Goal: Task Accomplishment & Management: Manage account settings

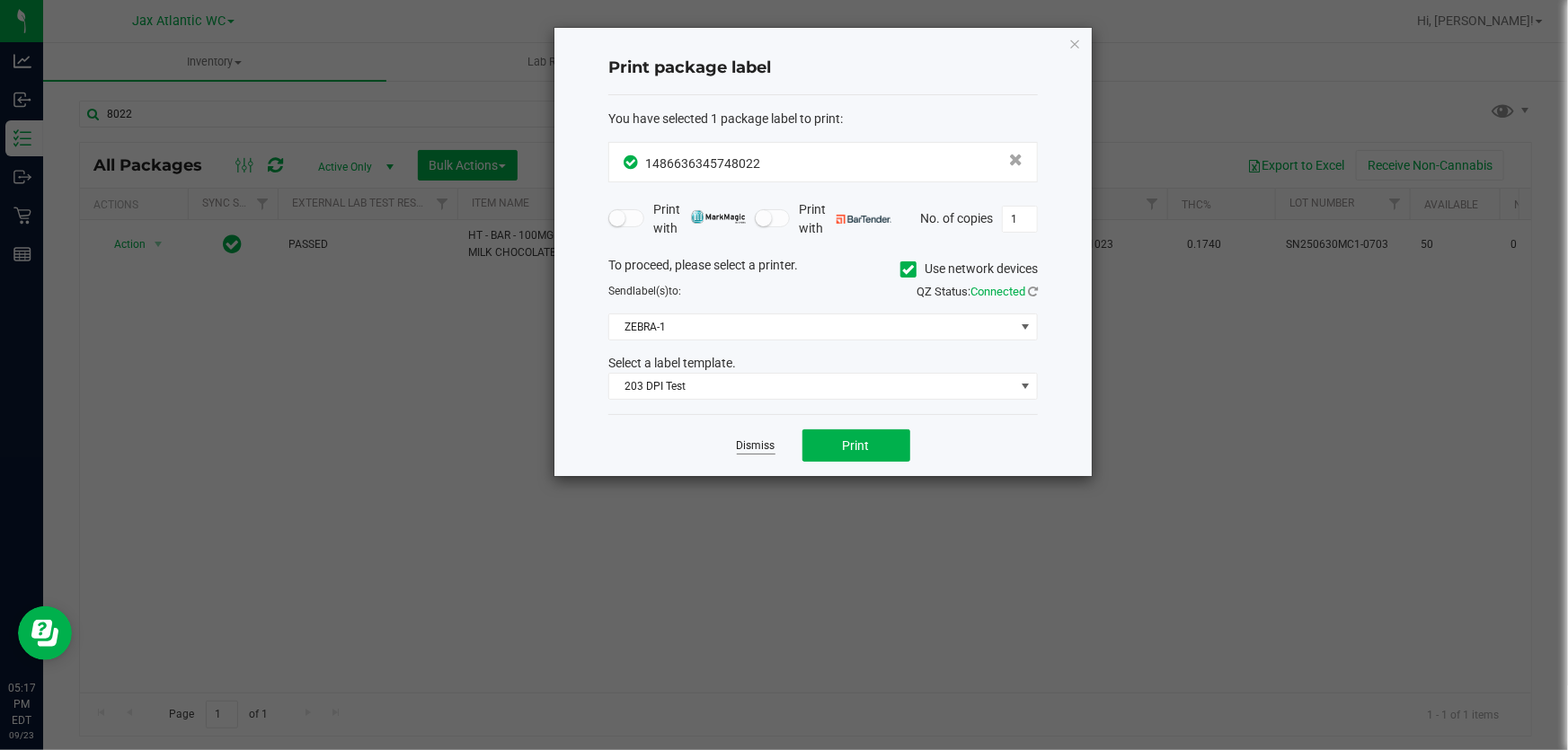
click at [757, 446] on link "Dismiss" at bounding box center [756, 446] width 38 height 15
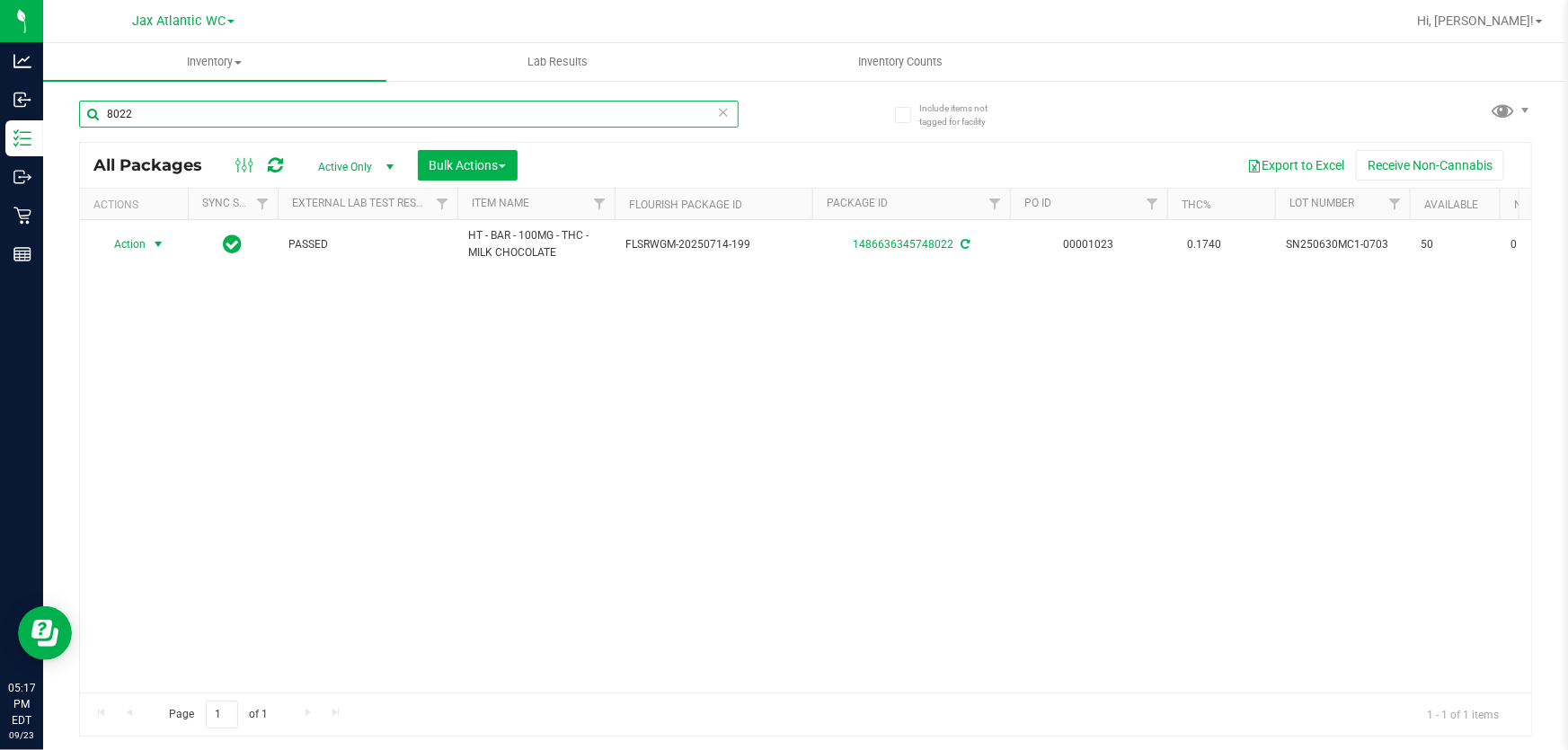
click at [283, 121] on input "8022" at bounding box center [409, 114] width 660 height 27
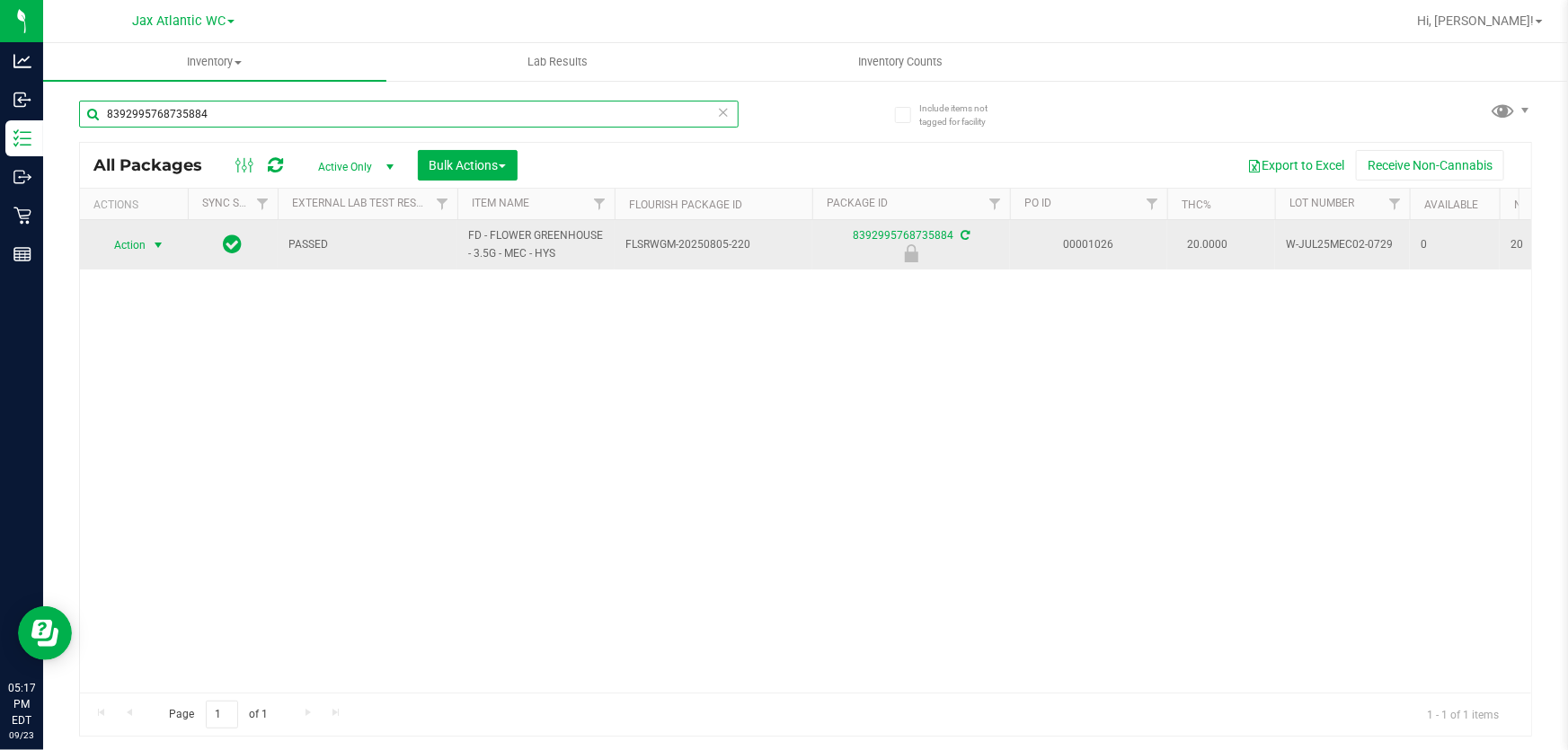
type input "8392995768735884"
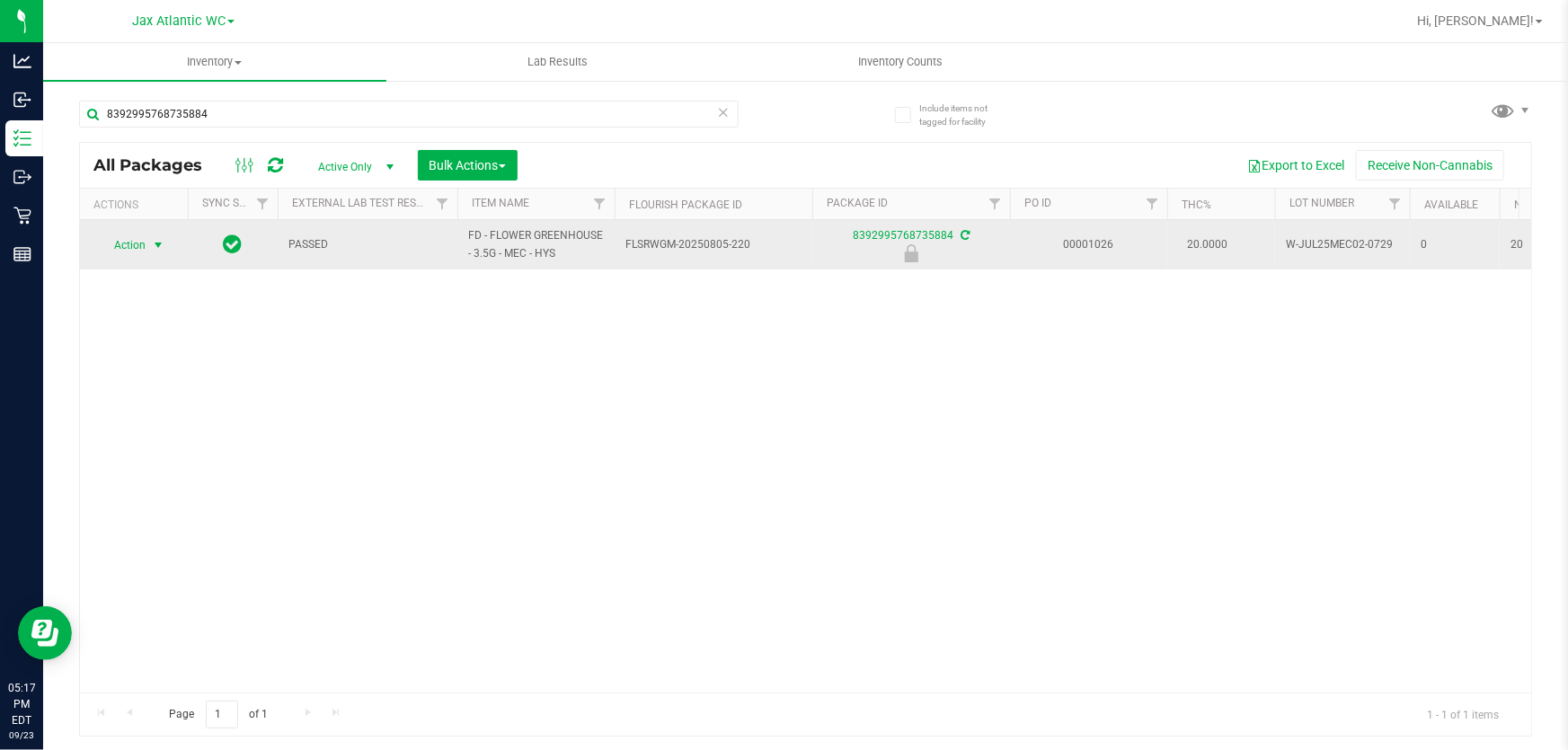
click at [123, 247] on span "Action" at bounding box center [122, 245] width 49 height 25
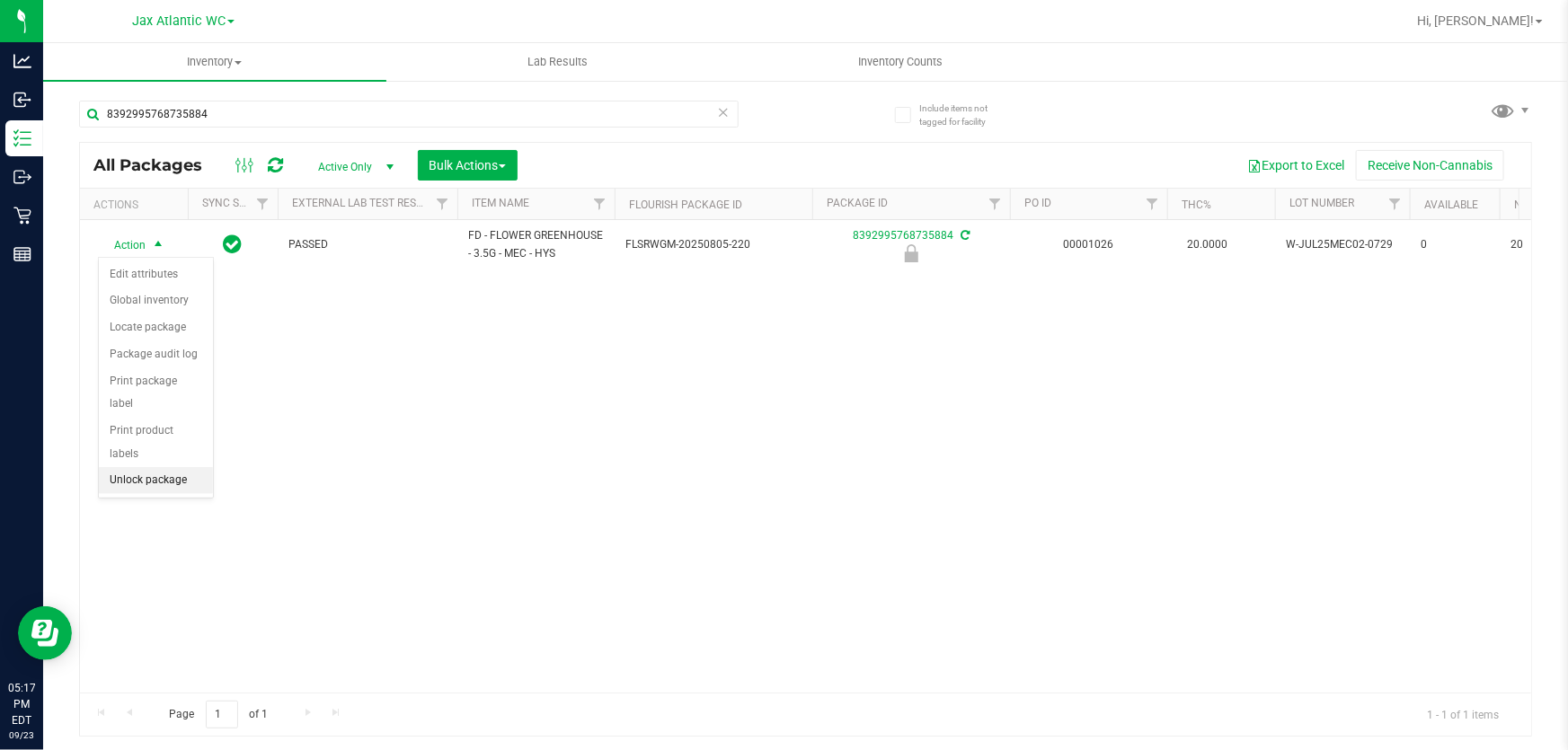
click at [168, 467] on li "Unlock package" at bounding box center [156, 480] width 114 height 27
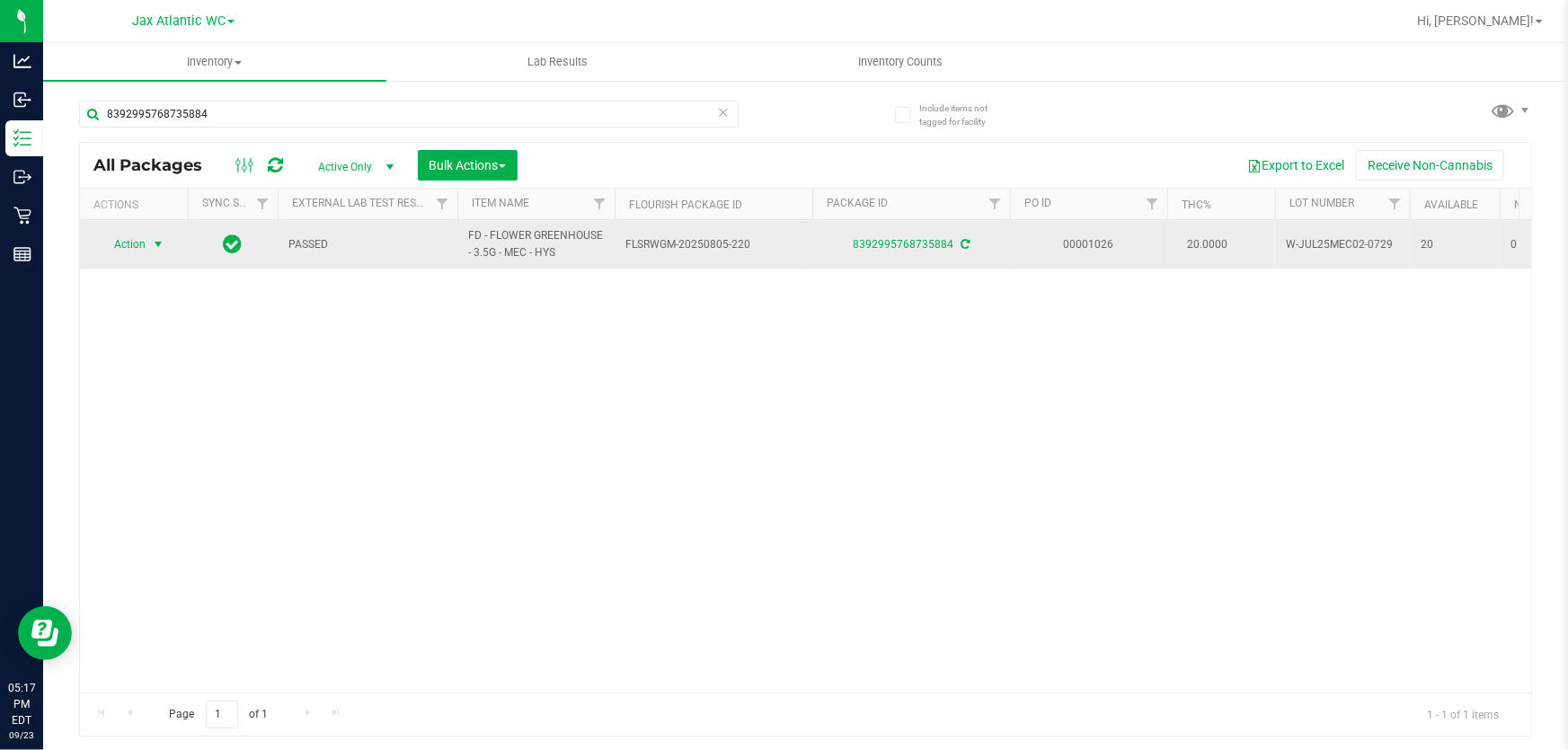
click at [139, 244] on span "Action" at bounding box center [122, 244] width 49 height 25
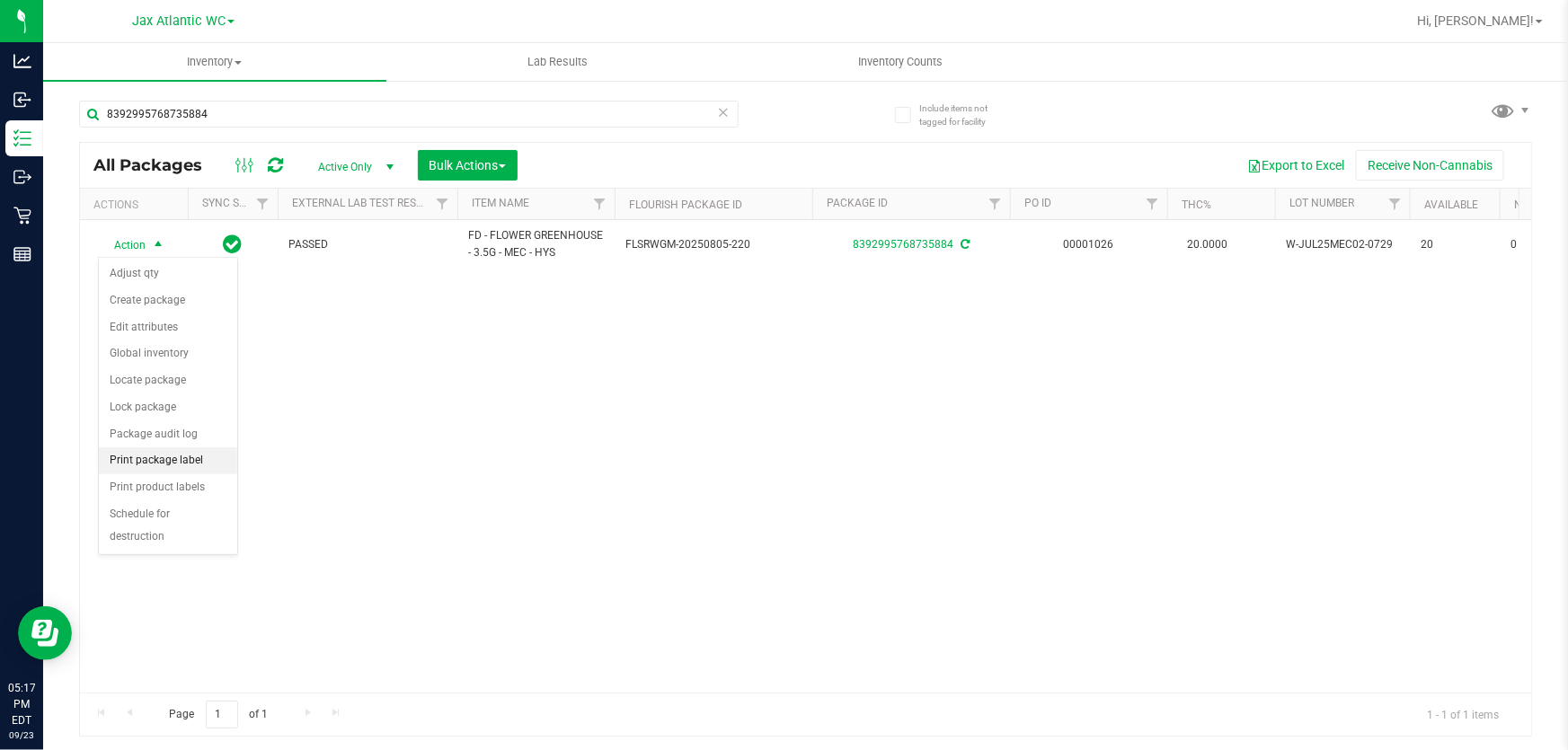
click at [183, 458] on li "Print package label" at bounding box center [168, 460] width 138 height 27
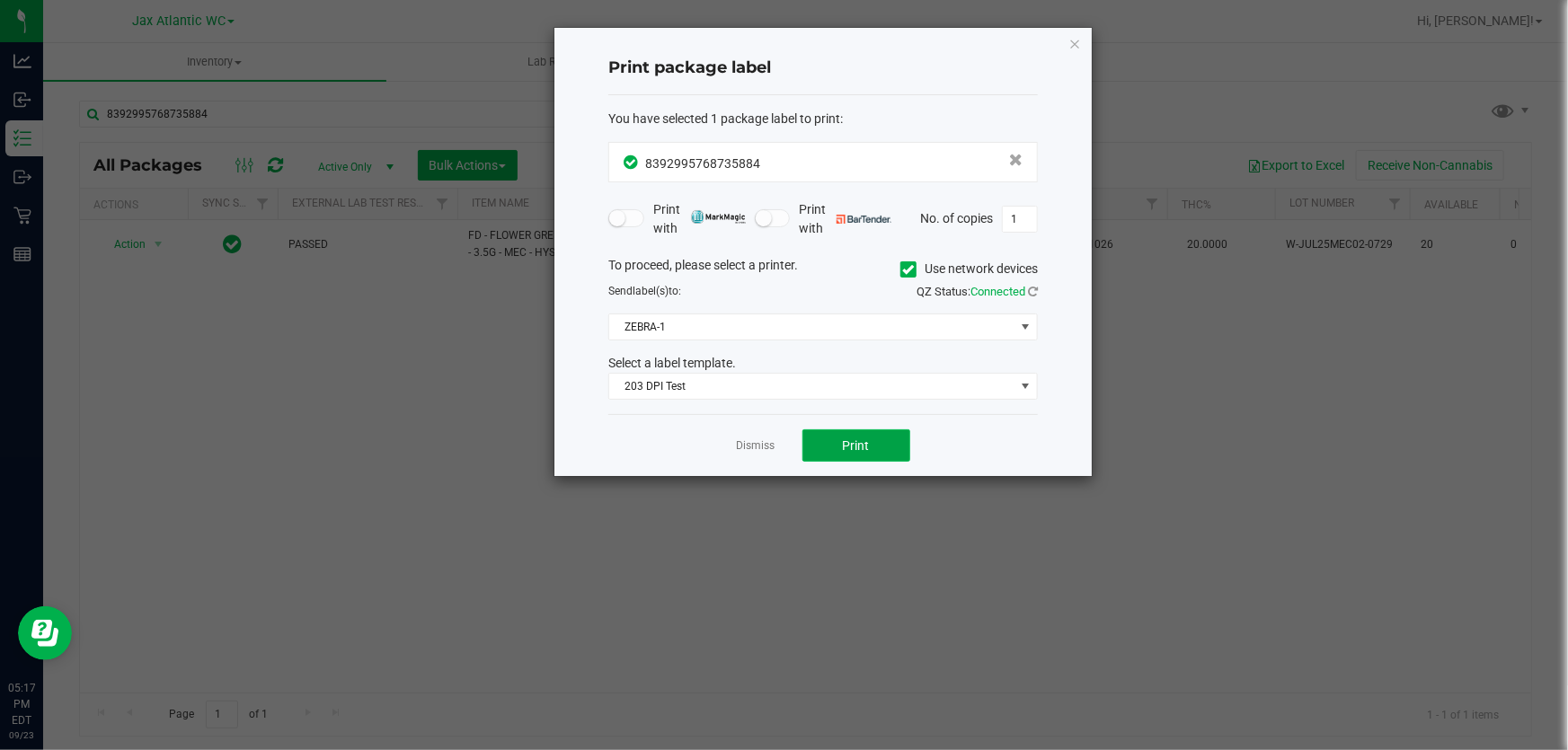
click at [873, 456] on button "Print" at bounding box center [856, 446] width 107 height 33
click at [844, 453] on button "Print" at bounding box center [856, 446] width 107 height 33
click at [751, 439] on link "Dismiss" at bounding box center [756, 446] width 38 height 15
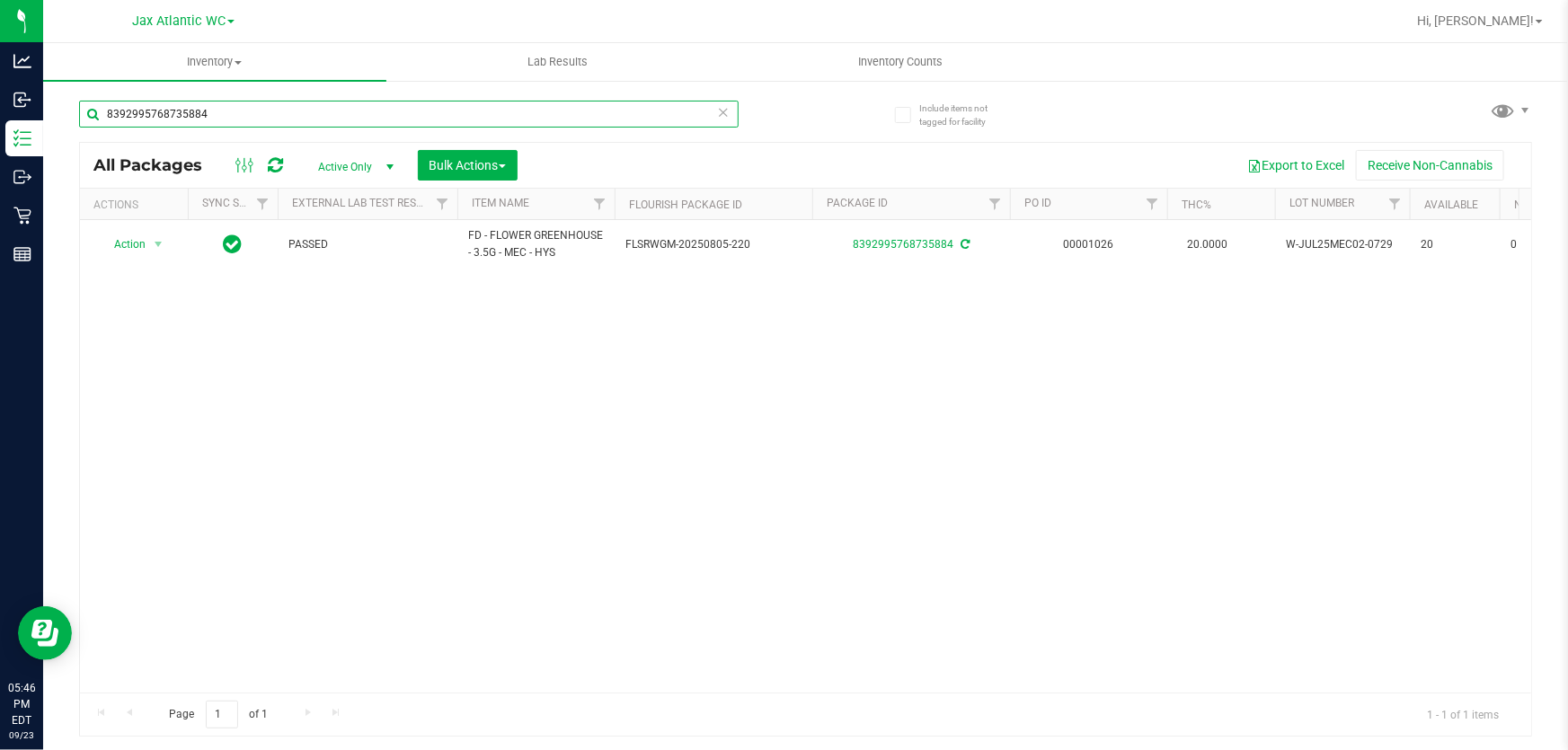
click at [363, 103] on input "8392995768735884" at bounding box center [409, 114] width 660 height 27
type input "1034"
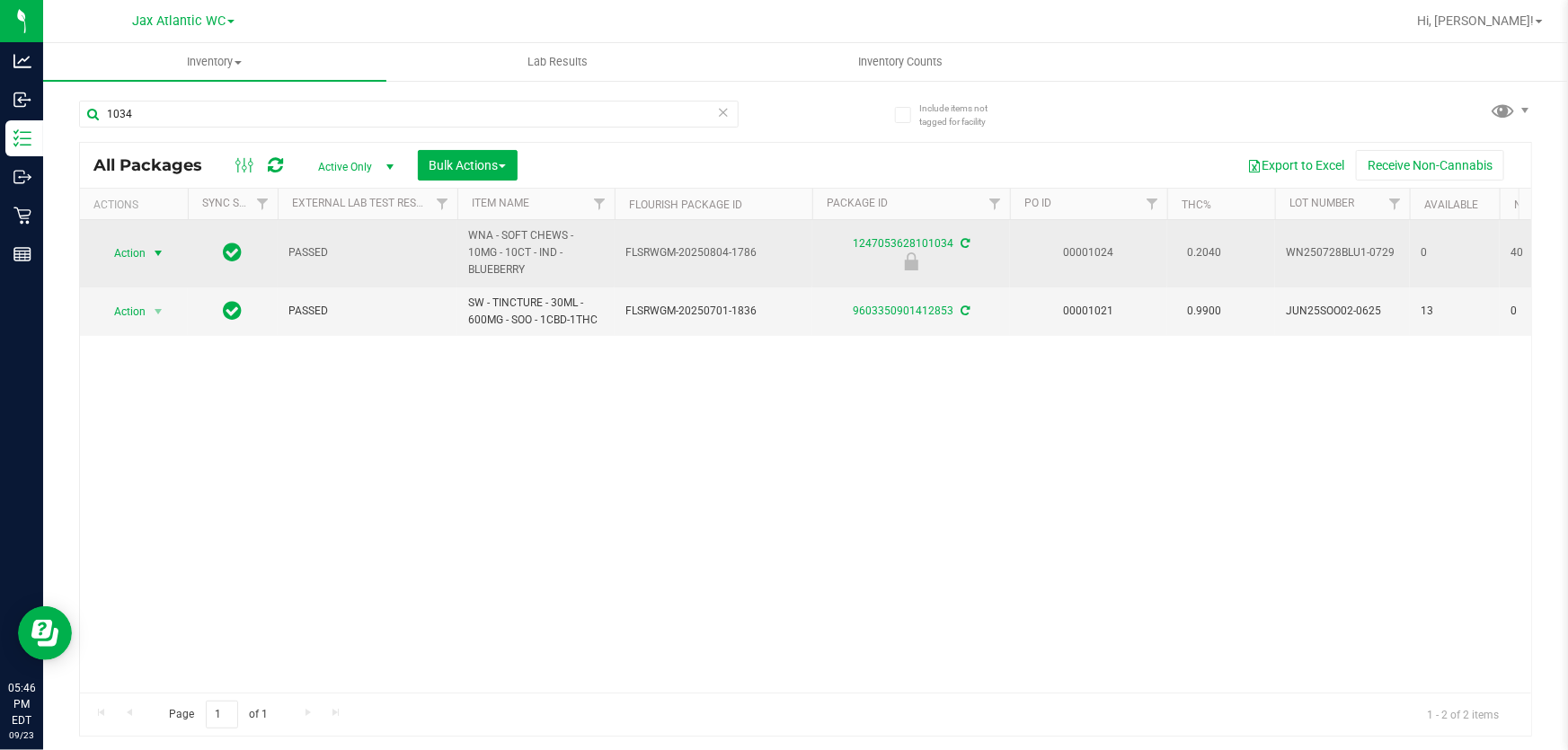
click at [136, 248] on span "Action" at bounding box center [122, 253] width 49 height 25
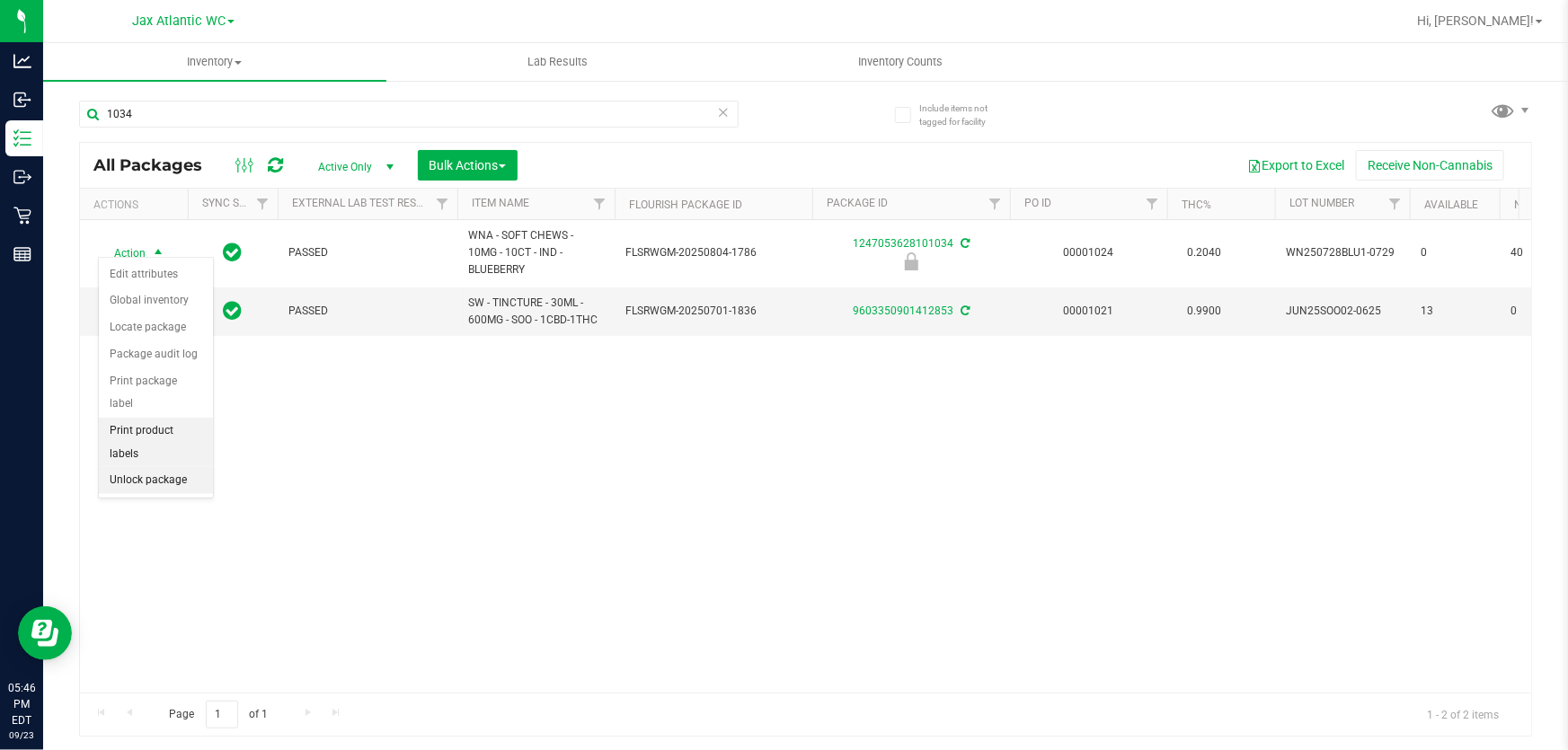
click at [157, 467] on li "Unlock package" at bounding box center [156, 480] width 114 height 27
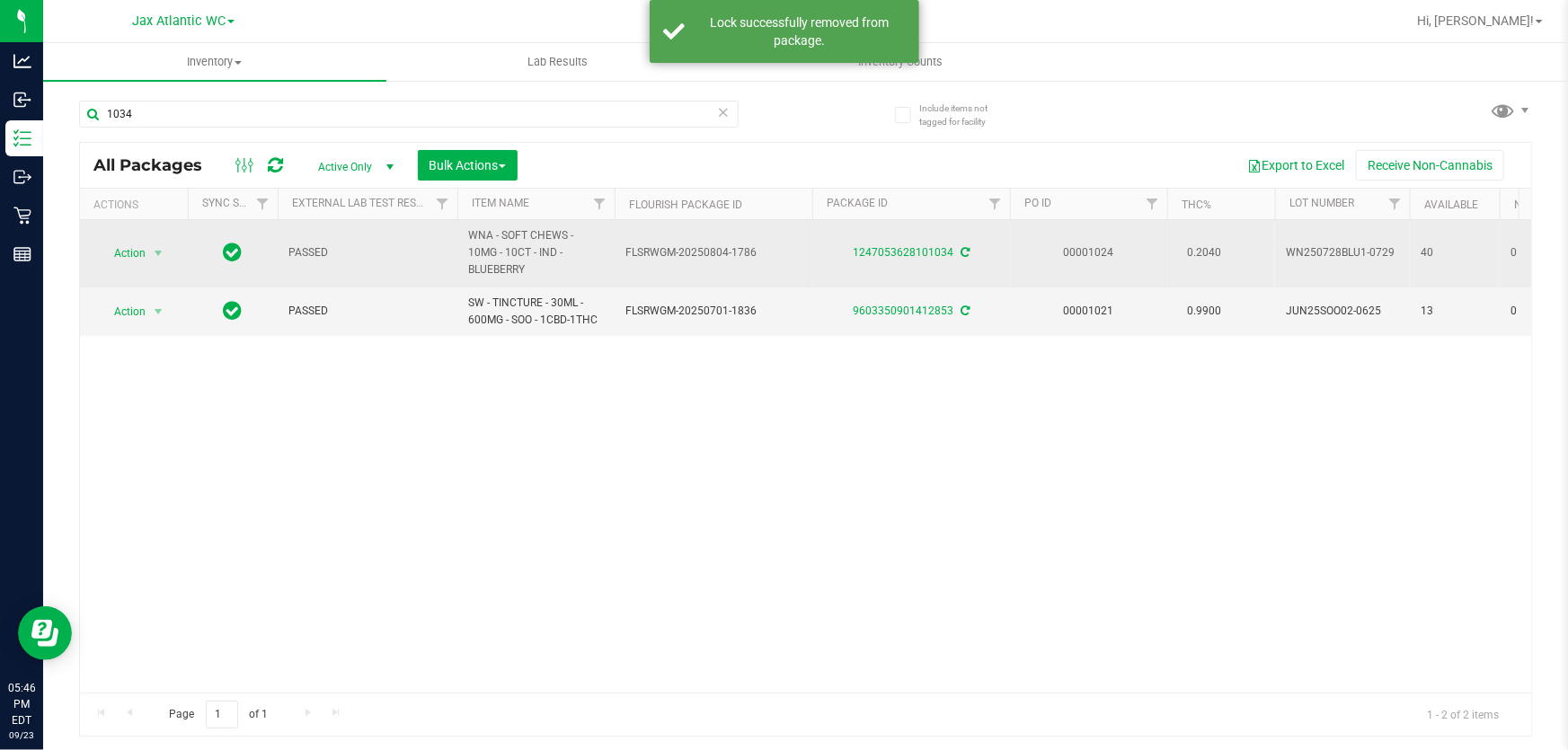
click at [145, 243] on span "Action" at bounding box center [122, 253] width 49 height 25
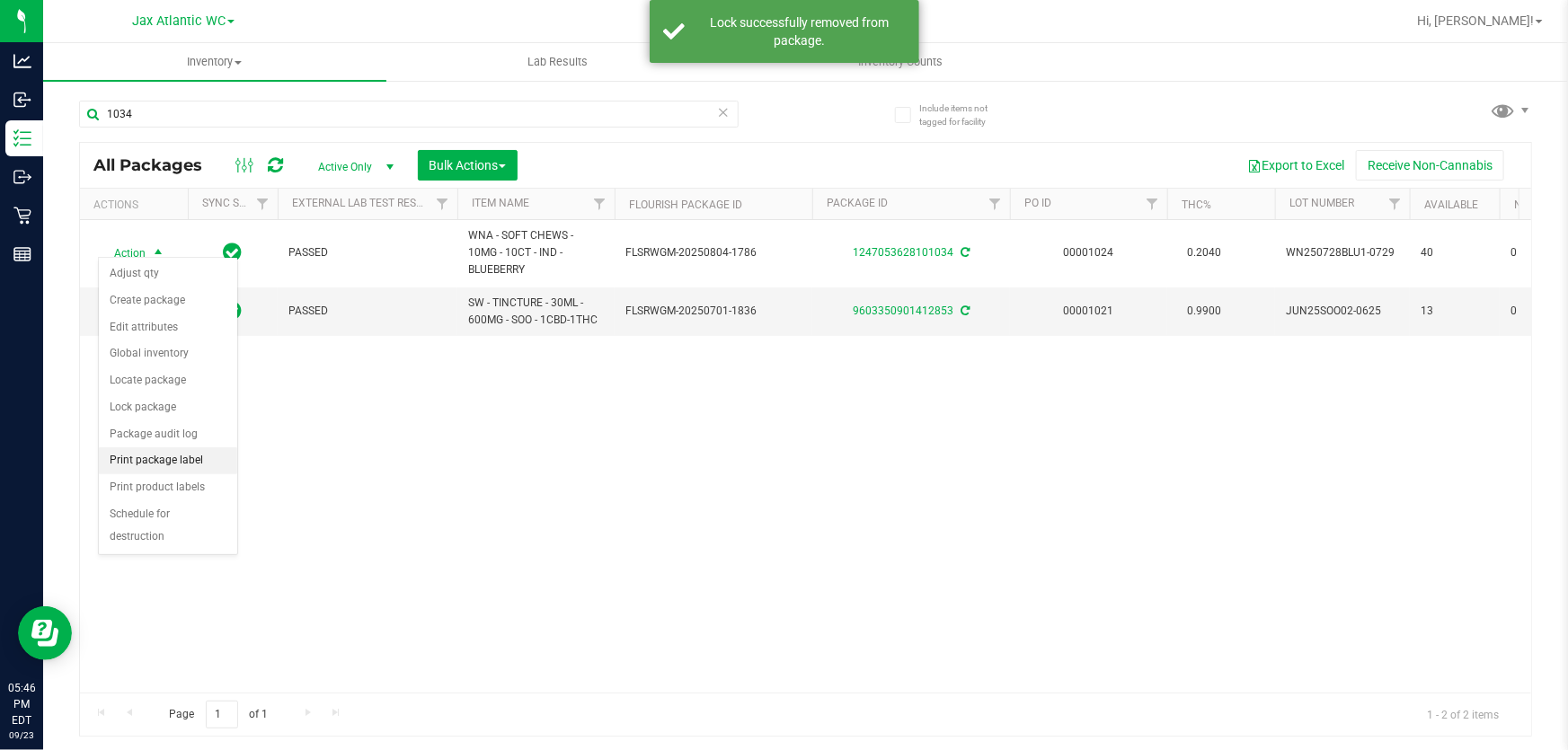
click at [181, 458] on li "Print package label" at bounding box center [168, 460] width 138 height 27
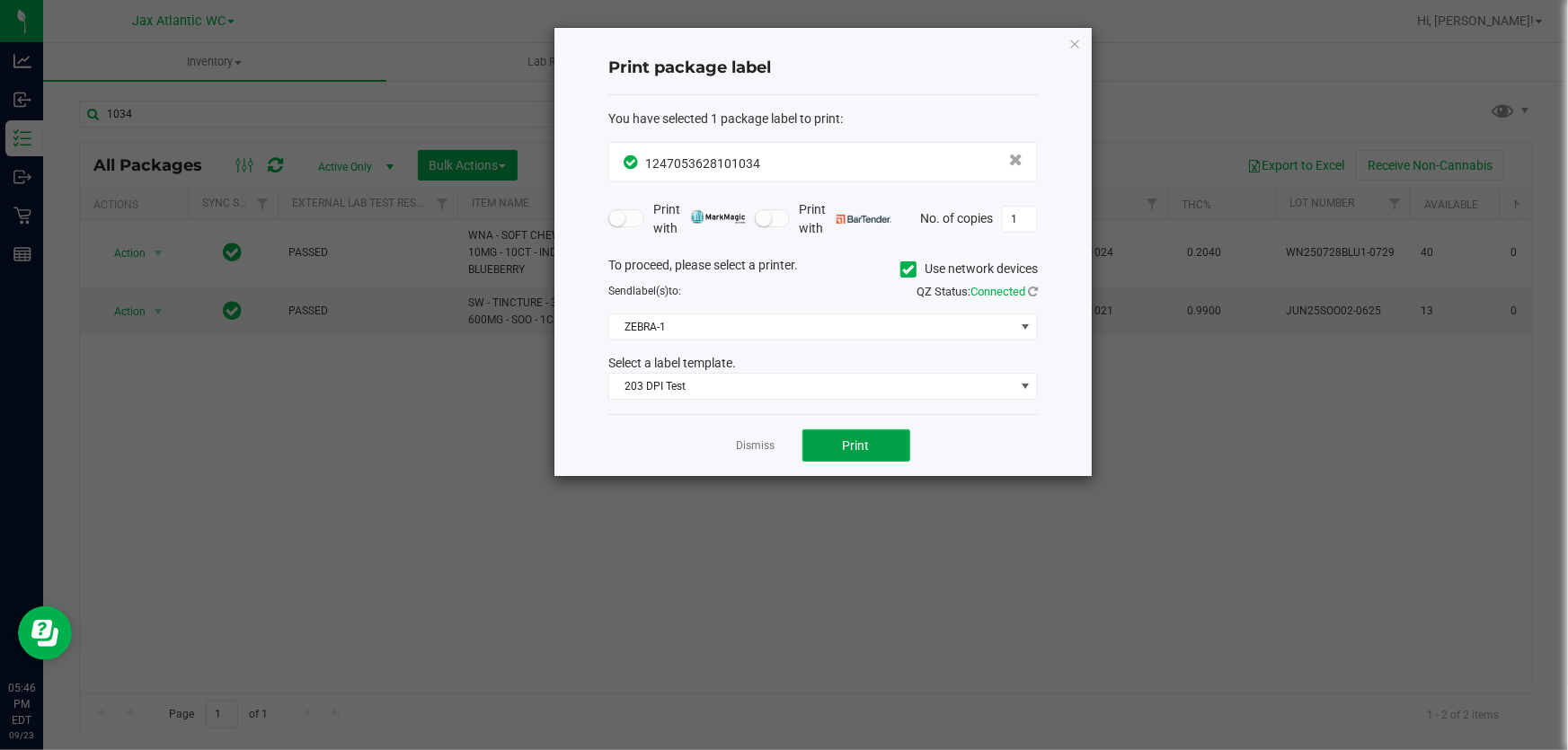
click at [854, 443] on span "Print" at bounding box center [856, 445] width 27 height 14
click at [746, 446] on link "Dismiss" at bounding box center [756, 446] width 38 height 15
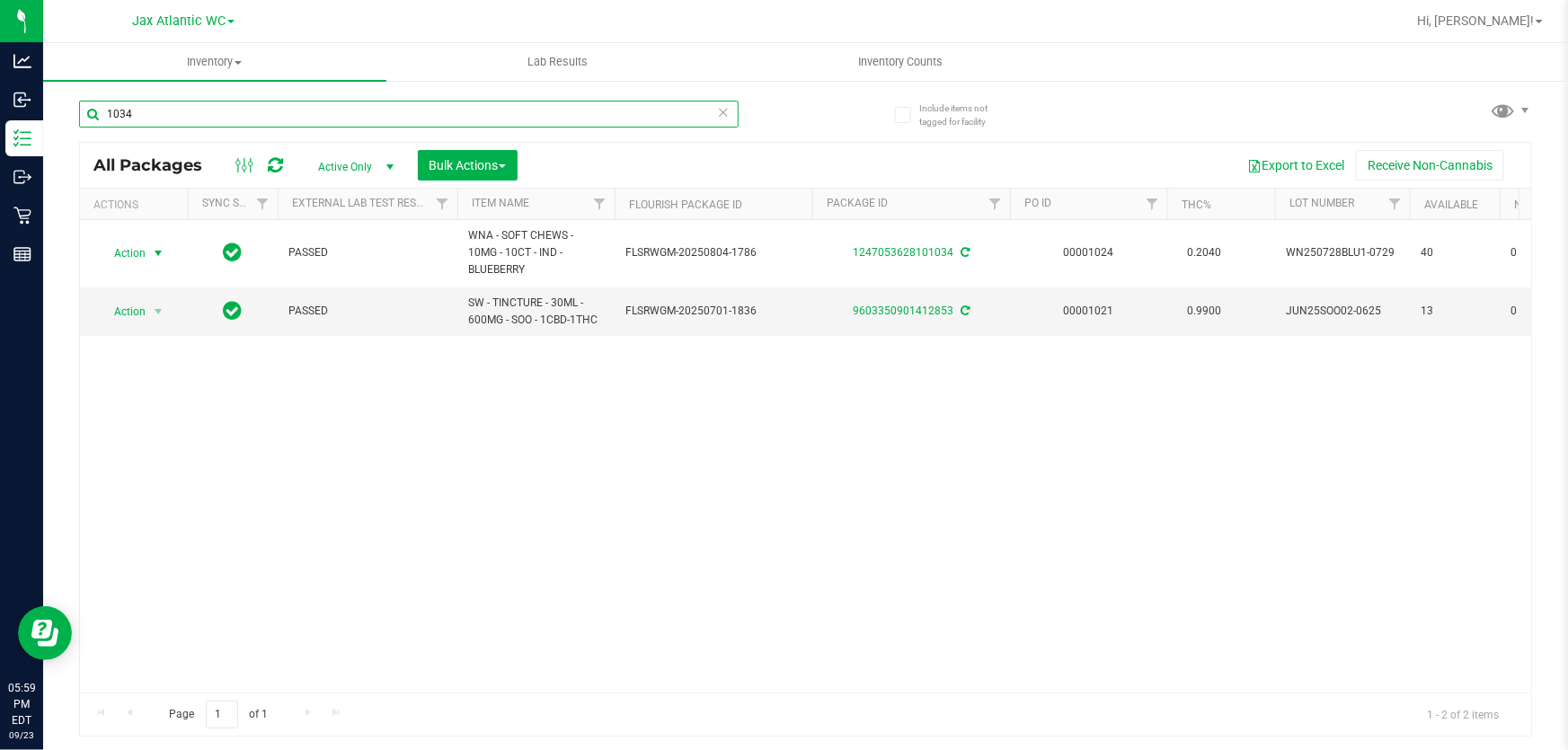
click at [256, 108] on input "1034" at bounding box center [409, 114] width 660 height 27
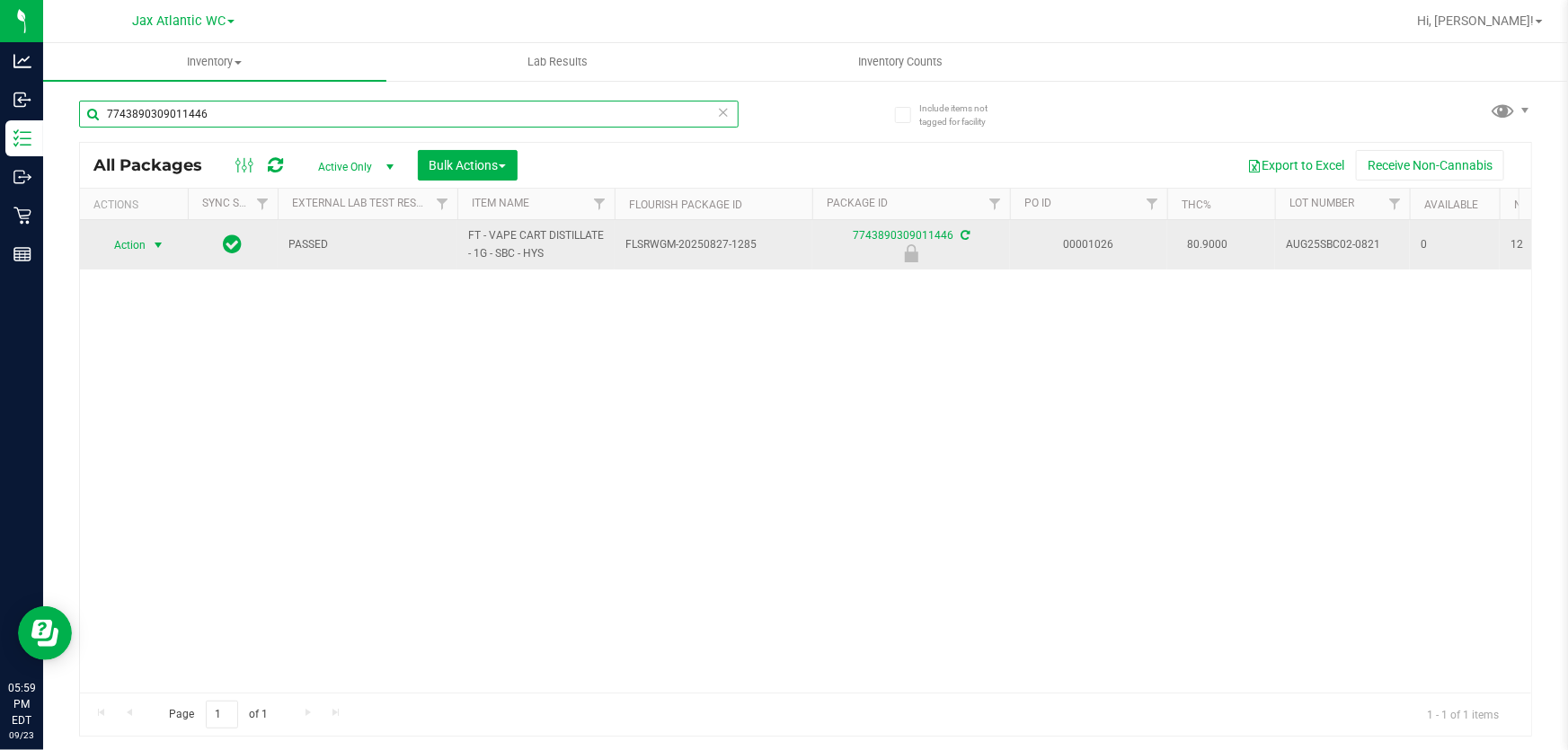
type input "7743890309011446"
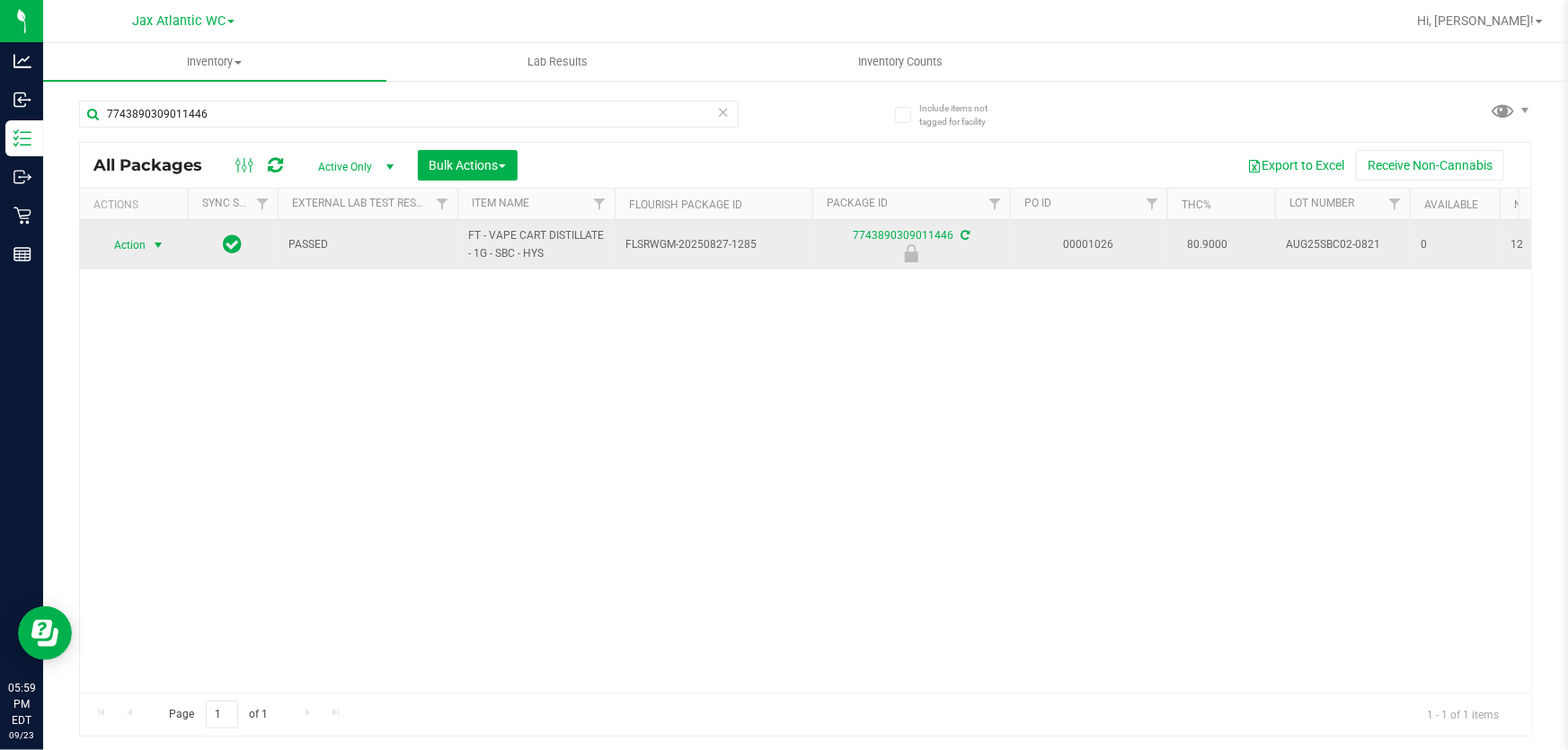
click at [130, 238] on span "Action" at bounding box center [122, 245] width 49 height 25
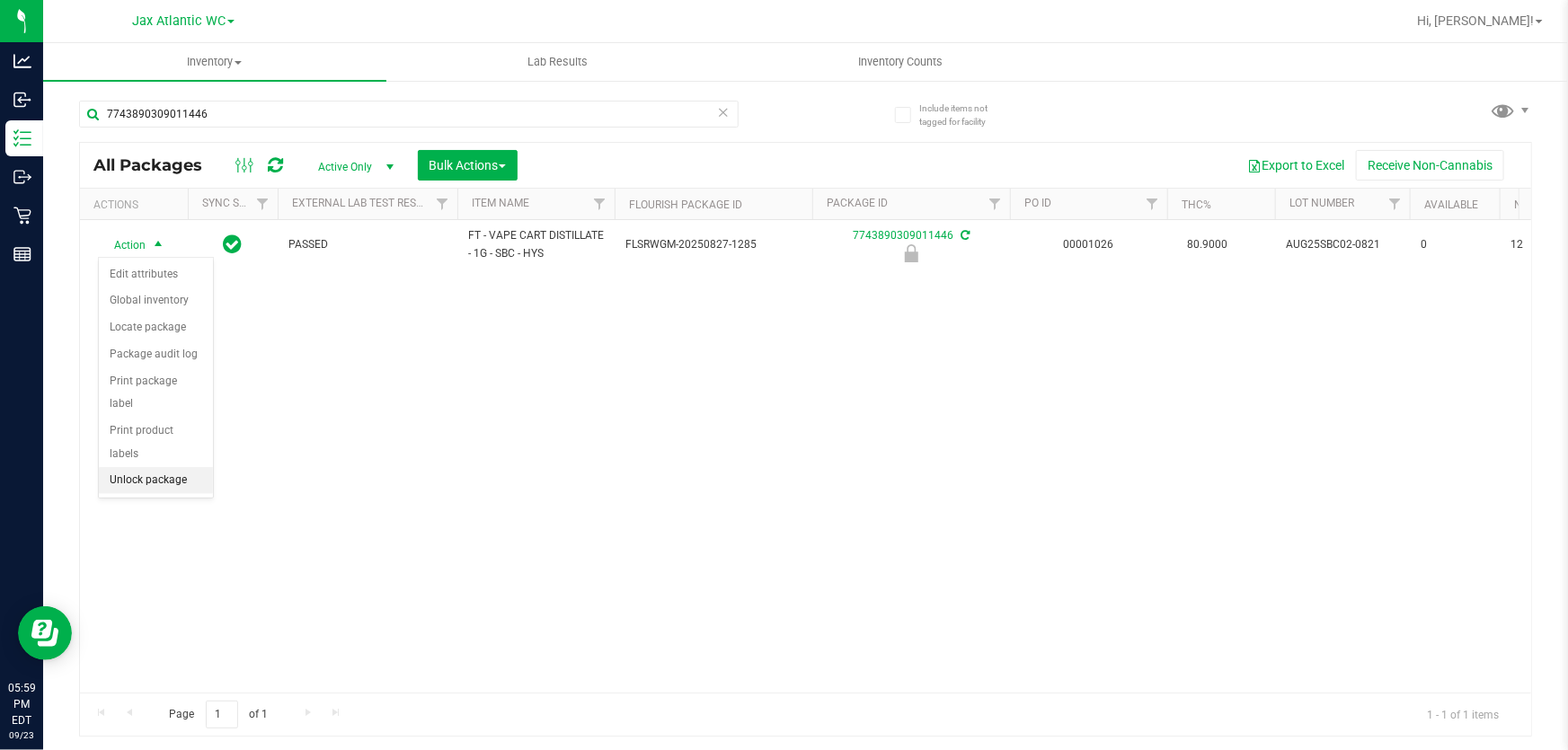
click at [180, 467] on li "Unlock package" at bounding box center [156, 480] width 114 height 27
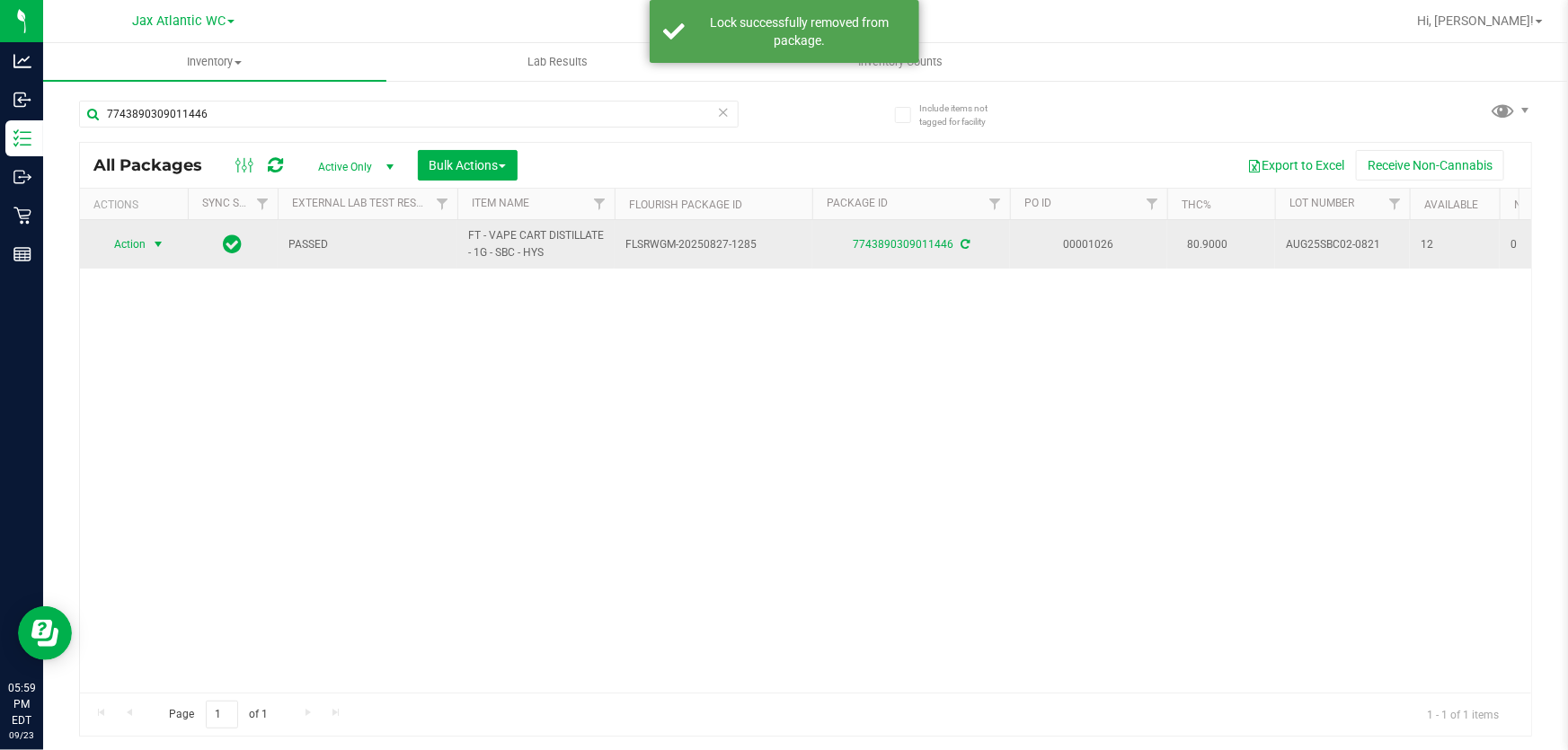
click at [130, 246] on span "Action" at bounding box center [122, 244] width 49 height 25
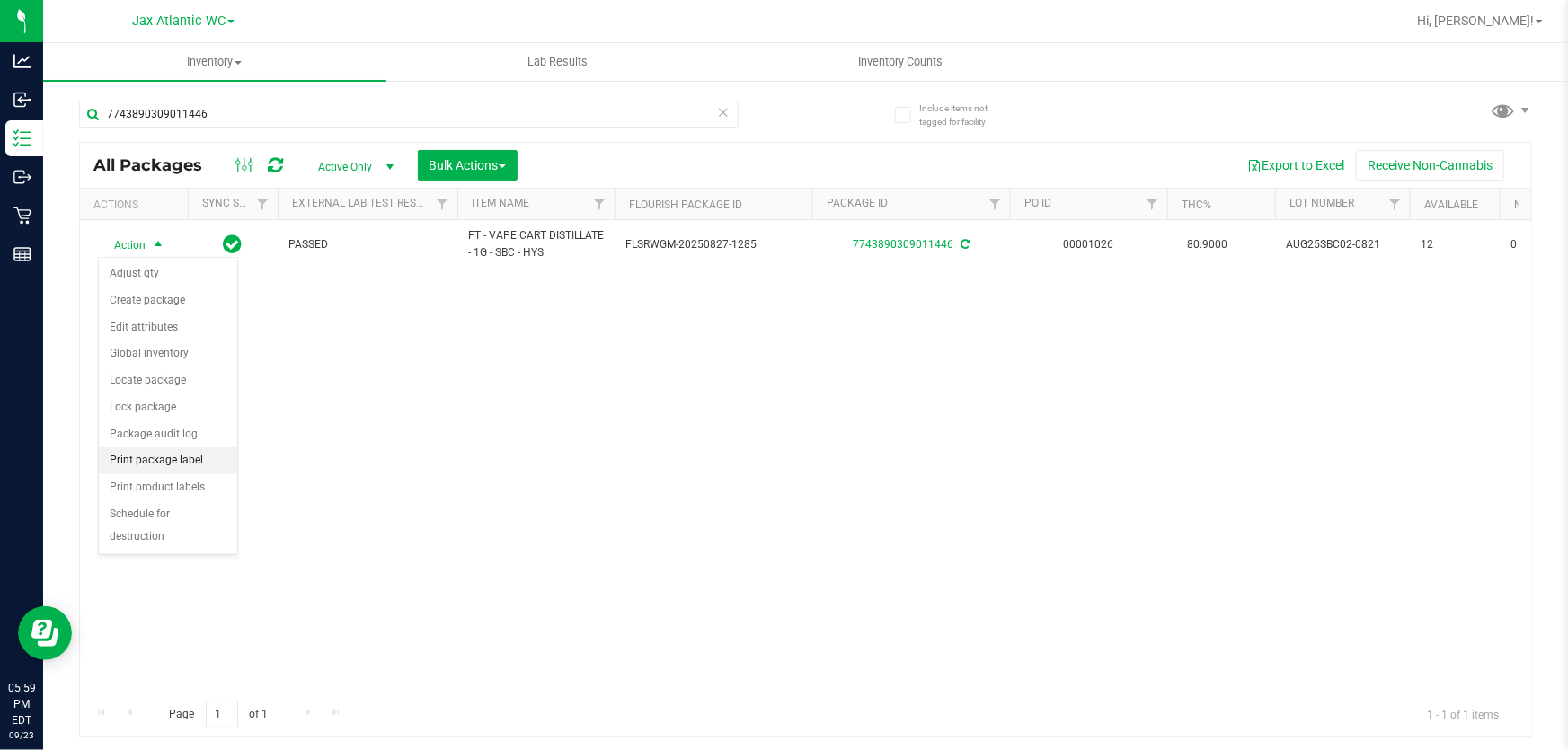
click at [185, 458] on li "Print package label" at bounding box center [168, 460] width 138 height 27
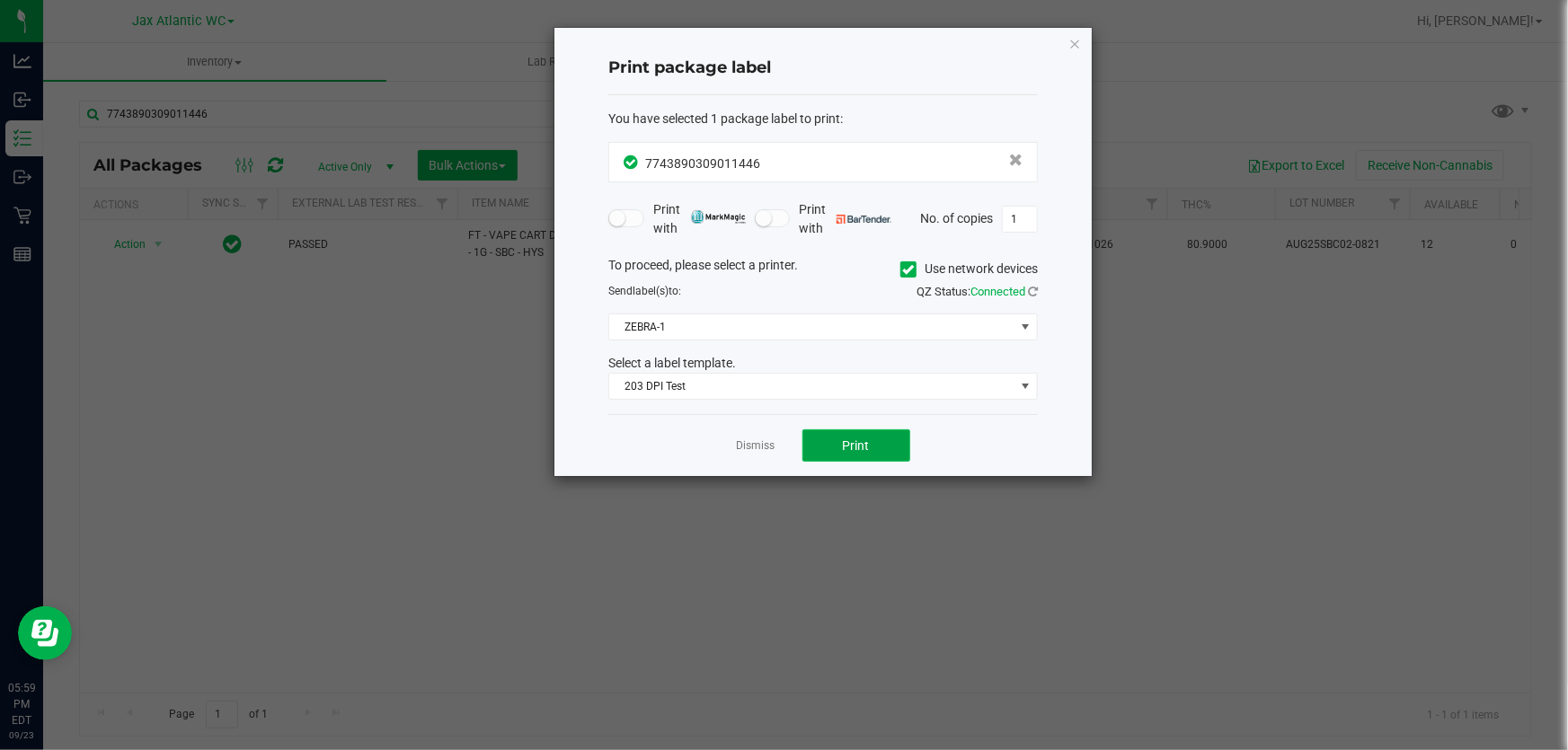
click at [891, 440] on button "Print" at bounding box center [856, 446] width 107 height 33
click at [752, 442] on link "Dismiss" at bounding box center [756, 446] width 38 height 15
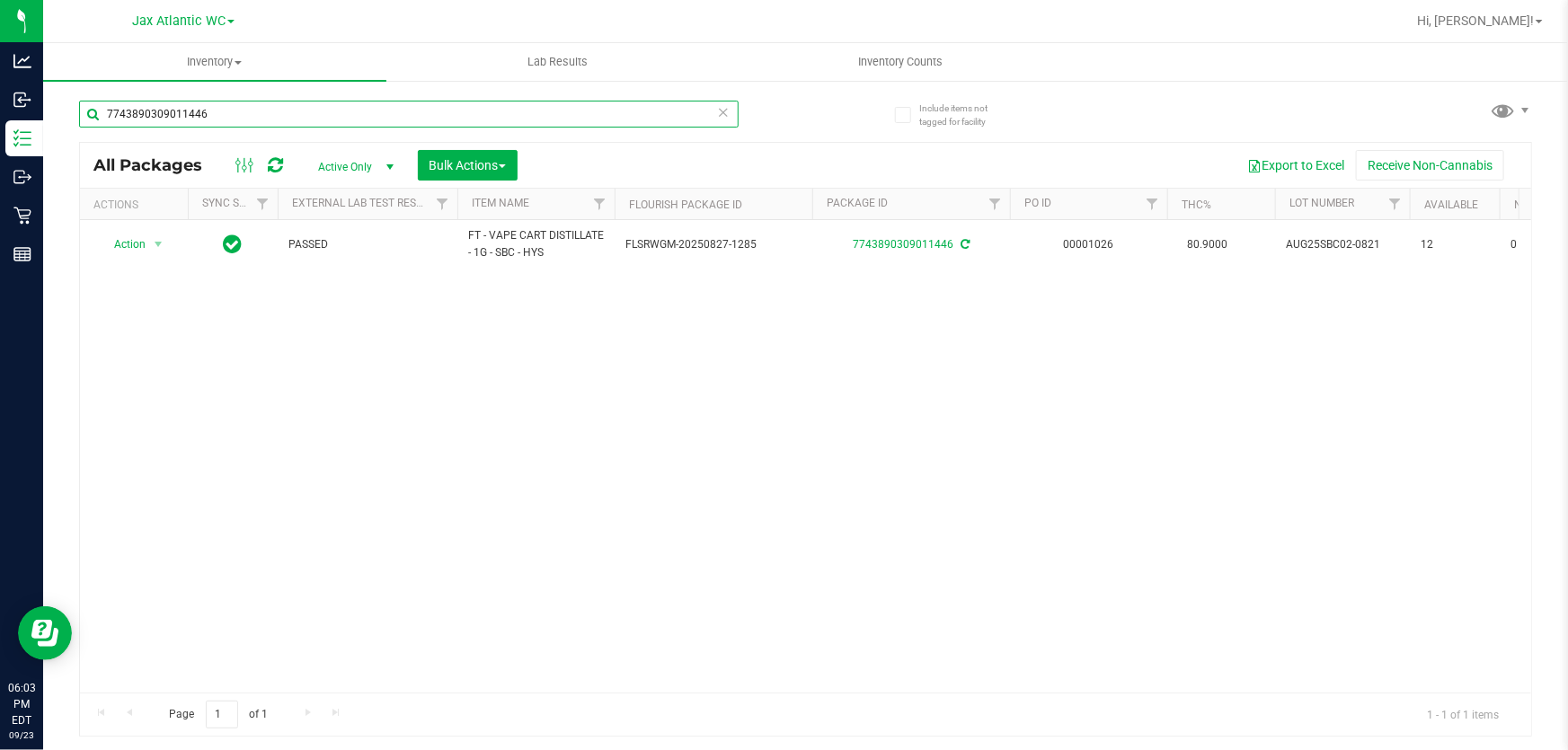
click at [327, 111] on input "7743890309011446" at bounding box center [409, 114] width 660 height 27
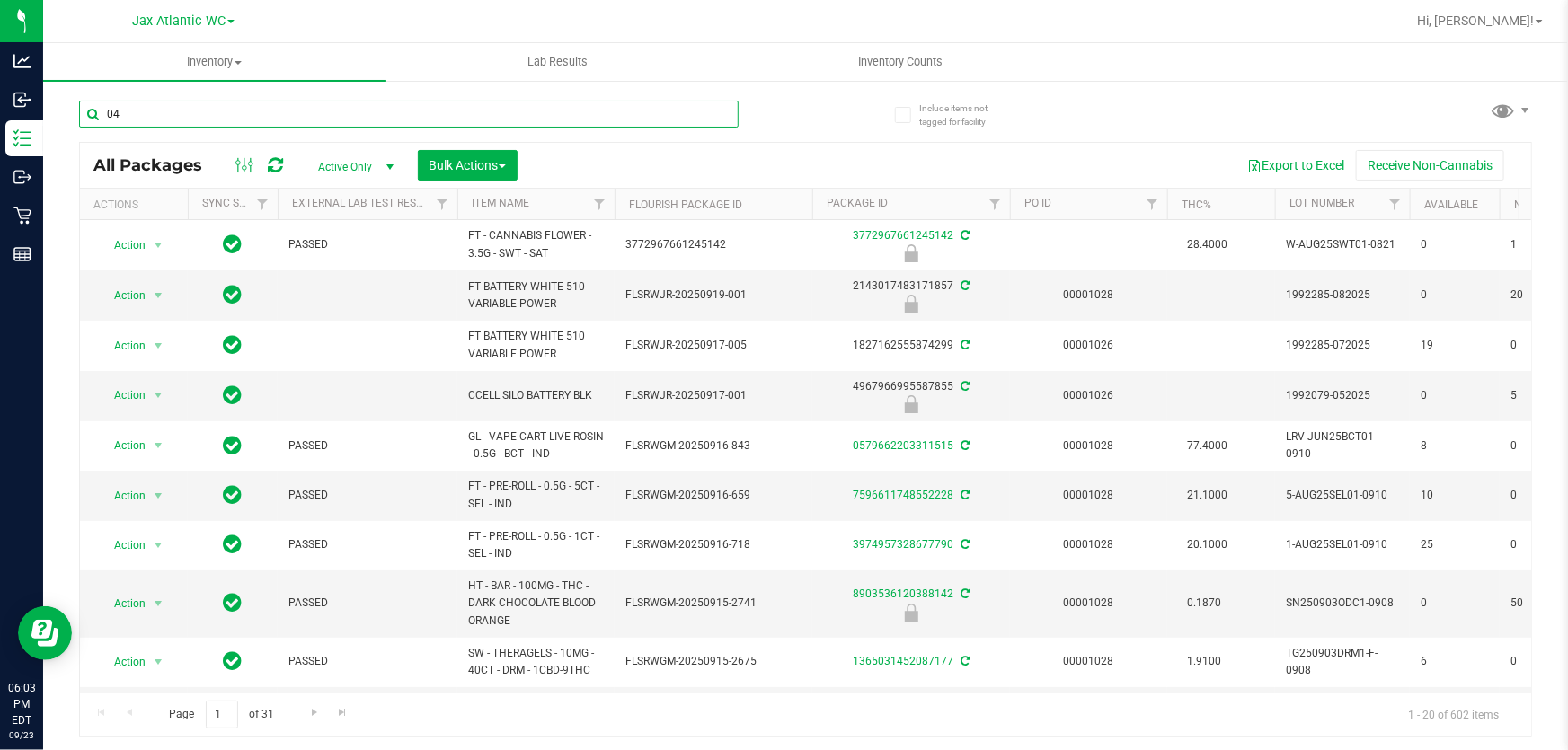
type input "0"
type input "0044"
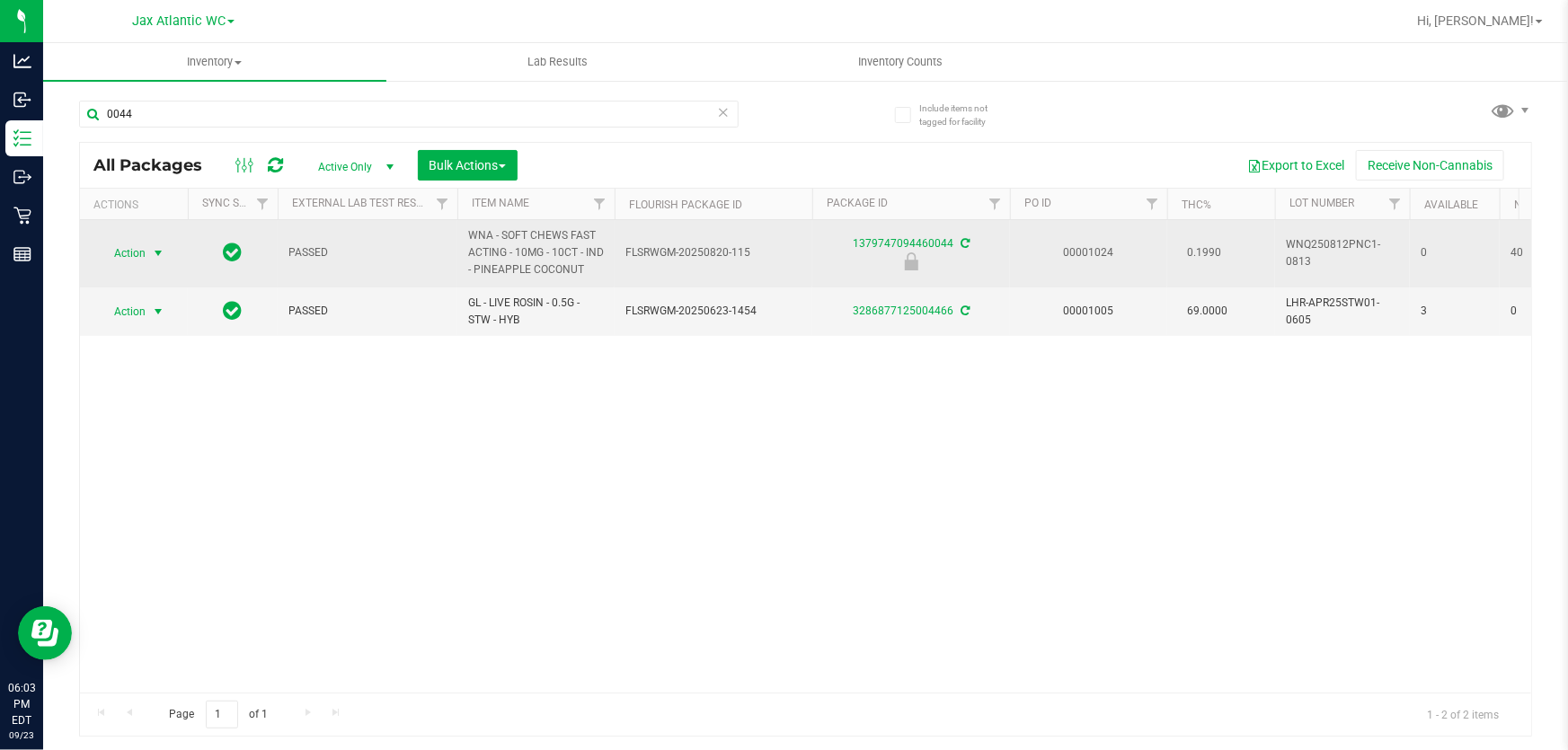
click at [152, 247] on span "select" at bounding box center [158, 253] width 14 height 14
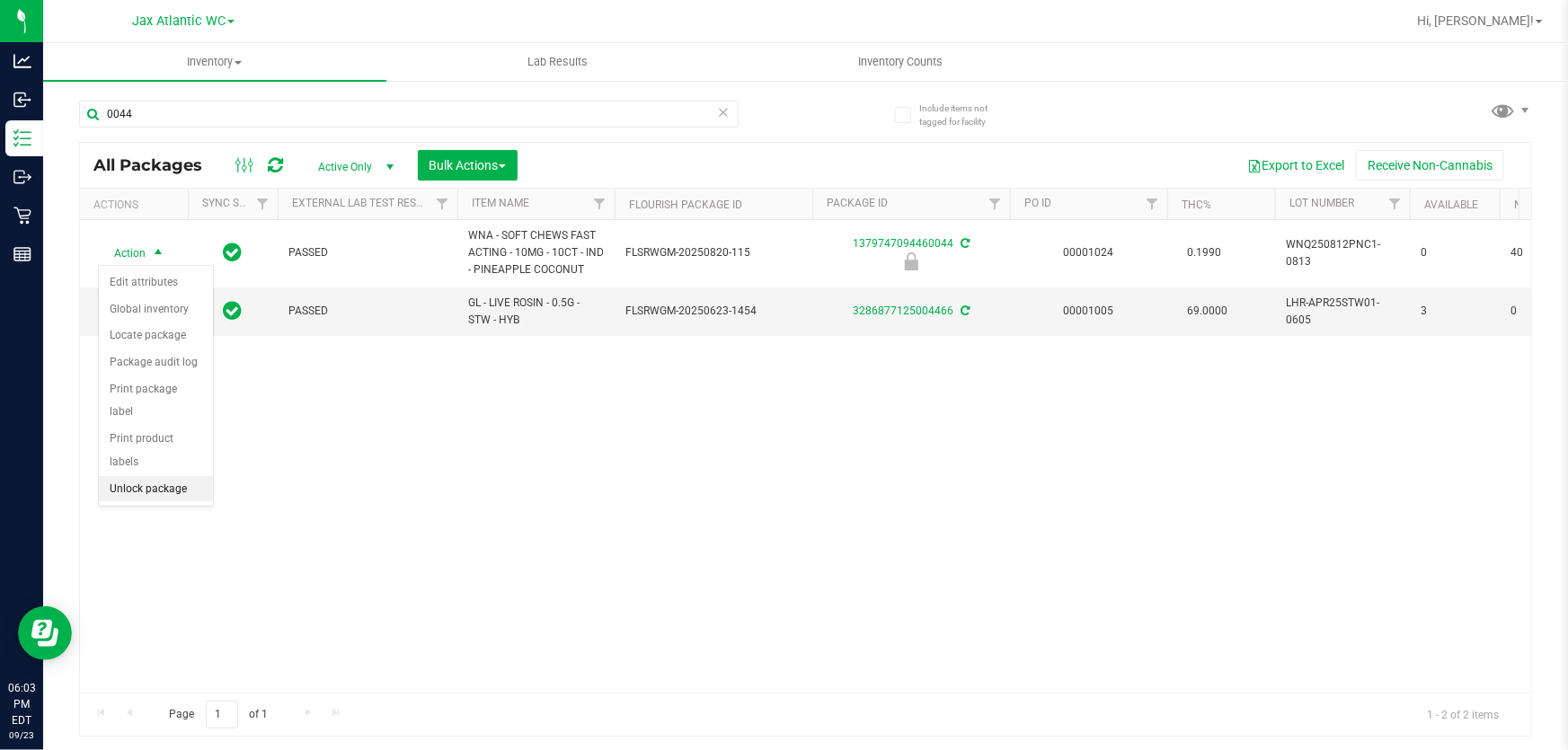
click at [176, 476] on li "Unlock package" at bounding box center [156, 489] width 114 height 27
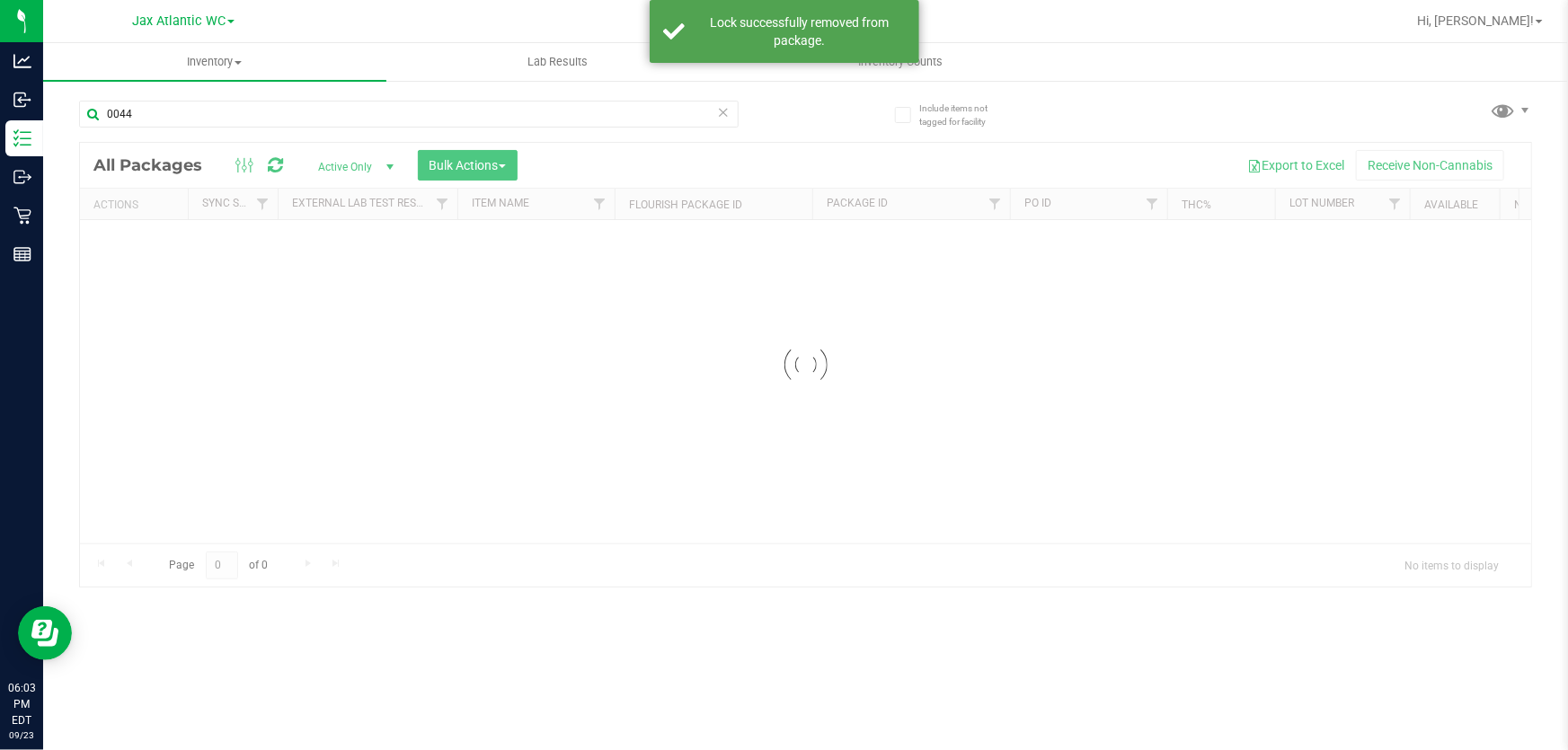
click at [136, 248] on div at bounding box center [805, 364] width 1451 height 444
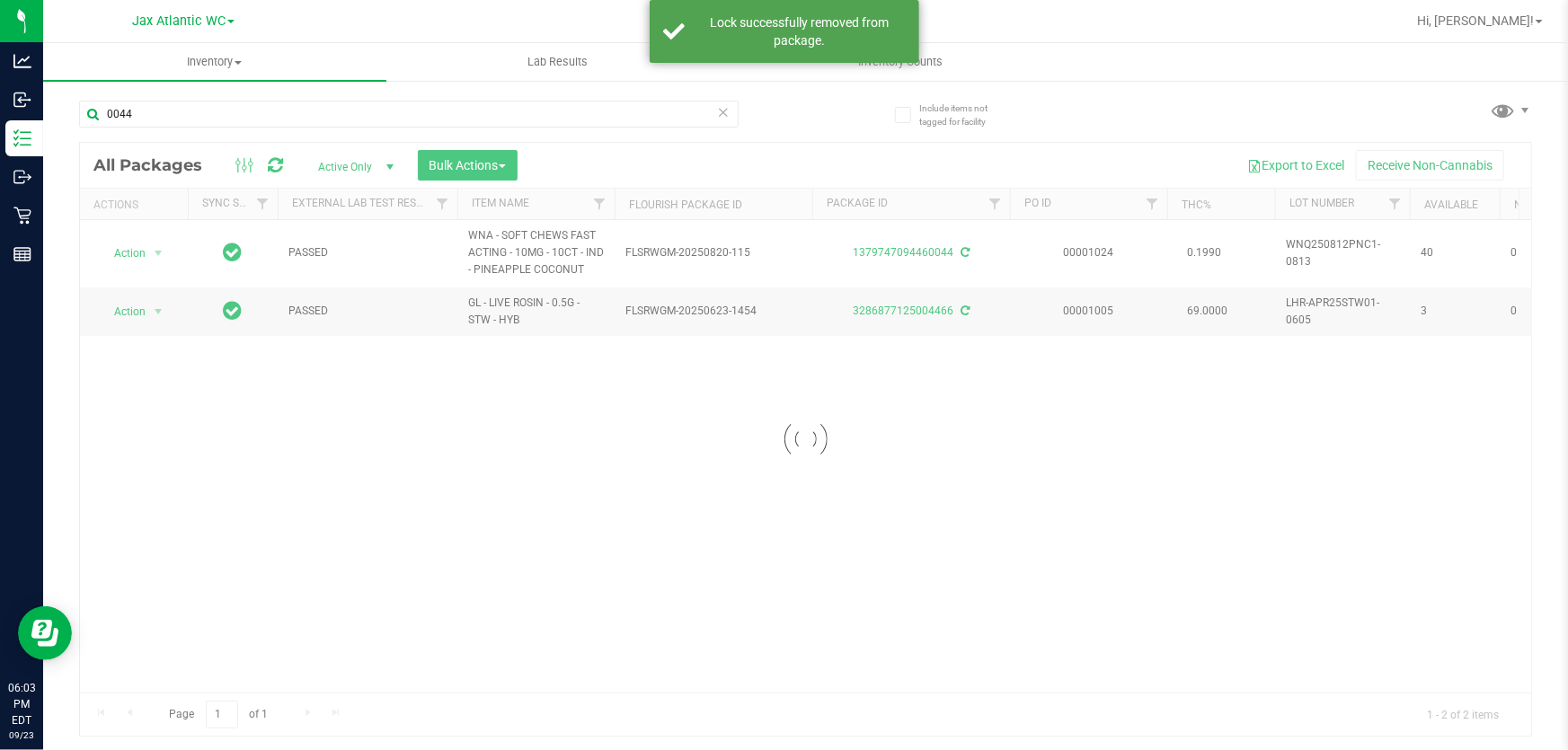
click at [150, 247] on div at bounding box center [805, 439] width 1451 height 593
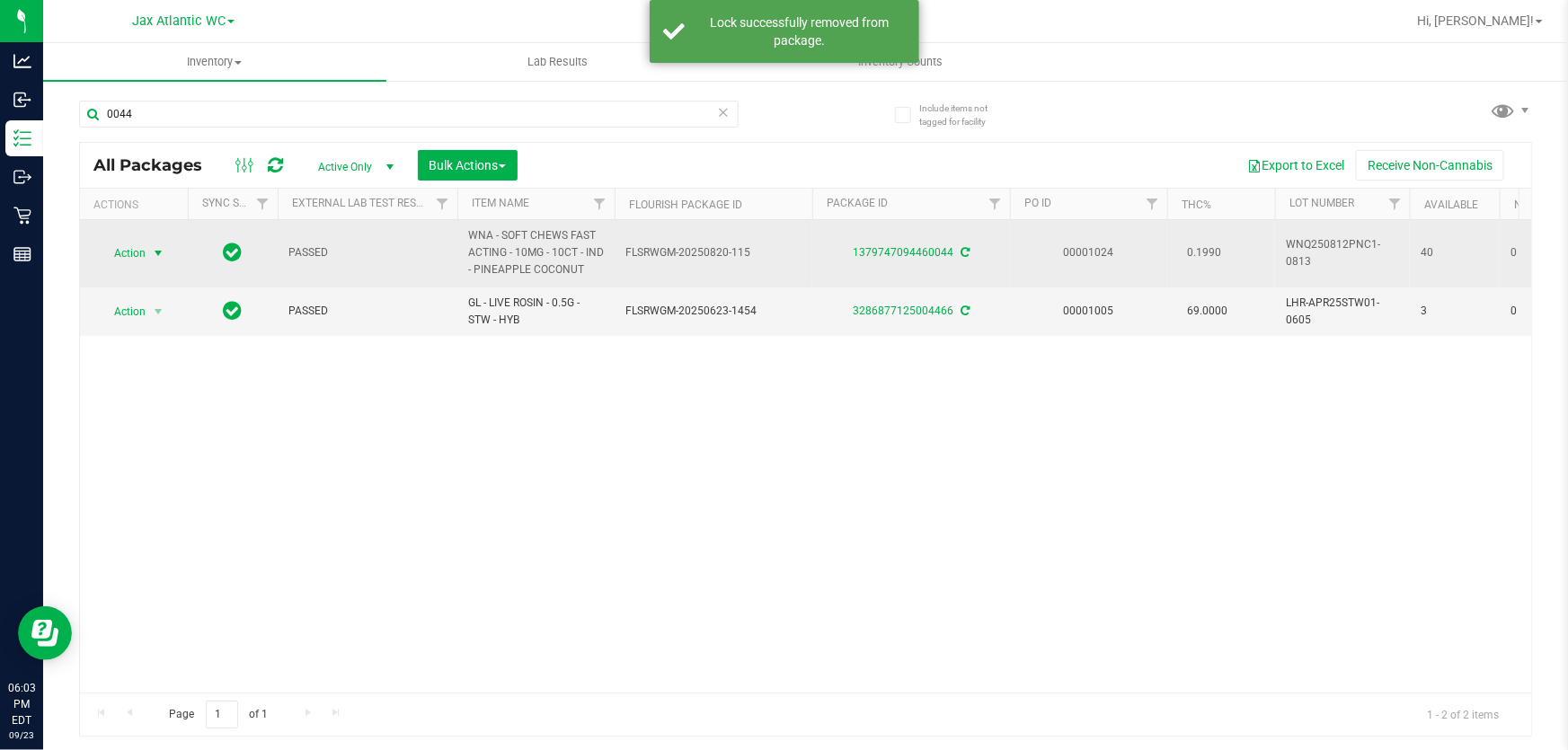
click at [154, 254] on span "select" at bounding box center [158, 253] width 14 height 14
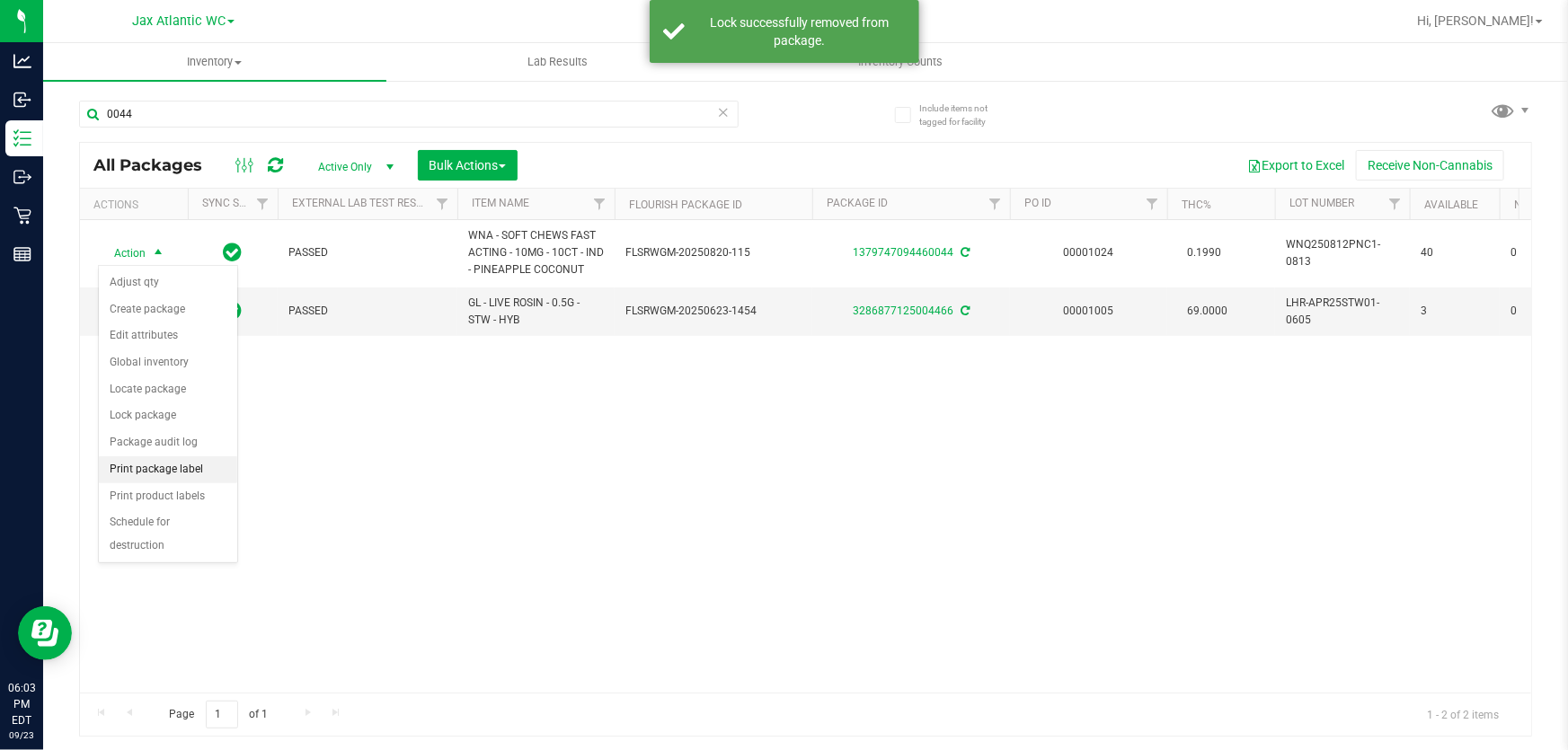
click at [191, 474] on li "Print package label" at bounding box center [168, 470] width 138 height 27
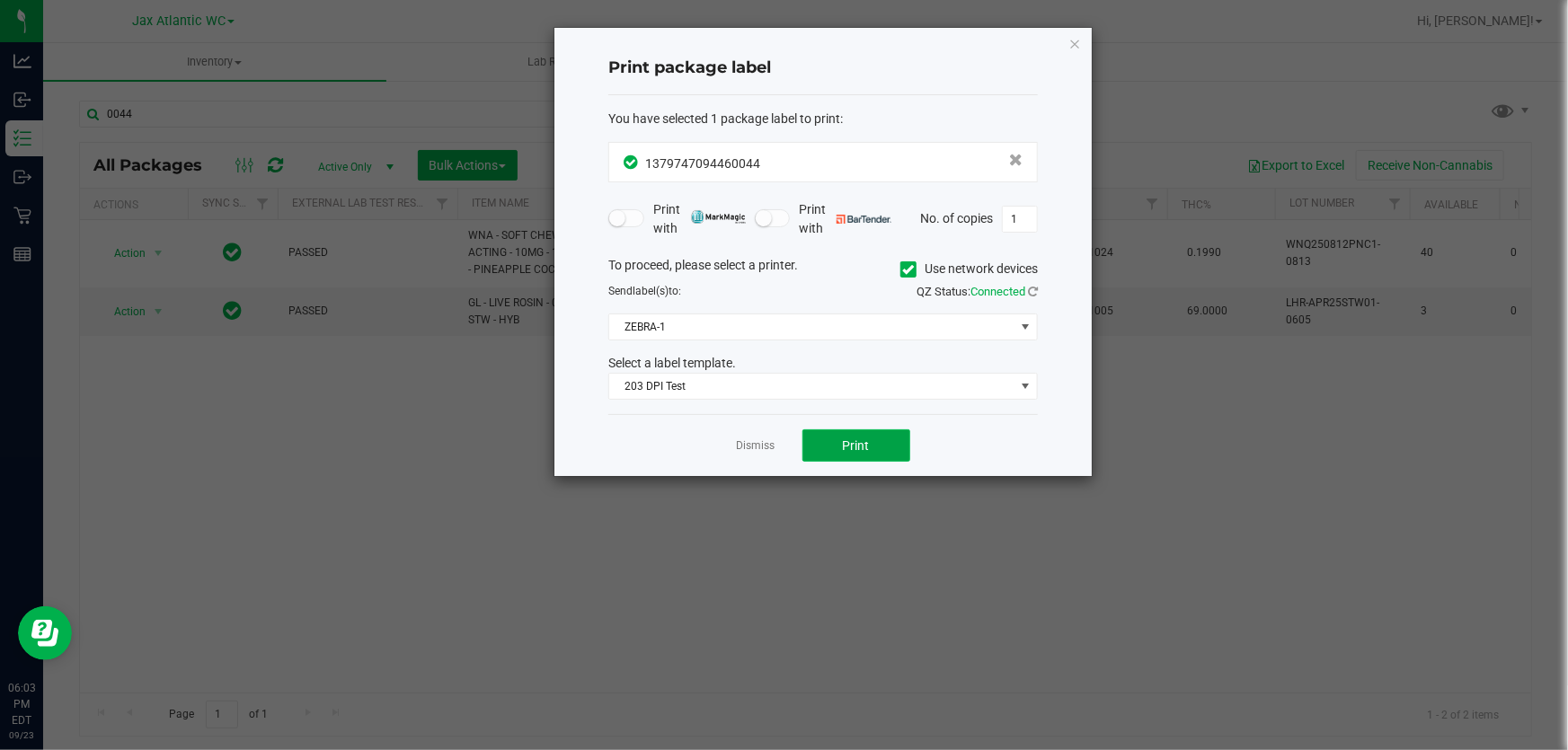
click at [862, 458] on button "Print" at bounding box center [856, 446] width 107 height 33
click at [737, 441] on link "Dismiss" at bounding box center [756, 446] width 38 height 15
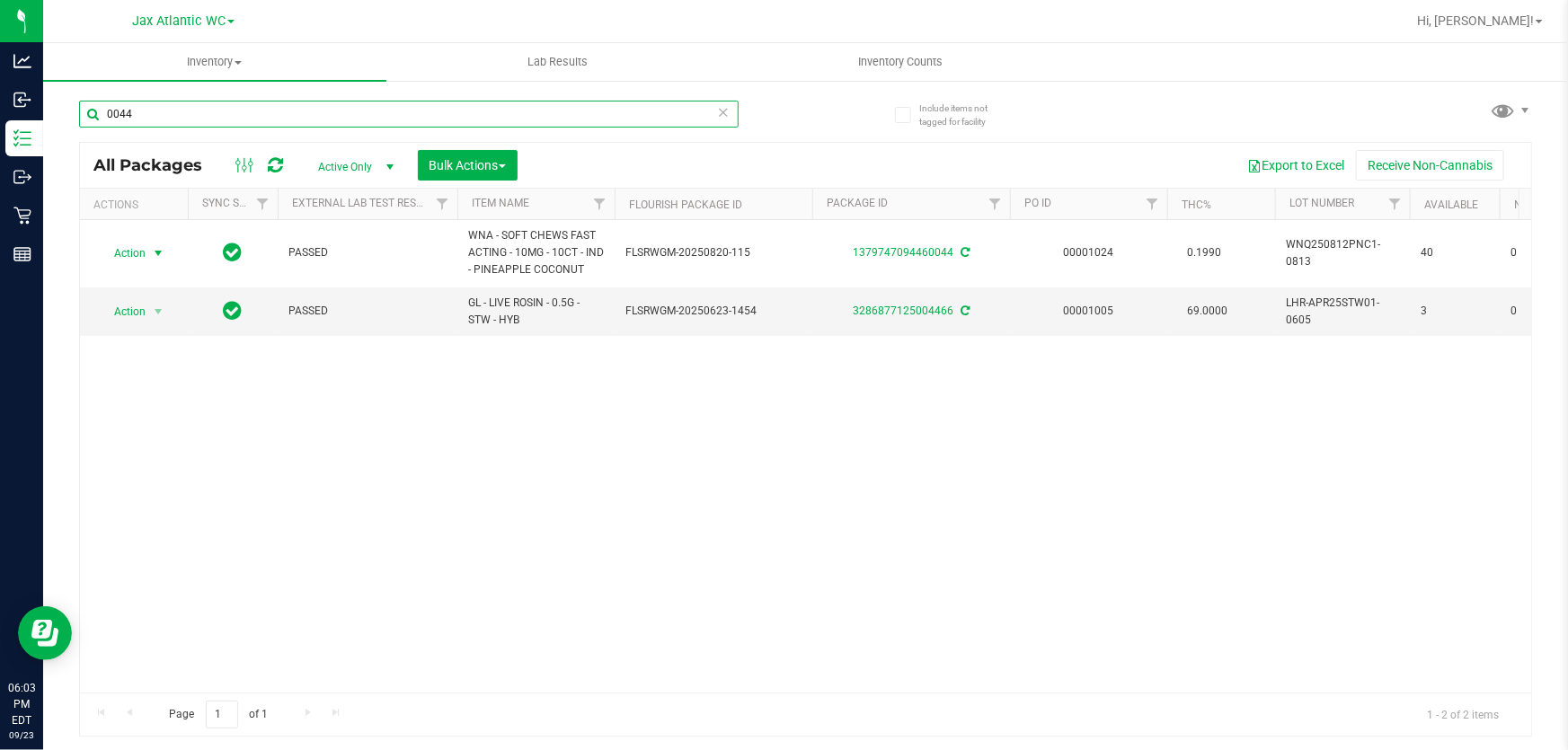
click at [119, 105] on input "0044" at bounding box center [409, 114] width 660 height 27
type input "bdl"
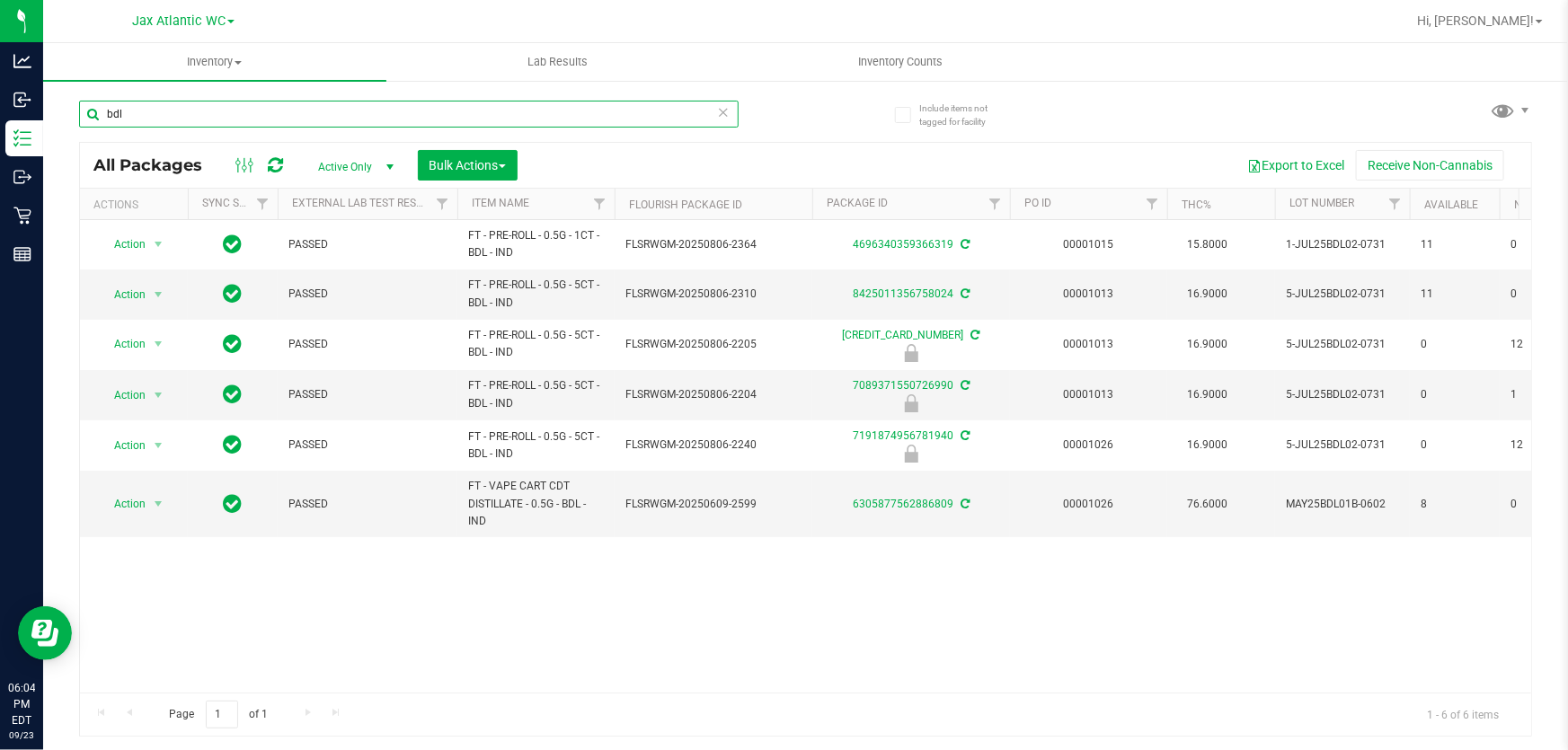
click at [157, 111] on input "bdl" at bounding box center [409, 114] width 660 height 27
click at [157, 110] on input "bdl" at bounding box center [409, 114] width 660 height 27
type input "dda"
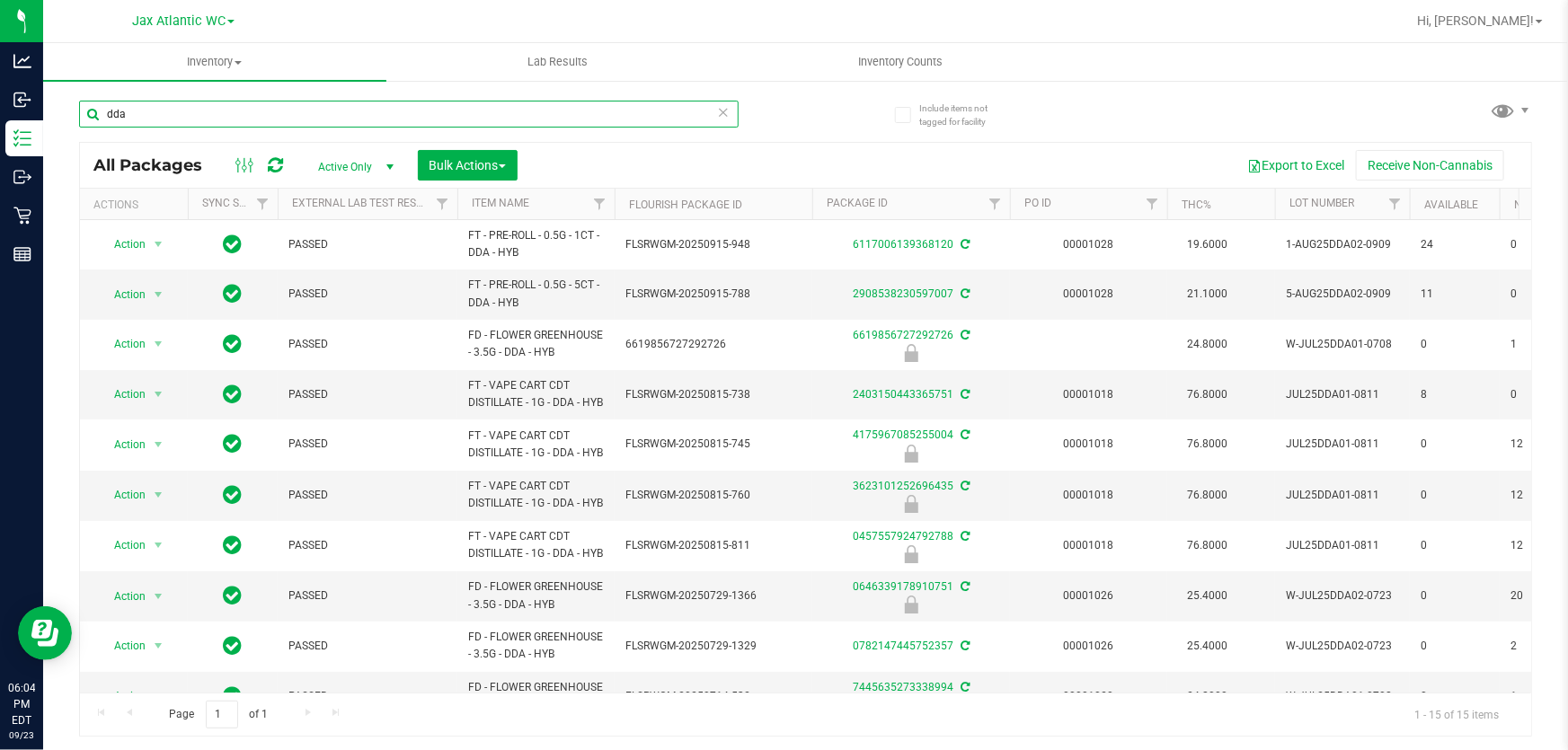
click at [325, 120] on input "dda" at bounding box center [409, 114] width 660 height 27
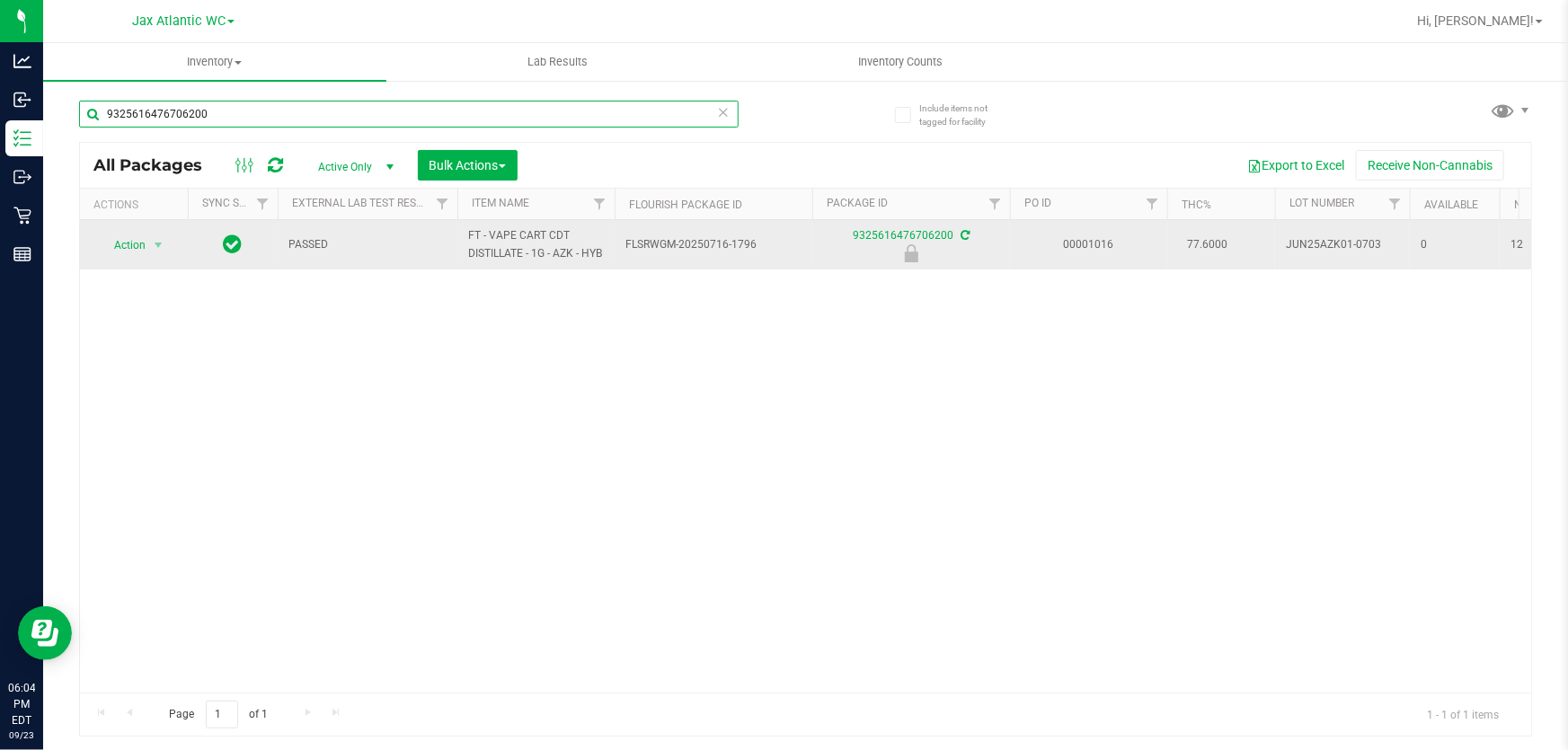
type input "9325616476706200"
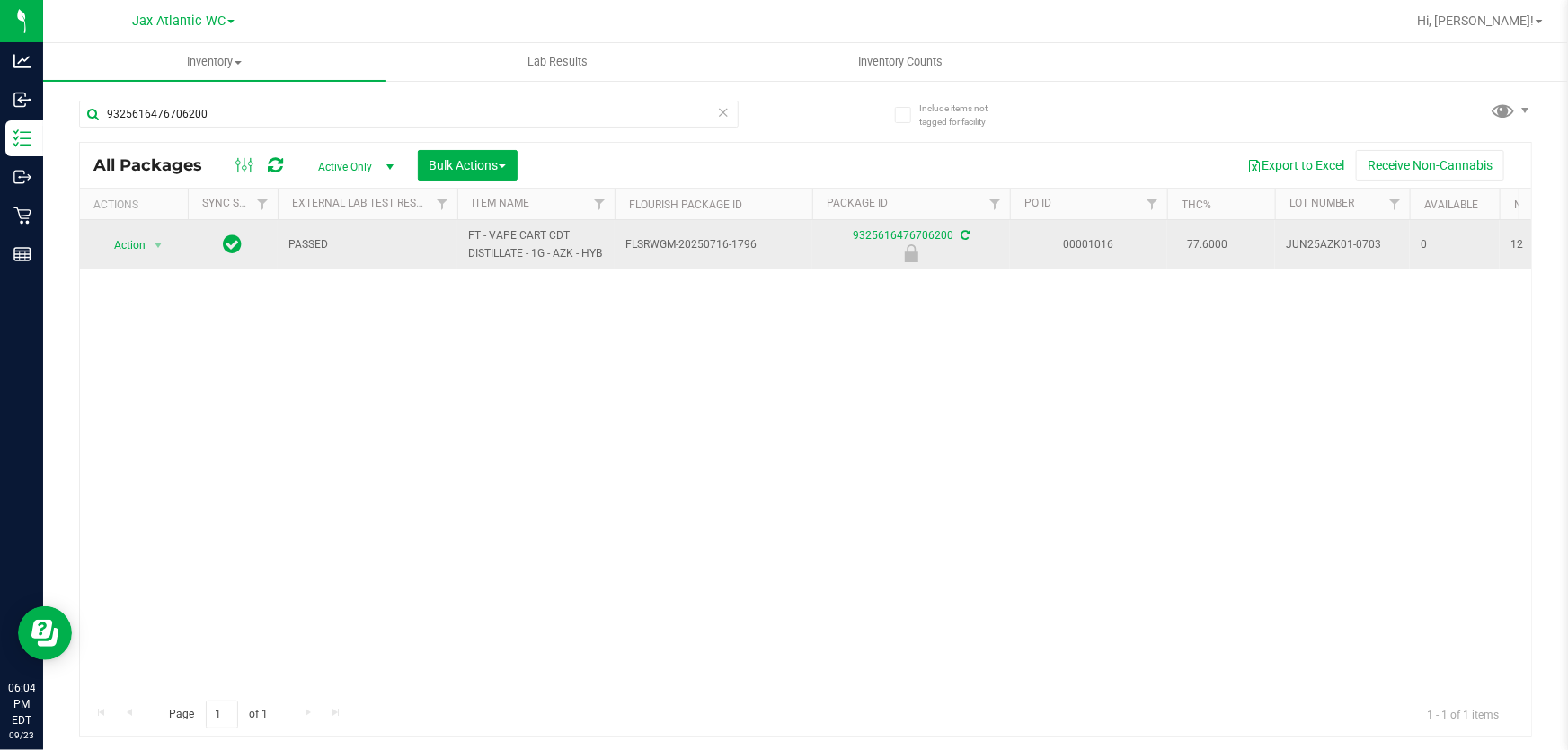
click at [112, 231] on td "Action Action Edit attributes Global inventory Locate package Package audit log…" at bounding box center [134, 245] width 107 height 50
click at [113, 244] on span "Action" at bounding box center [122, 245] width 49 height 25
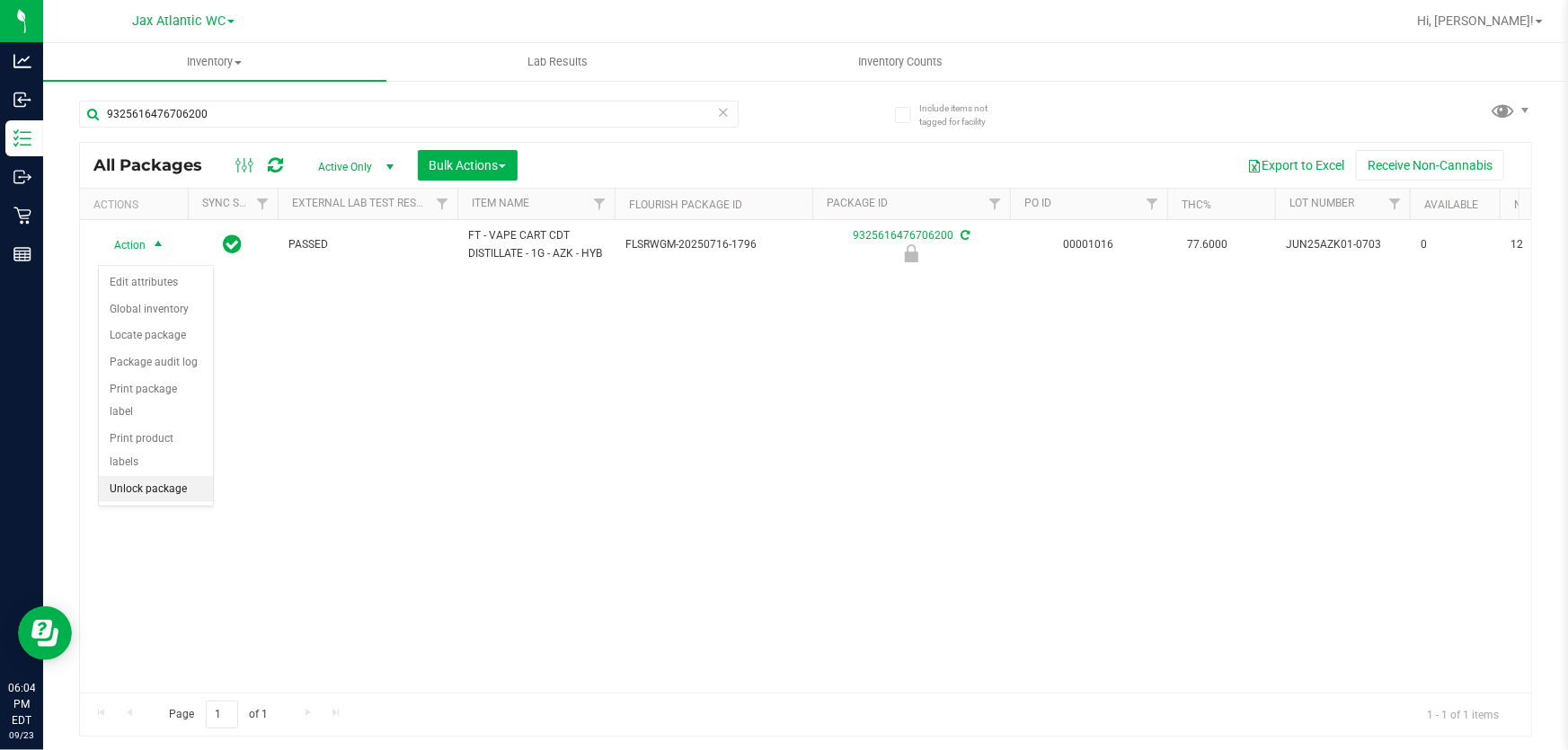
click at [184, 477] on div "Action Edit attributes Global inventory Locate package Package audit log Print …" at bounding box center [156, 386] width 116 height 241
click at [186, 476] on li "Unlock package" at bounding box center [156, 489] width 114 height 27
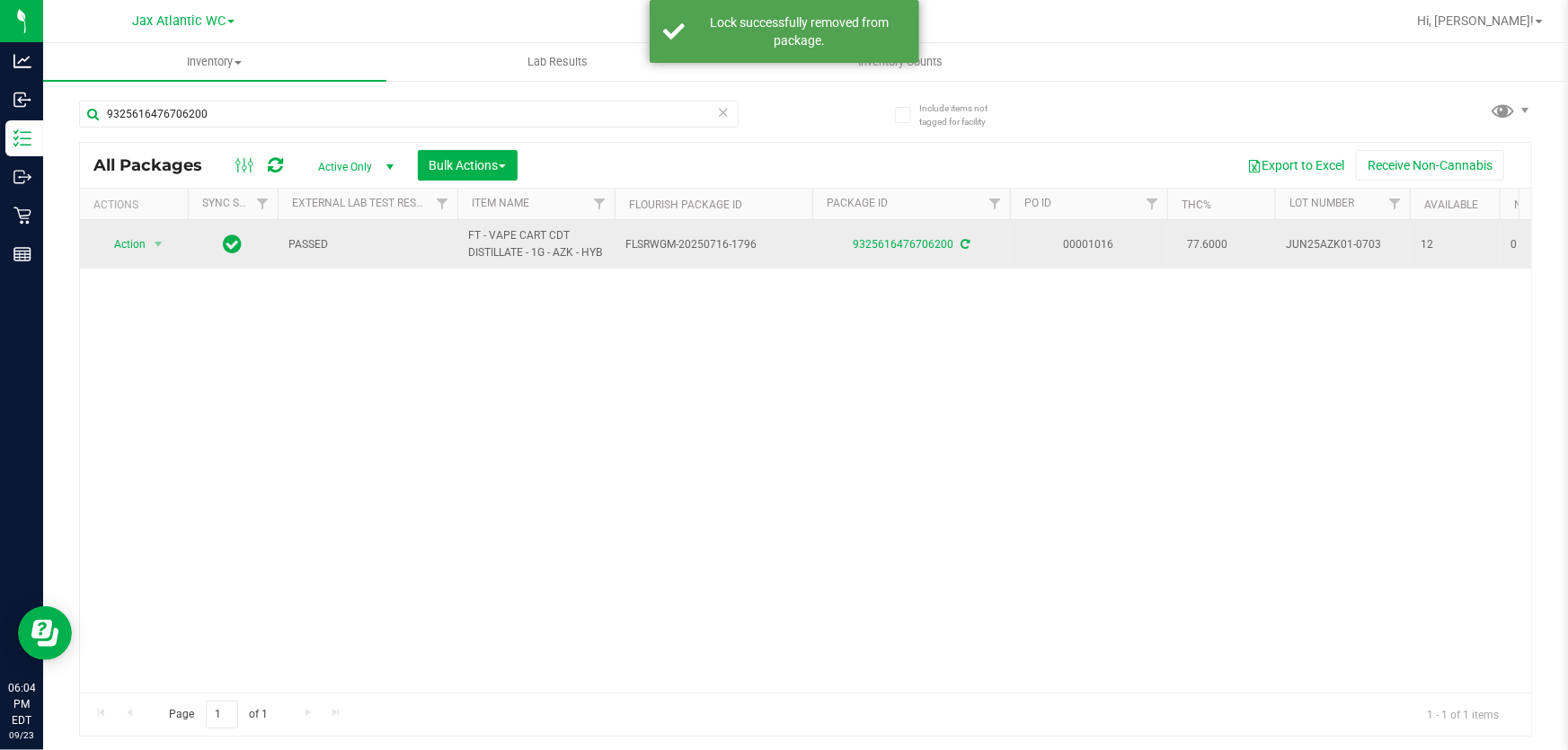
drag, startPoint x: 99, startPoint y: 229, endPoint x: 135, endPoint y: 263, distance: 49.5
click at [100, 229] on td "Action Action Adjust qty Create package Edit attributes Global inventory Locate…" at bounding box center [134, 245] width 107 height 49
click at [136, 257] on span "Action" at bounding box center [122, 244] width 49 height 25
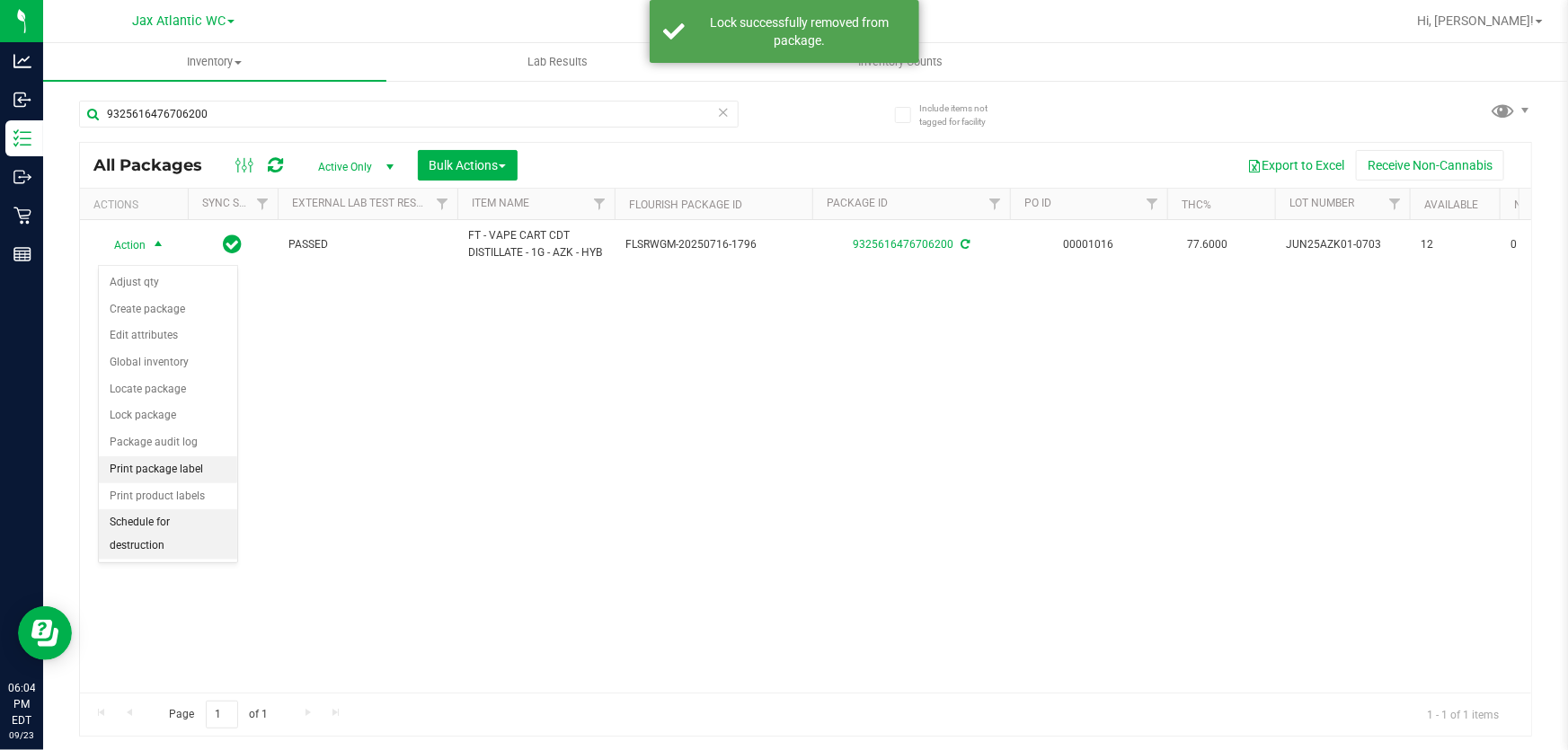
click at [194, 474] on li "Print package label" at bounding box center [168, 470] width 138 height 27
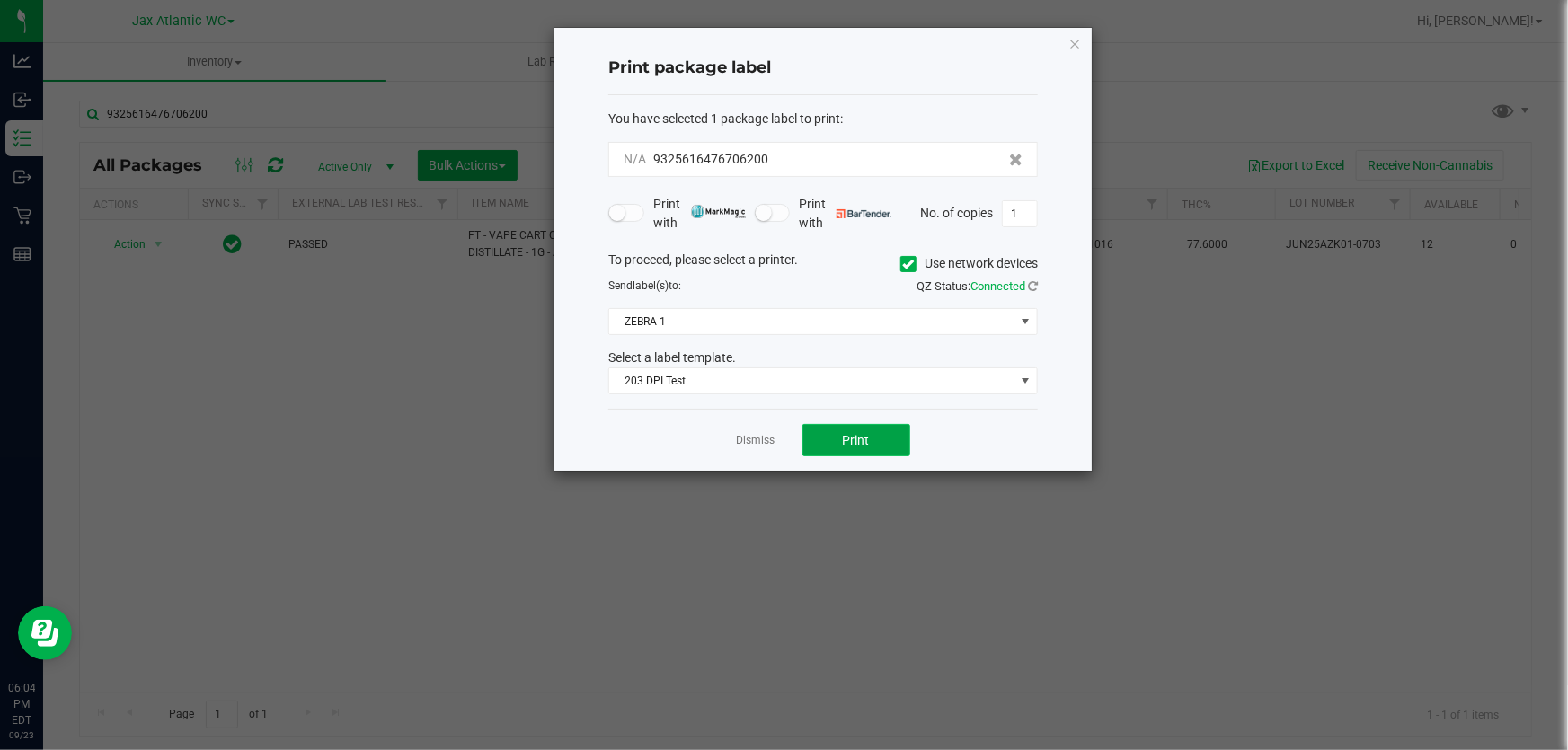
click at [906, 441] on button "Print" at bounding box center [856, 440] width 107 height 33
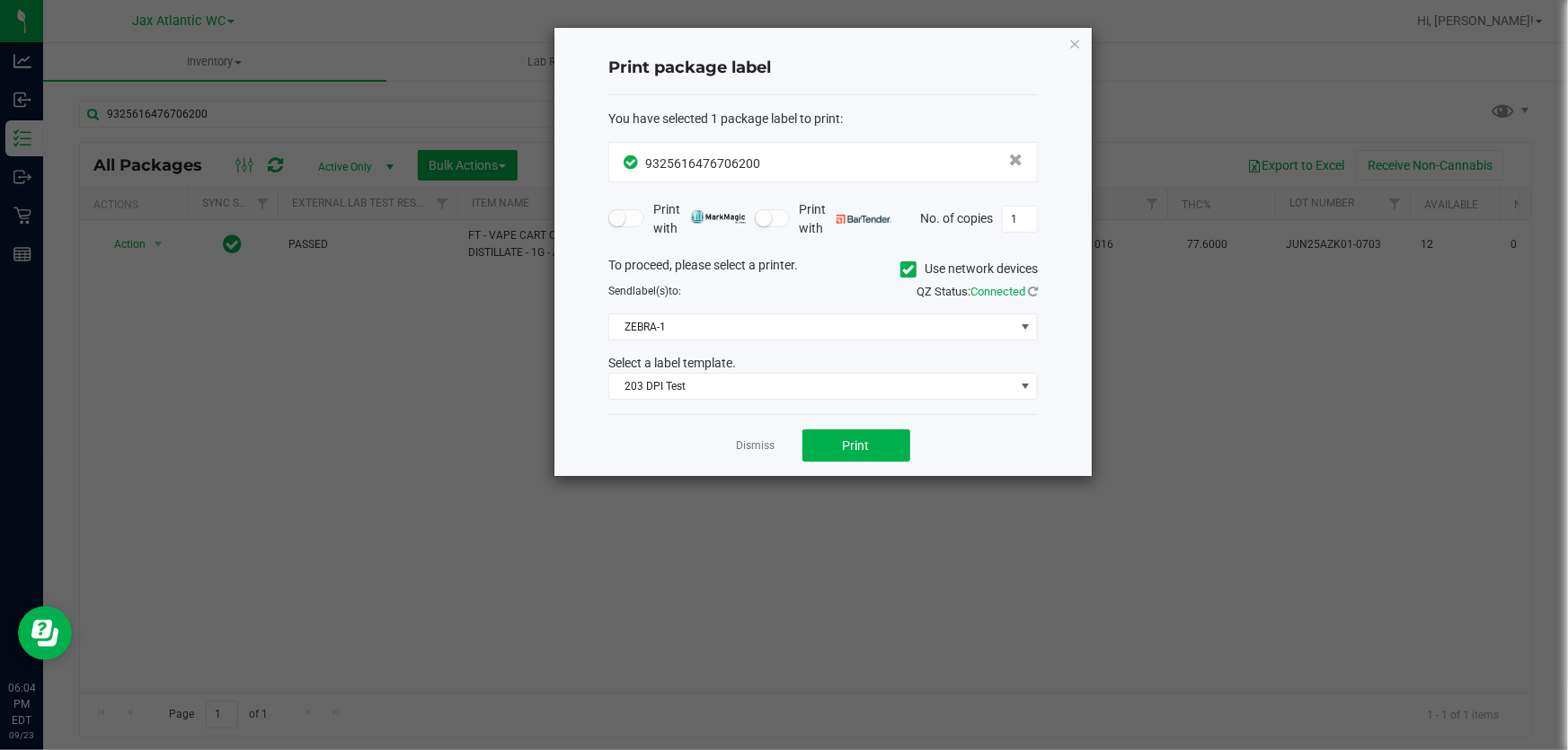
click at [762, 455] on div "Dismiss Print" at bounding box center [823, 445] width 430 height 62
click at [757, 446] on link "Dismiss" at bounding box center [756, 446] width 38 height 15
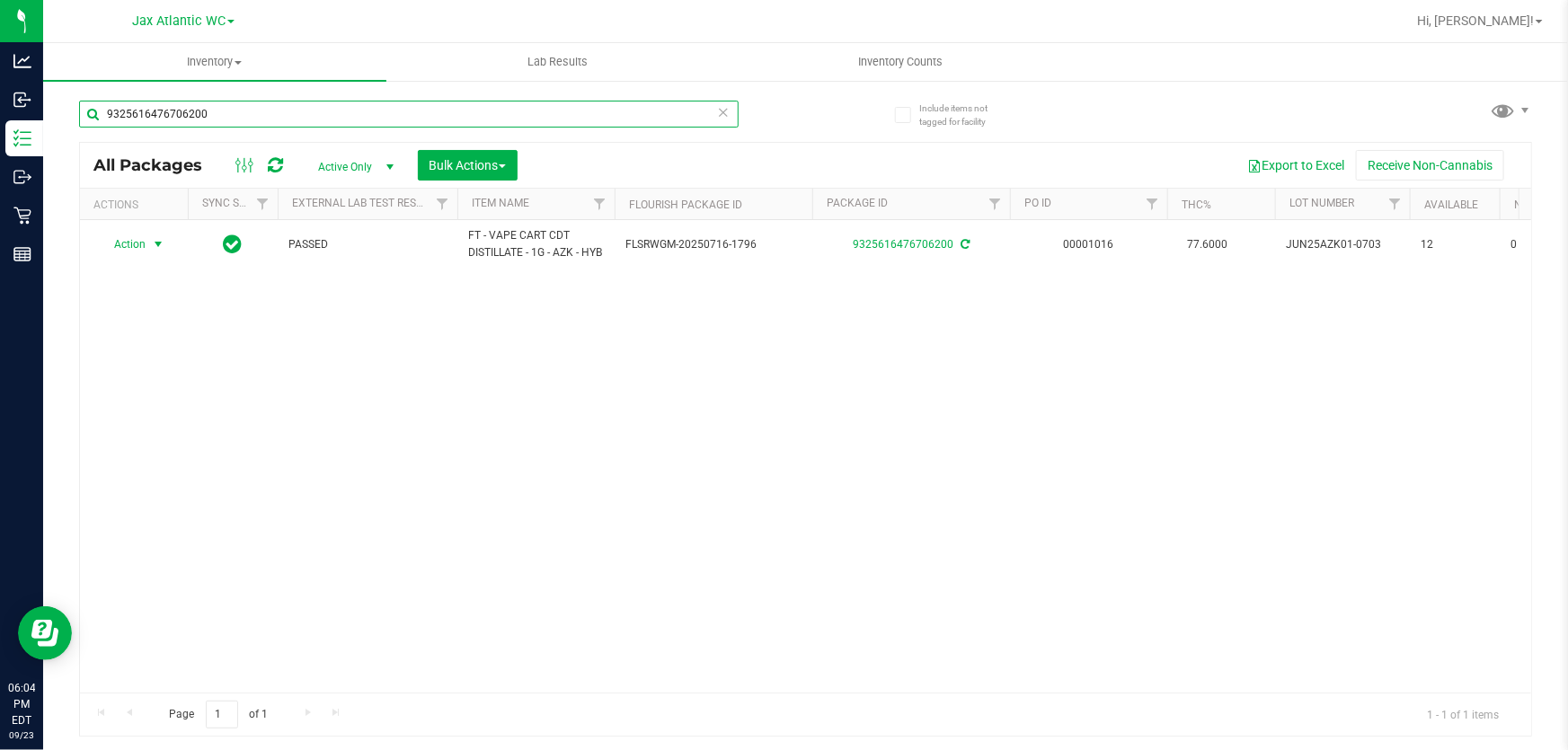
click at [341, 105] on input "9325616476706200" at bounding box center [409, 114] width 660 height 27
click at [341, 104] on input "9325616476706200" at bounding box center [409, 114] width 660 height 27
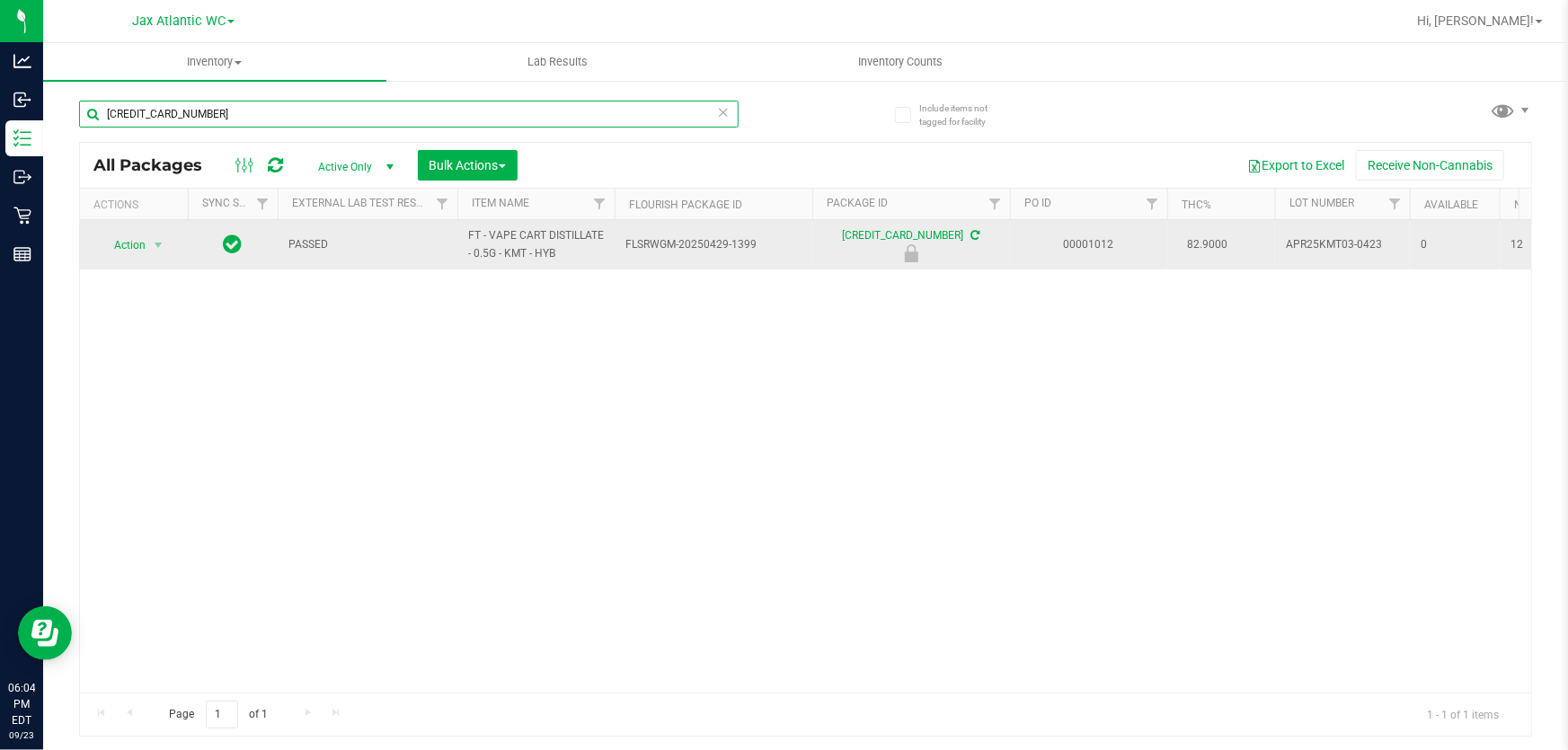
type input "2416209712754184"
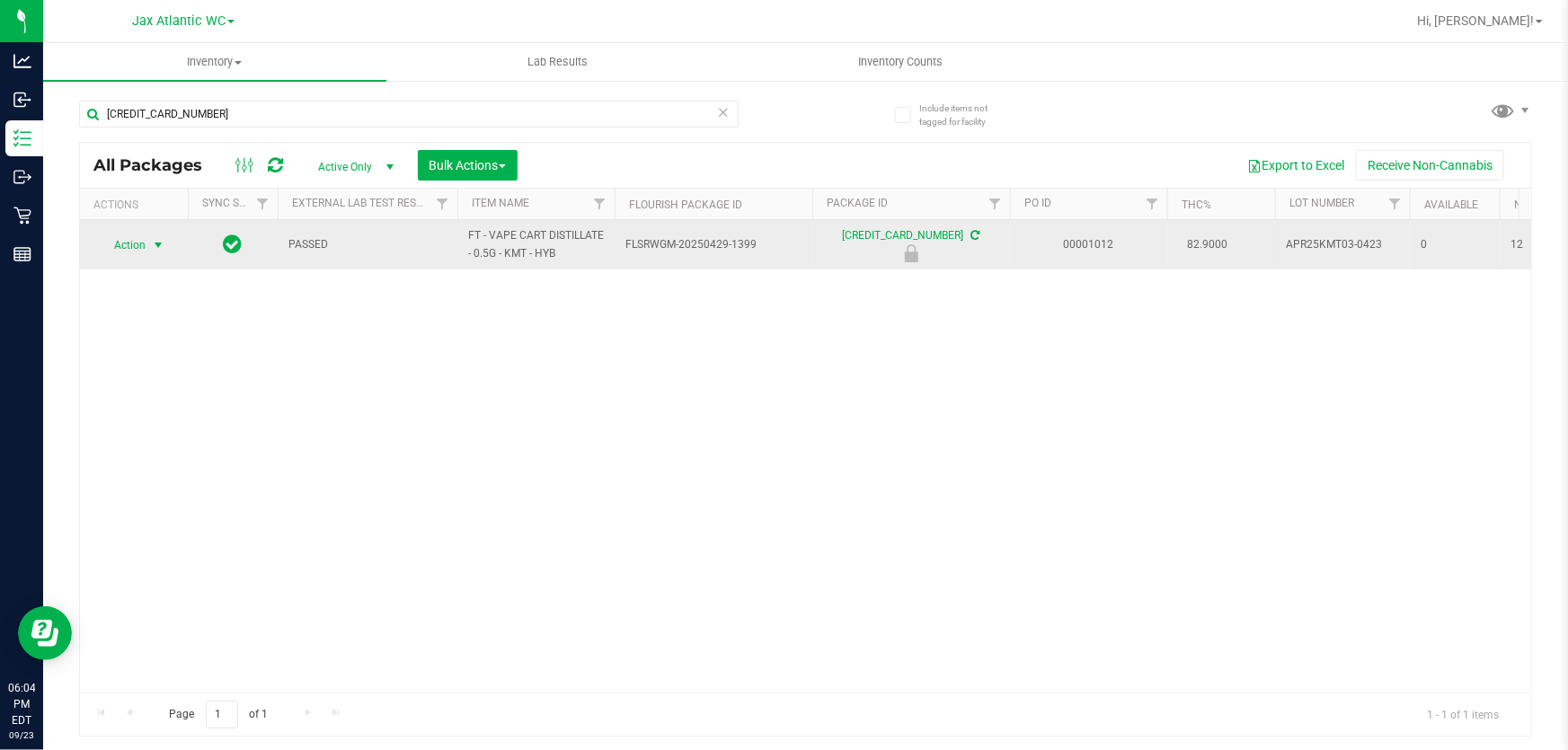
click at [150, 245] on span "select" at bounding box center [159, 245] width 22 height 25
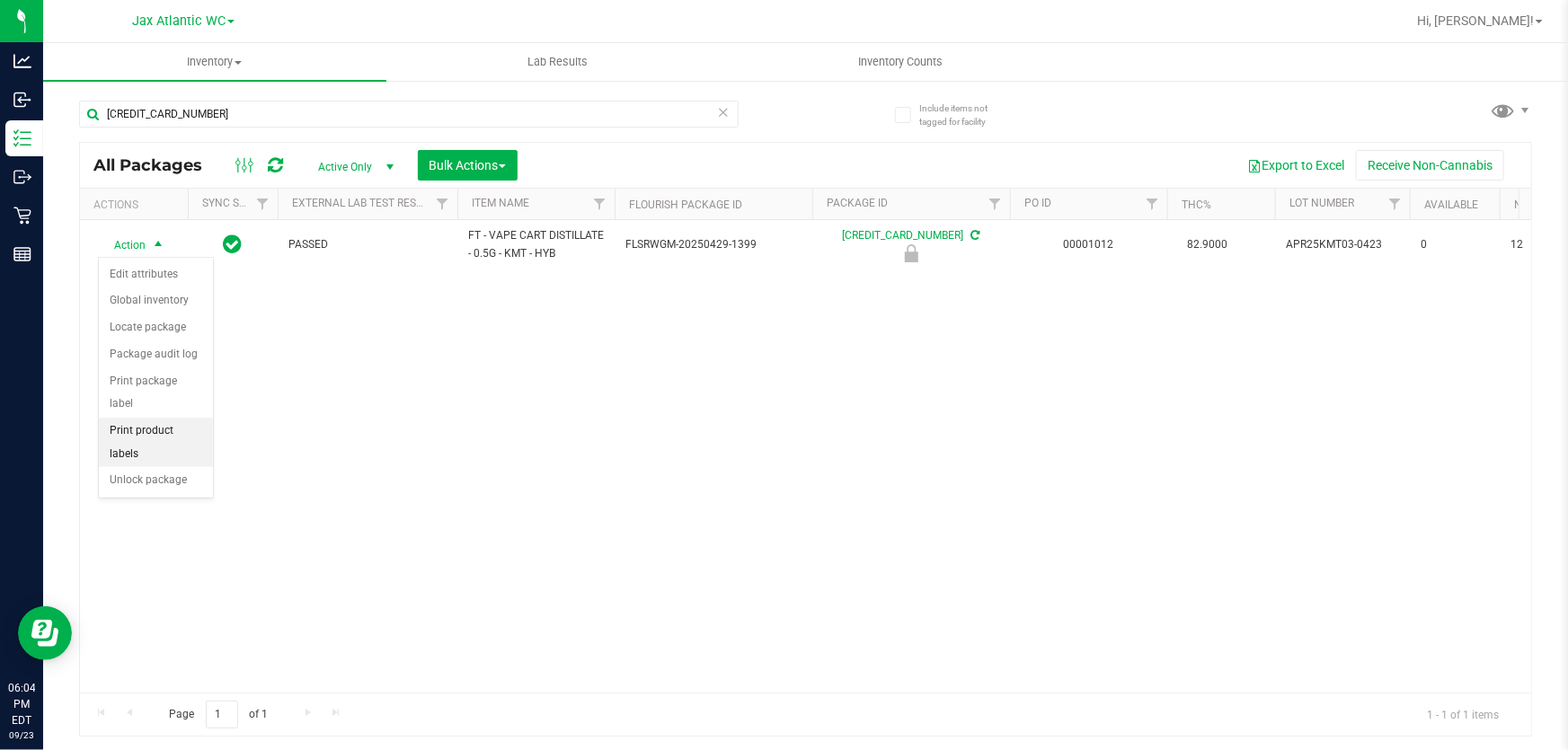
click at [180, 467] on li "Unlock package" at bounding box center [156, 480] width 114 height 27
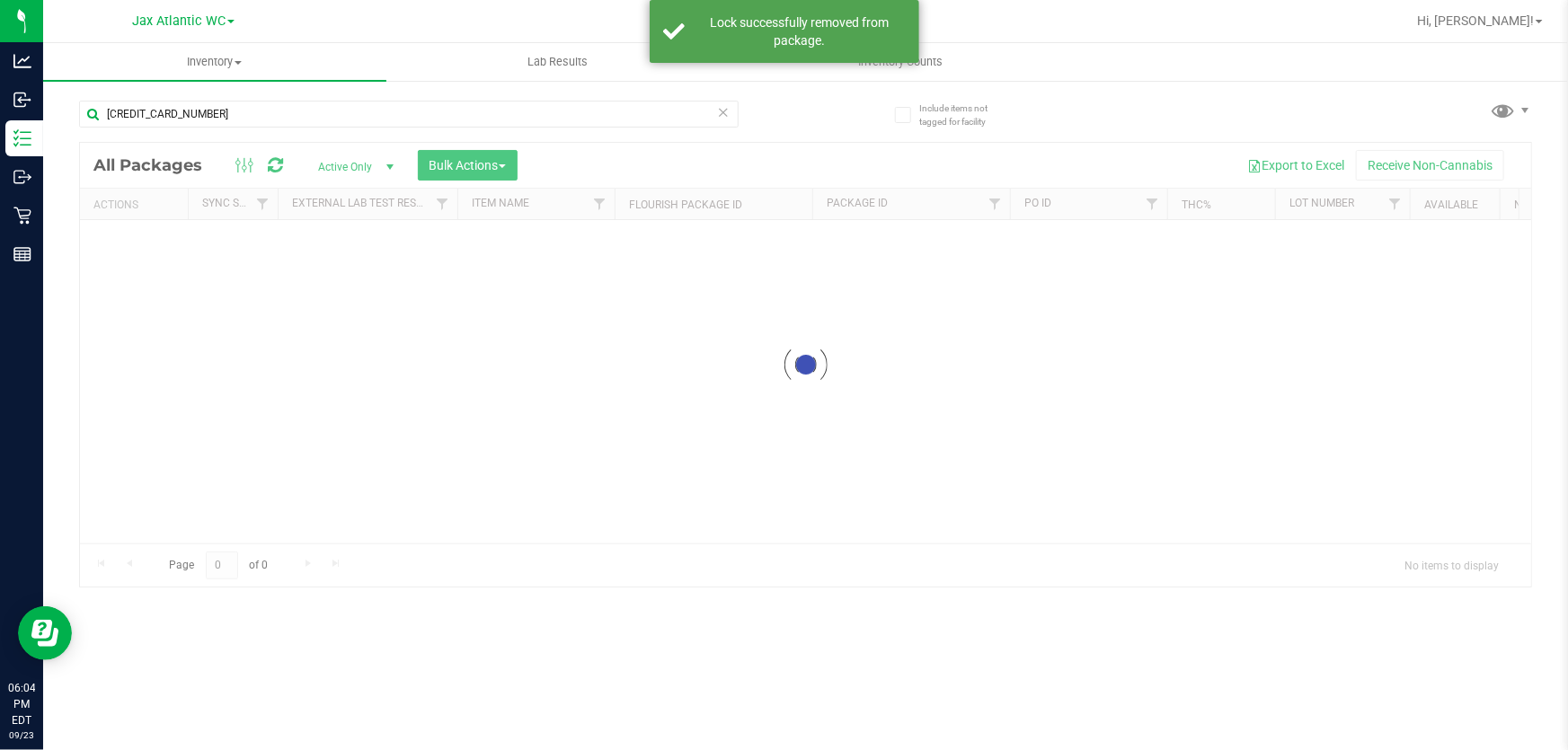
click at [116, 262] on div at bounding box center [805, 364] width 1451 height 444
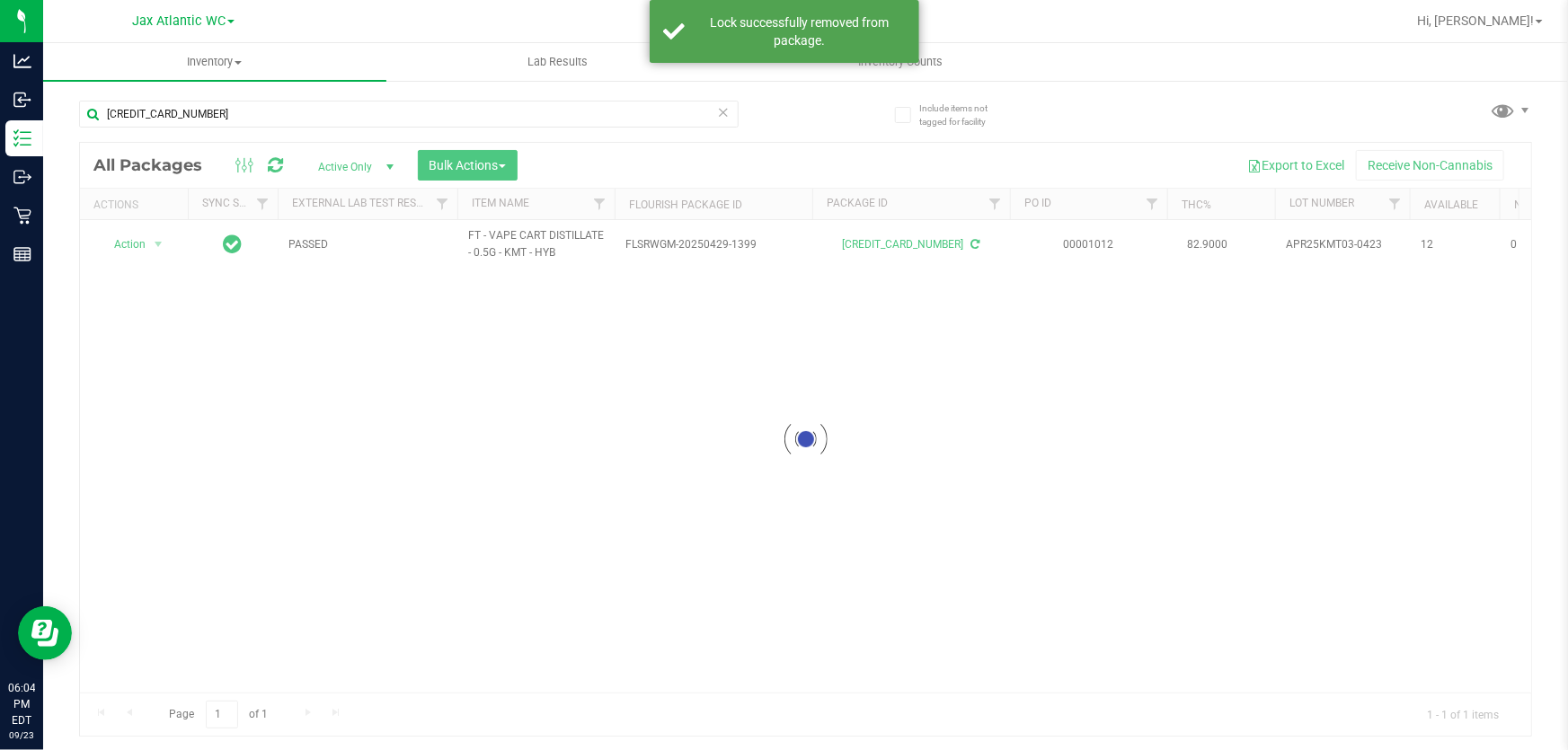
click at [152, 238] on div at bounding box center [805, 439] width 1451 height 593
click at [152, 246] on div at bounding box center [805, 439] width 1451 height 593
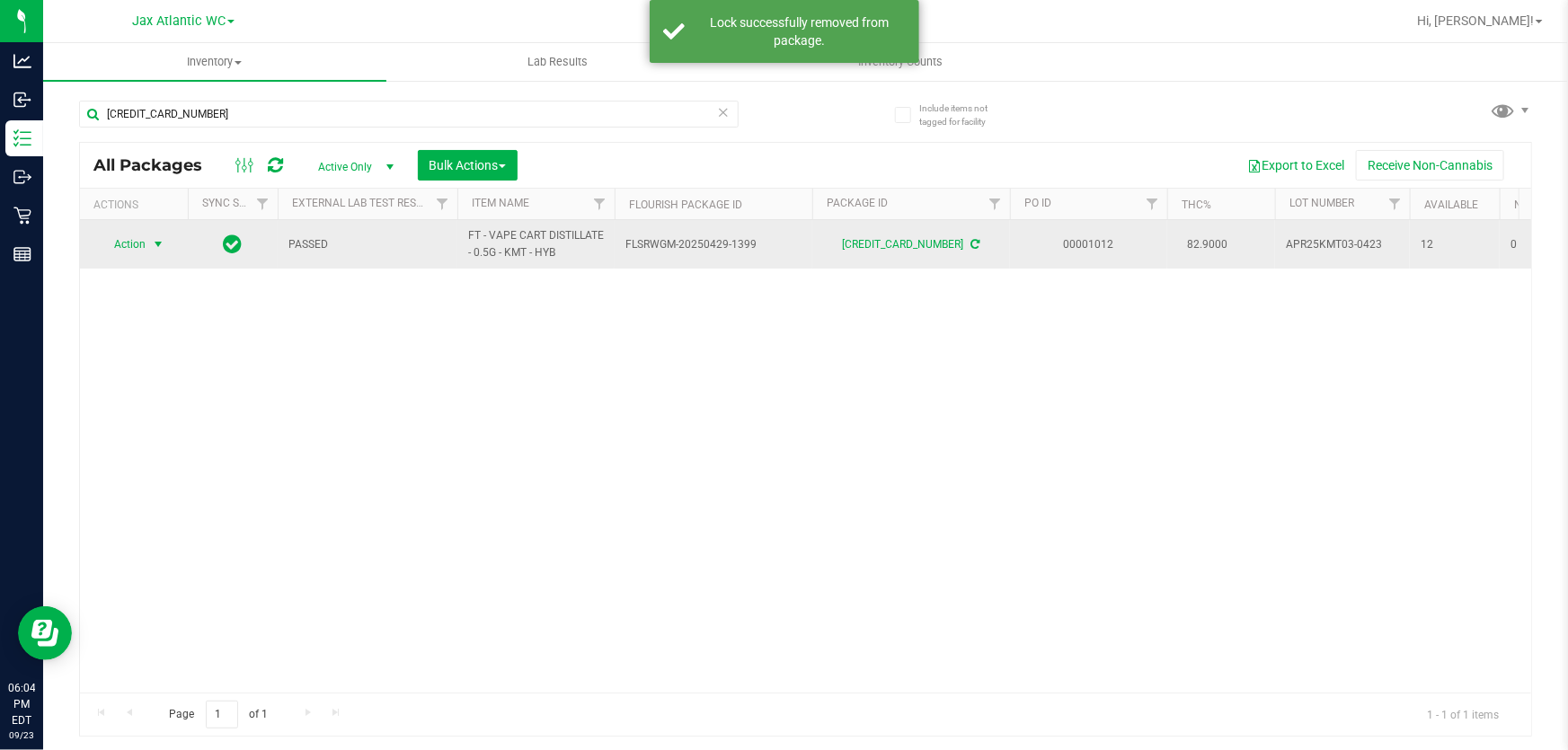
click at [156, 247] on span "select" at bounding box center [158, 244] width 14 height 14
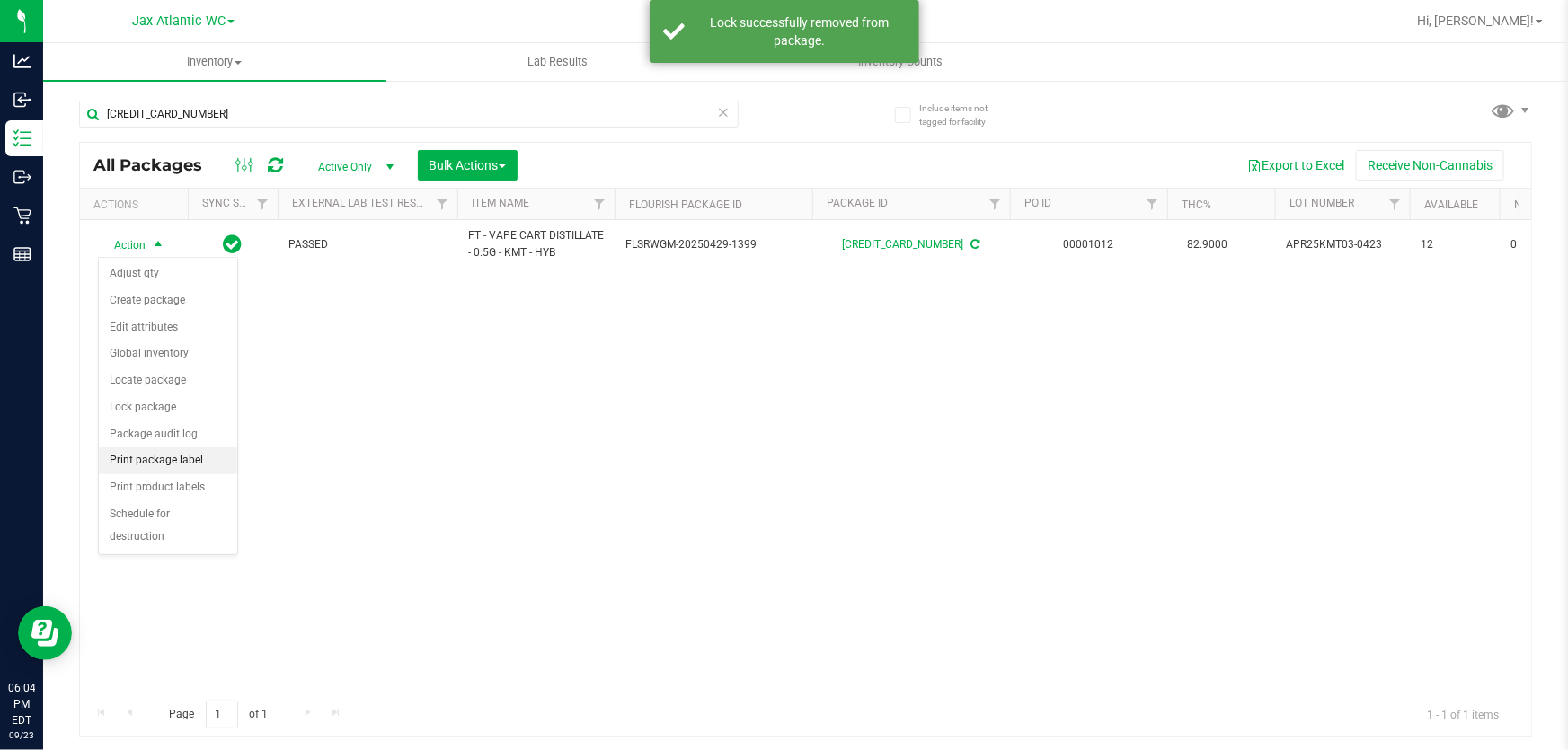
click at [176, 464] on li "Print package label" at bounding box center [168, 460] width 138 height 27
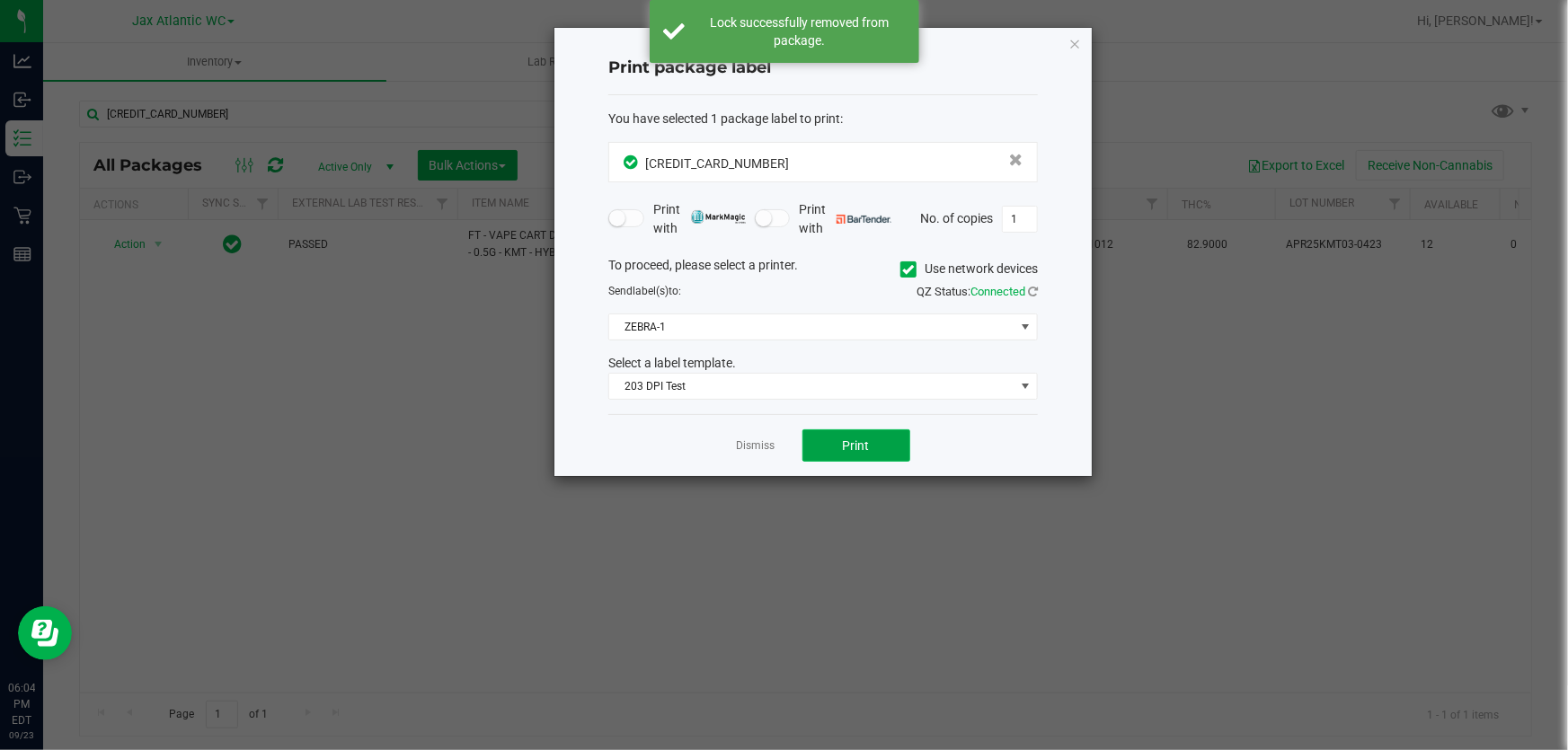
click at [867, 432] on button "Print" at bounding box center [856, 446] width 107 height 33
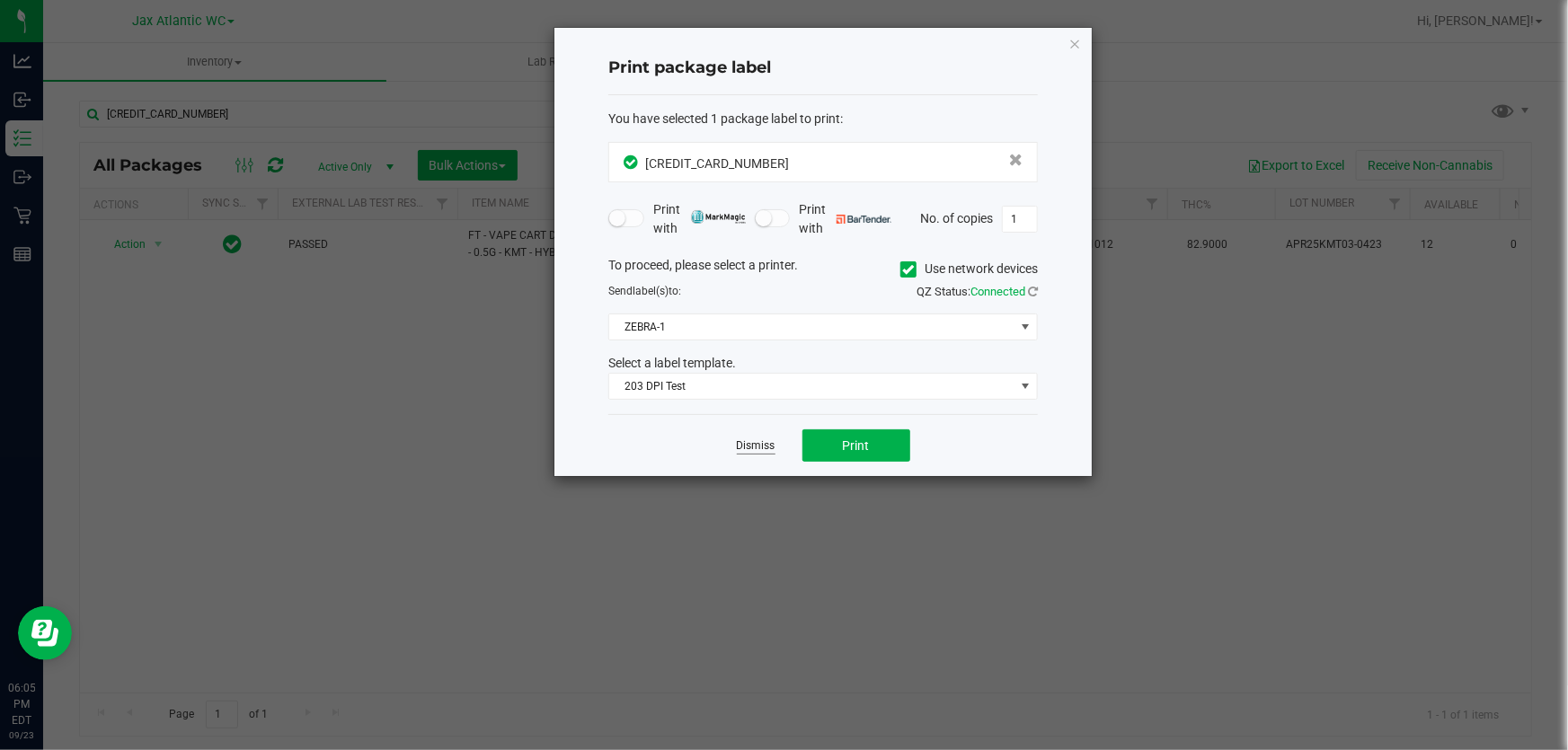
click at [759, 441] on link "Dismiss" at bounding box center [756, 446] width 38 height 15
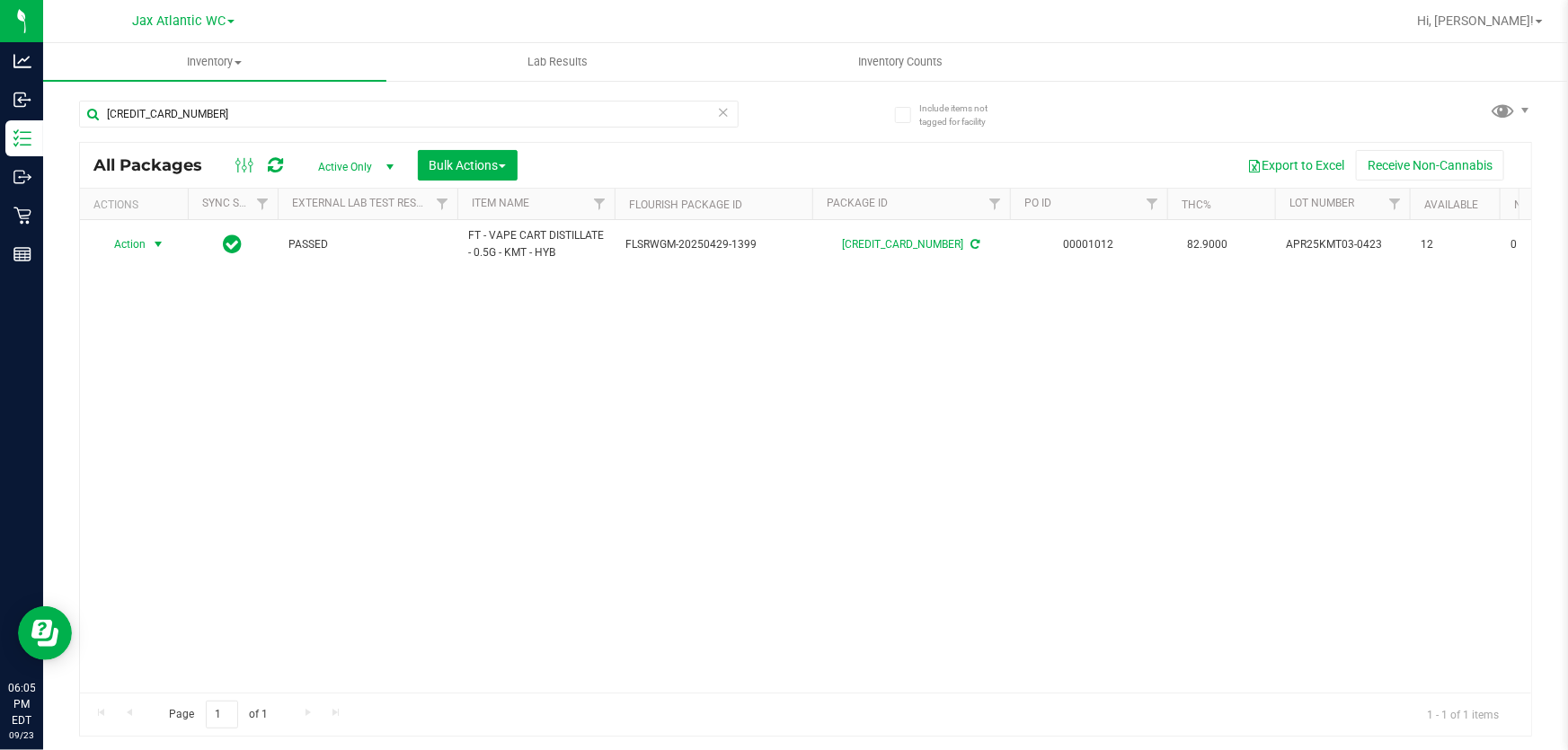
click at [337, 98] on div "2416209712754184" at bounding box center [443, 113] width 727 height 58
drag, startPoint x: 337, startPoint y: 98, endPoint x: 331, endPoint y: 116, distance: 19.0
click at [335, 102] on div "2416209712754184" at bounding box center [443, 113] width 727 height 58
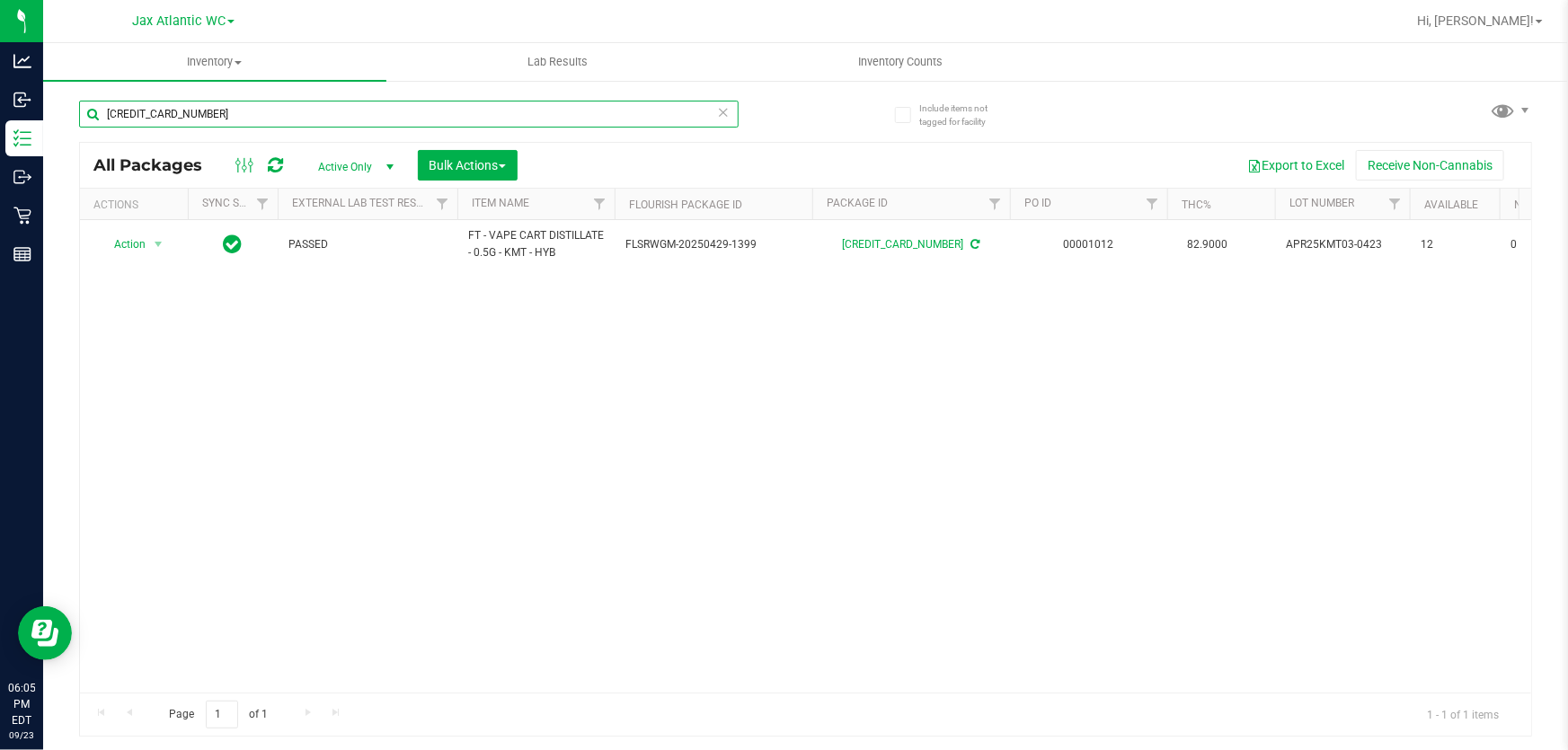
click at [331, 116] on input "2416209712754184" at bounding box center [409, 114] width 660 height 27
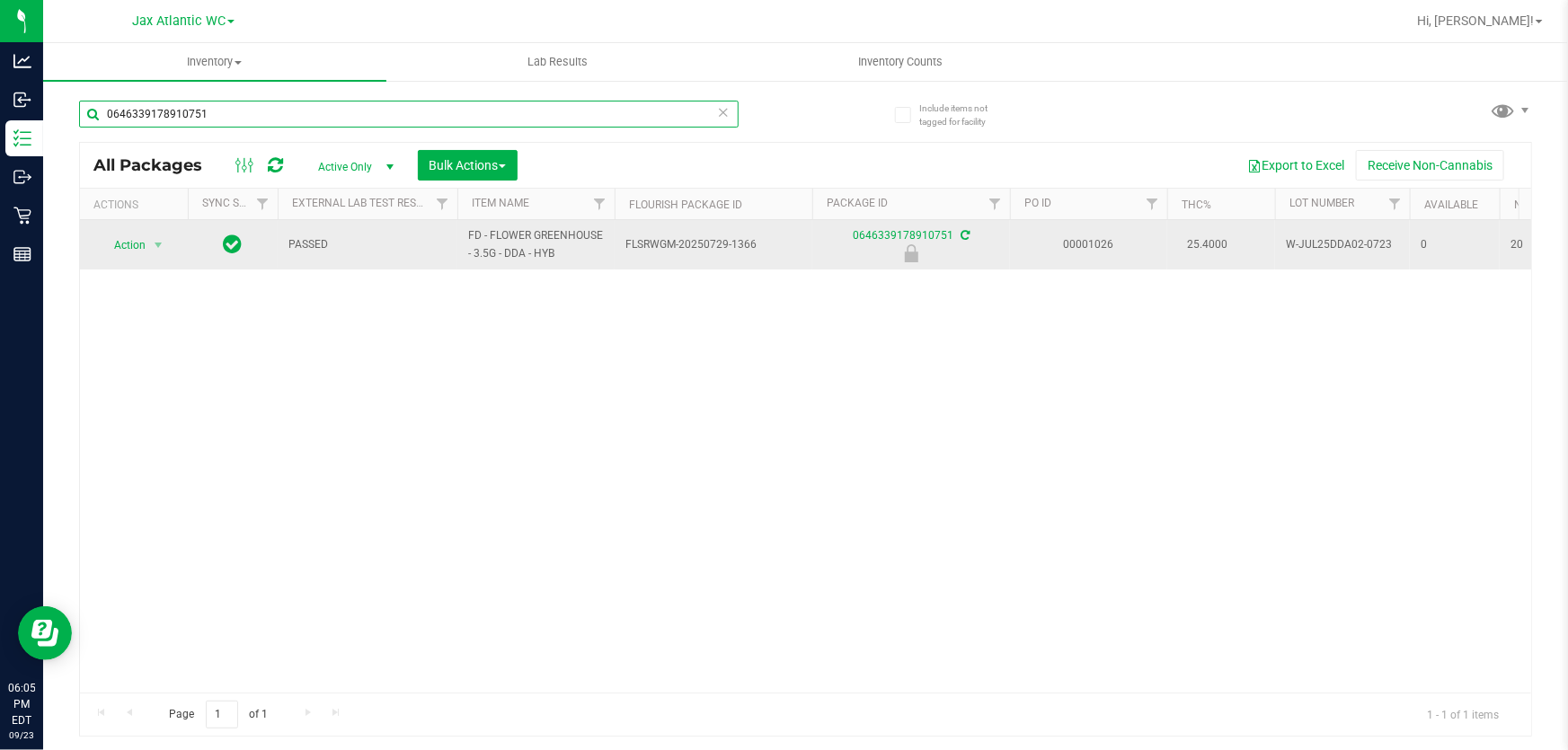
type input "0646339178910751"
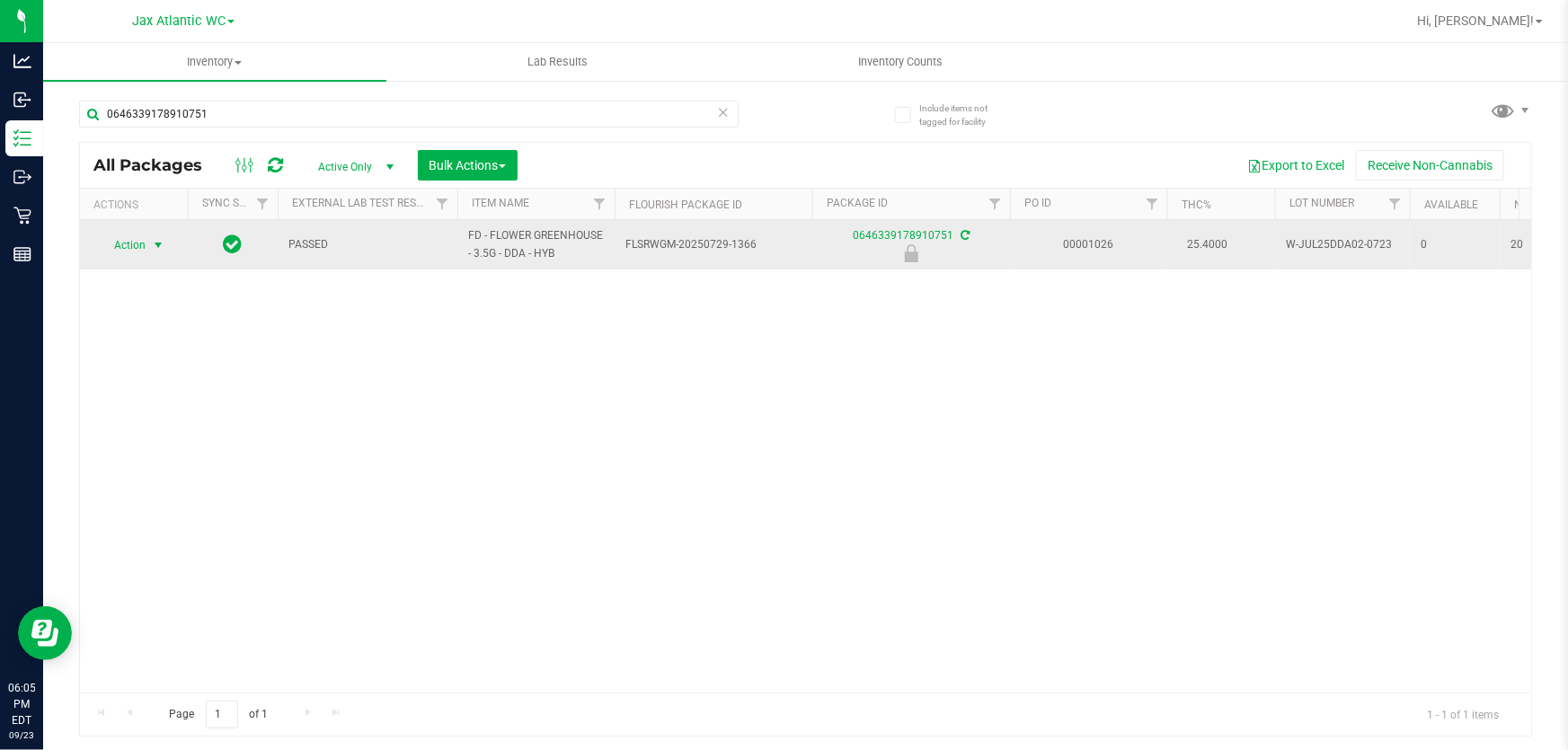
click at [135, 255] on span "Action" at bounding box center [122, 245] width 49 height 25
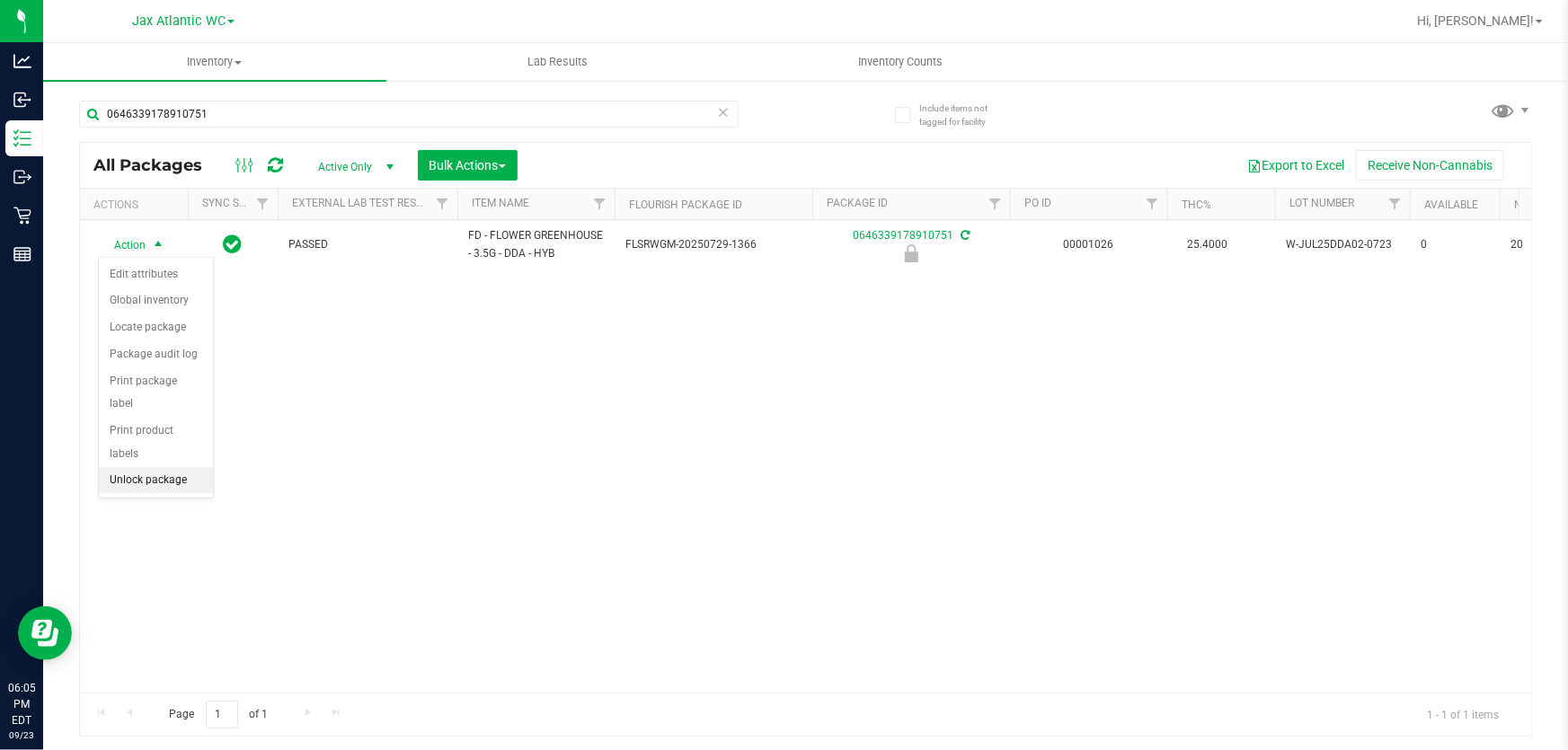
click at [138, 467] on li "Unlock package" at bounding box center [156, 480] width 114 height 27
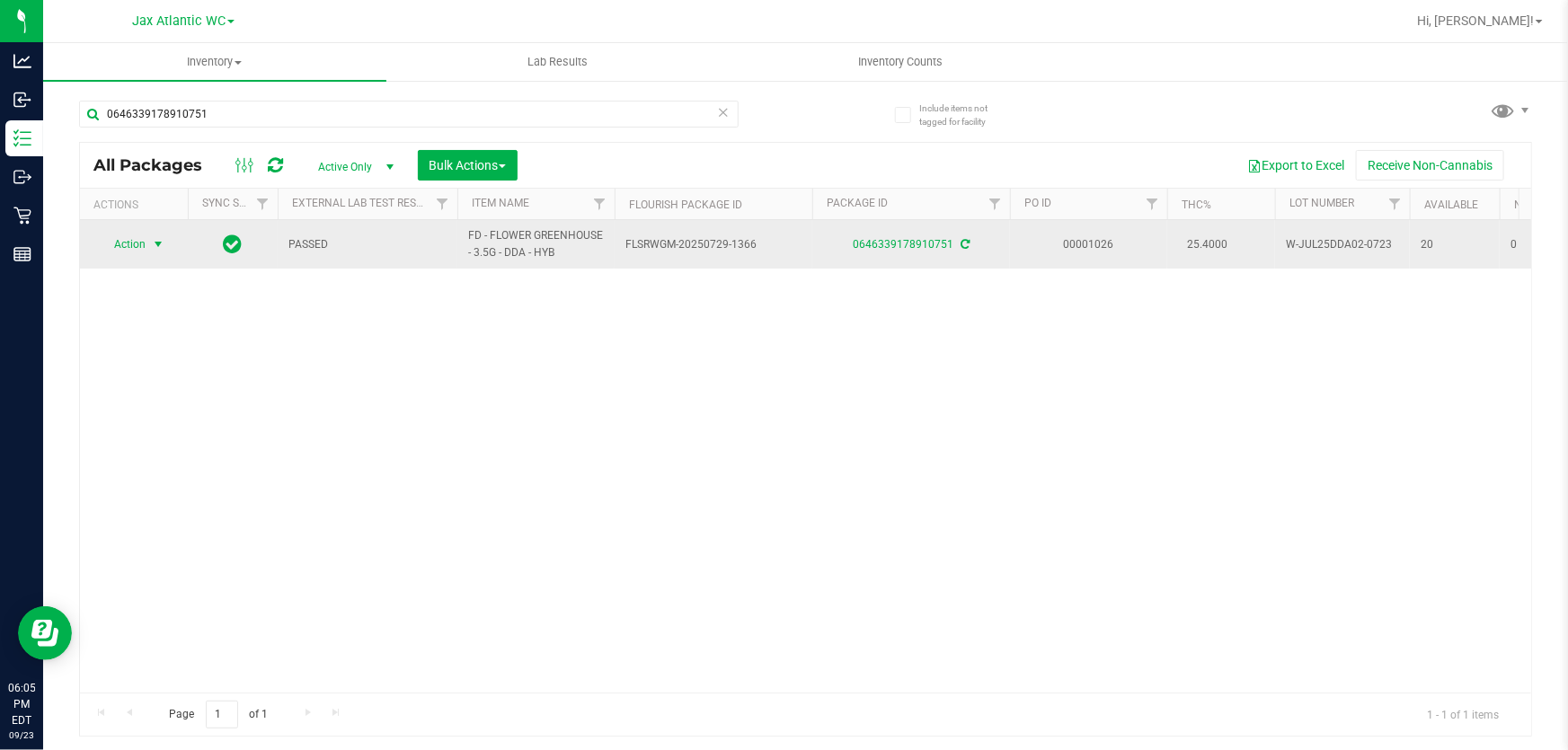
click at [148, 236] on span "select" at bounding box center [159, 244] width 22 height 25
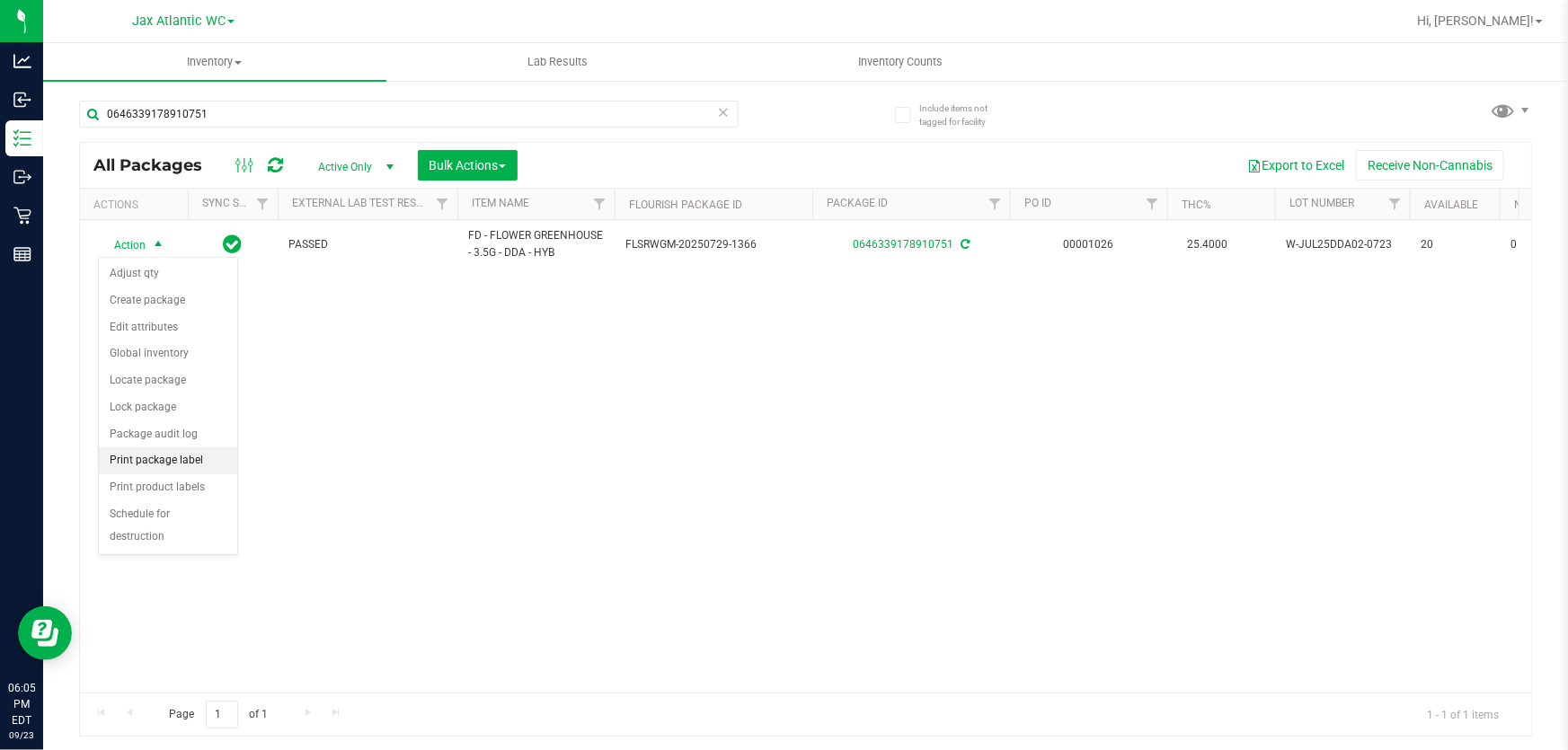
click at [162, 460] on li "Print package label" at bounding box center [168, 460] width 138 height 27
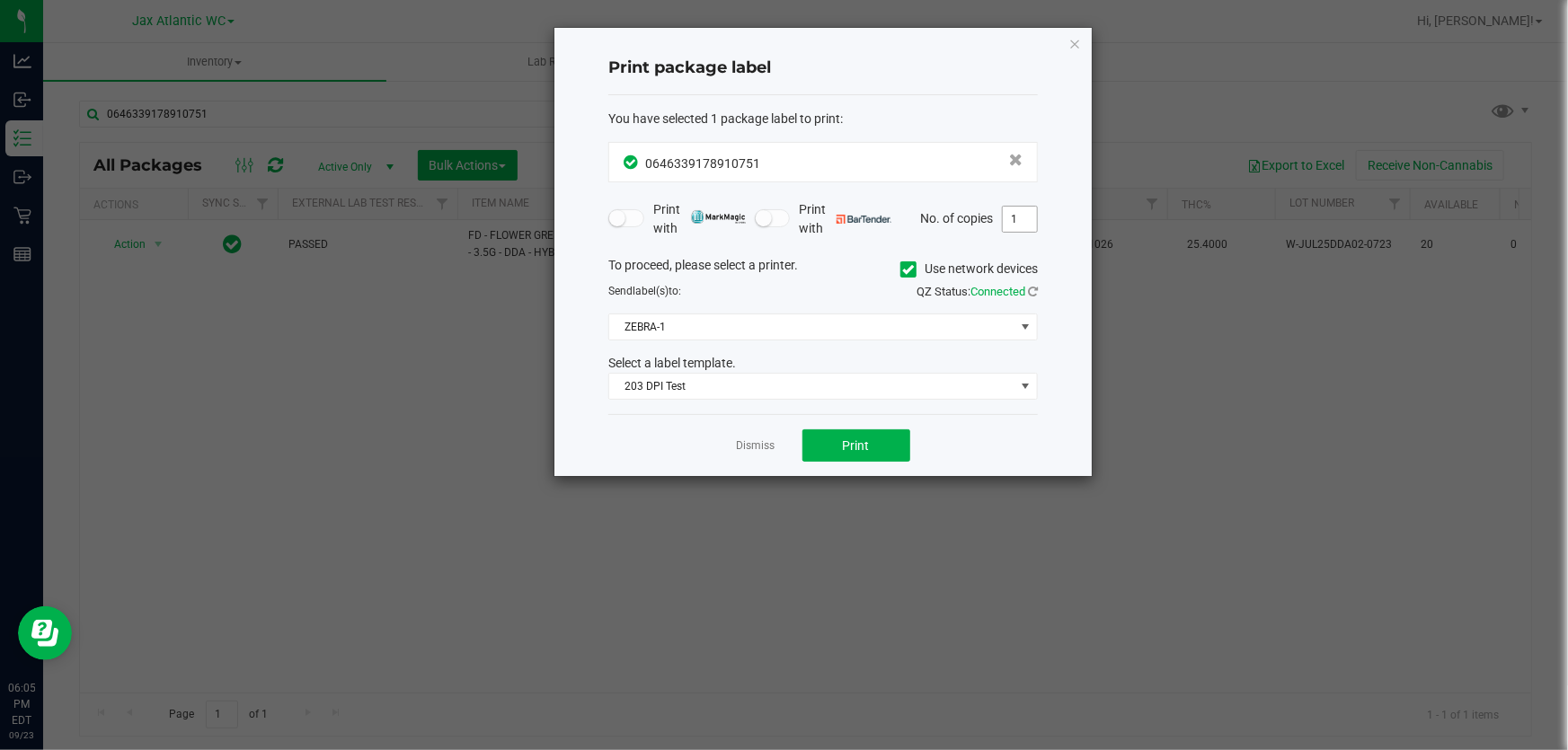
click at [1021, 222] on input "1" at bounding box center [1019, 219] width 35 height 25
type input "1"
type input "2"
click at [876, 438] on button "Print" at bounding box center [856, 446] width 107 height 33
drag, startPoint x: 763, startPoint y: 448, endPoint x: 745, endPoint y: 400, distance: 51.3
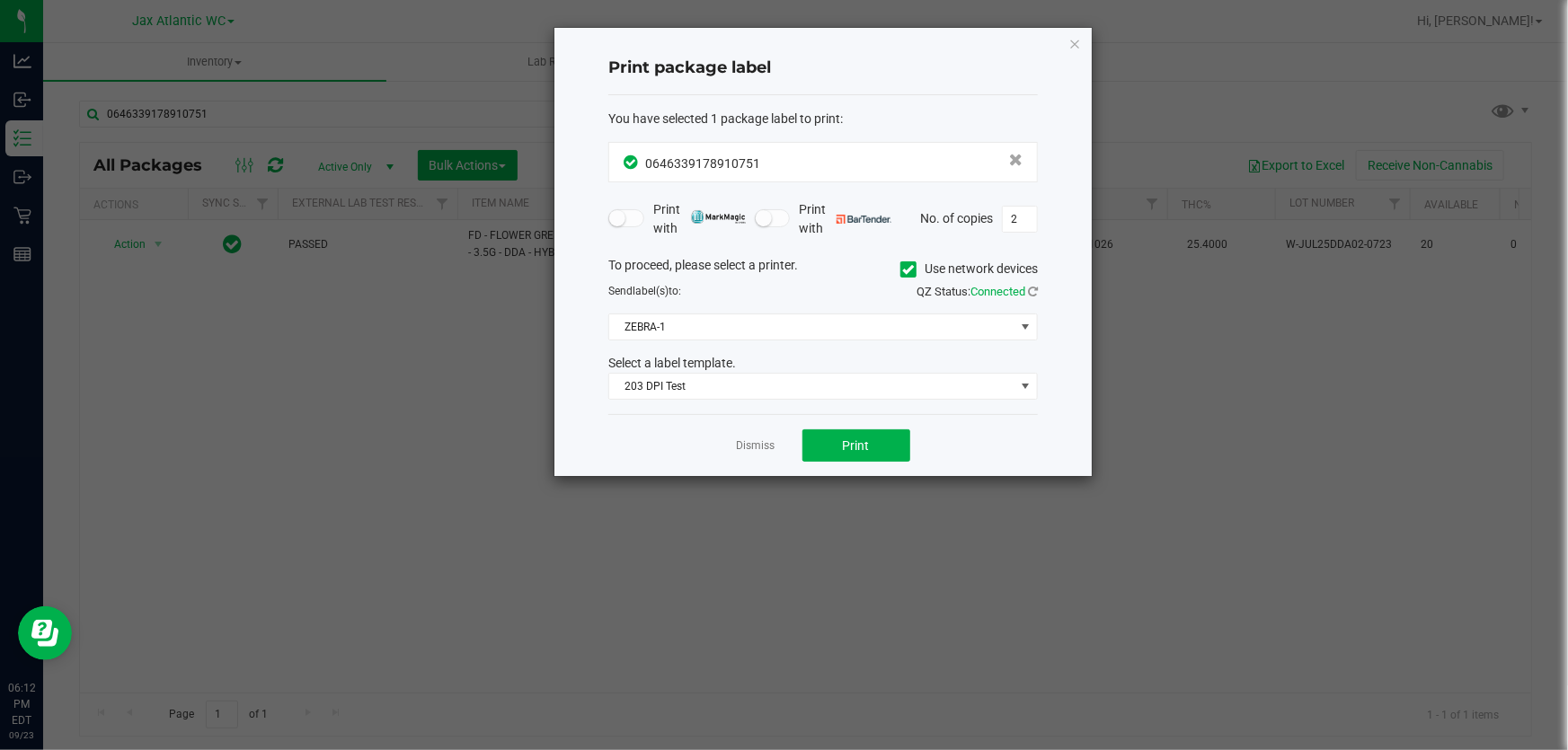
click at [765, 448] on link "Dismiss" at bounding box center [756, 446] width 38 height 15
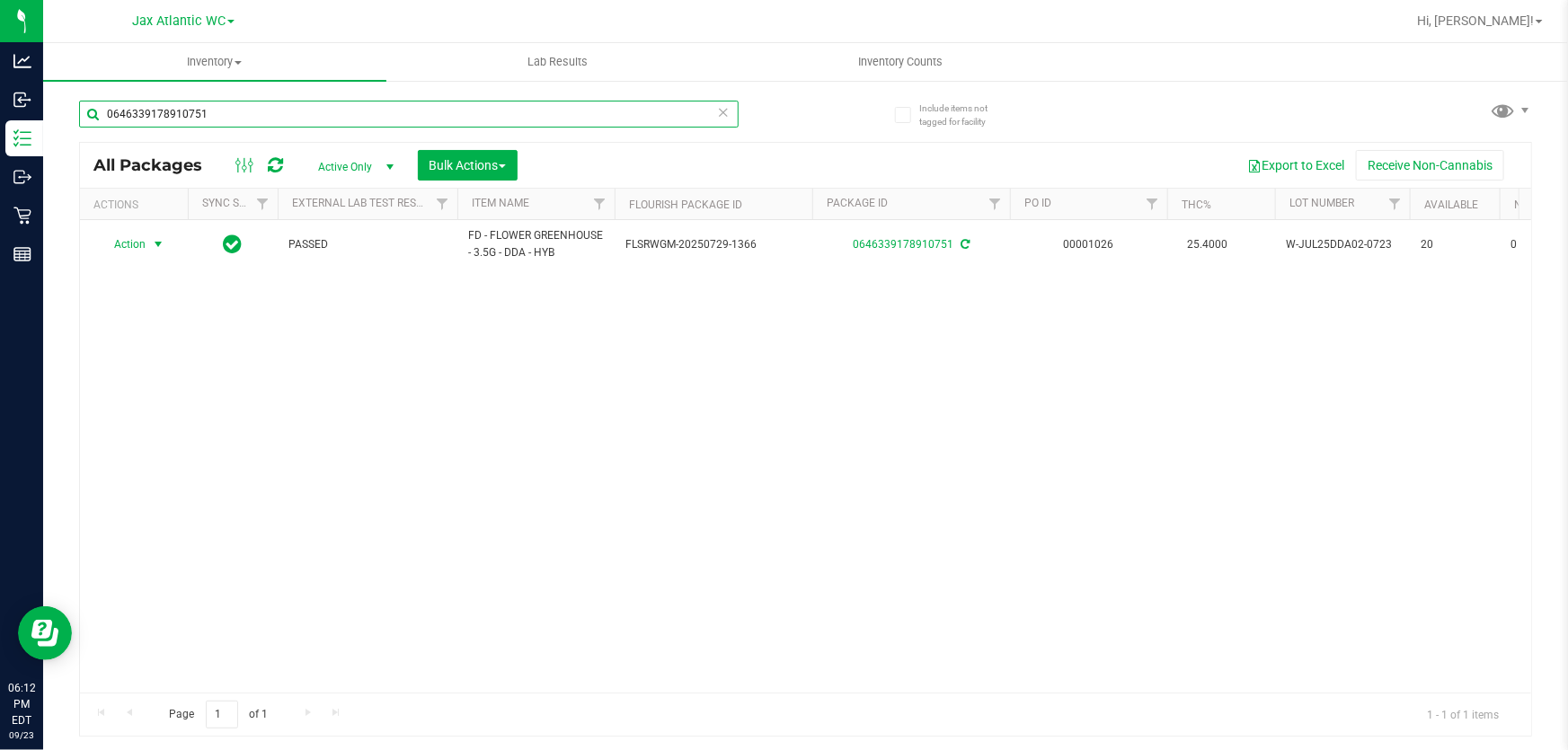
click at [364, 109] on input "0646339178910751" at bounding box center [409, 114] width 660 height 27
click at [365, 109] on input "0646339178910751" at bounding box center [409, 114] width 660 height 27
click at [377, 114] on input "0646339178910751" at bounding box center [409, 114] width 660 height 27
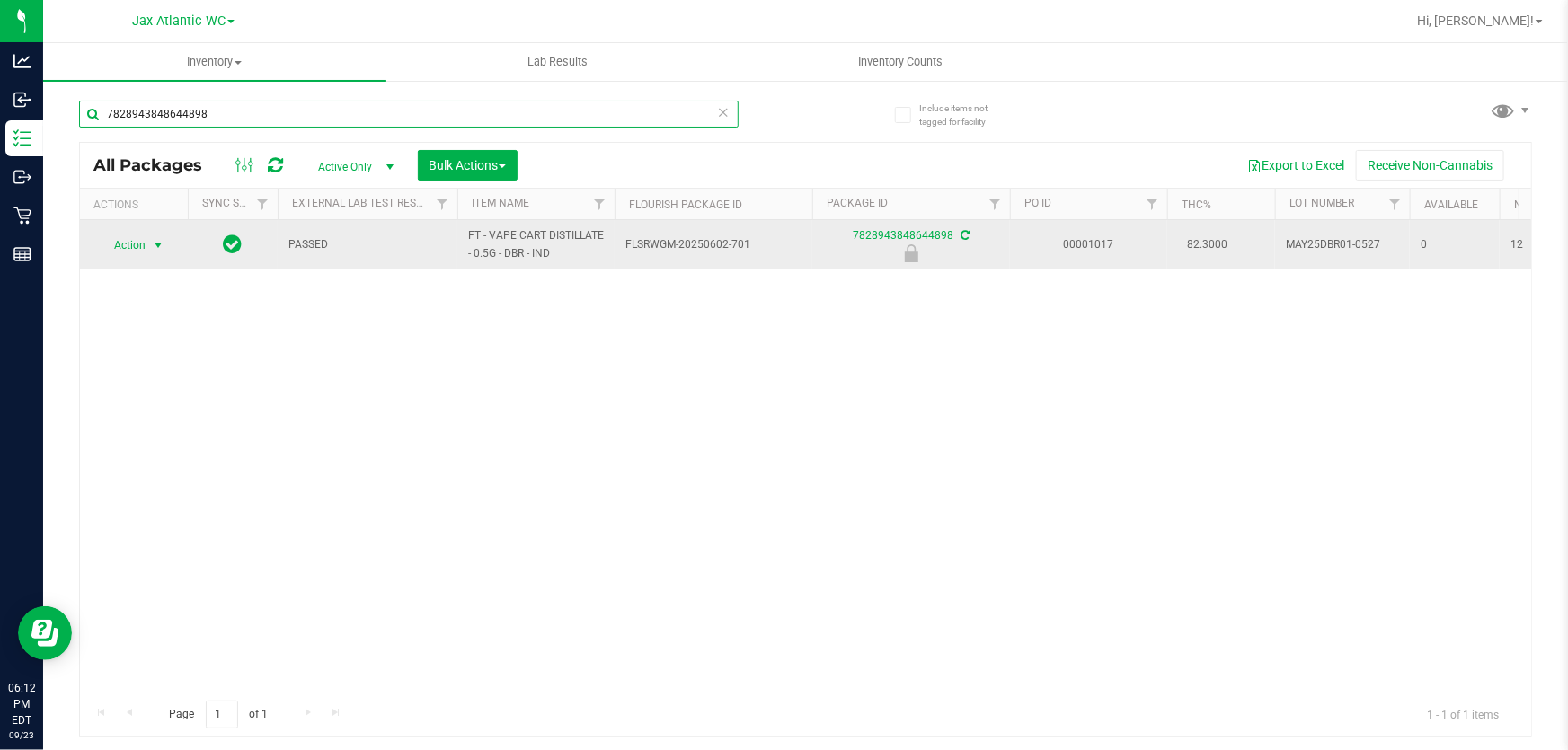
type input "7828943848644898"
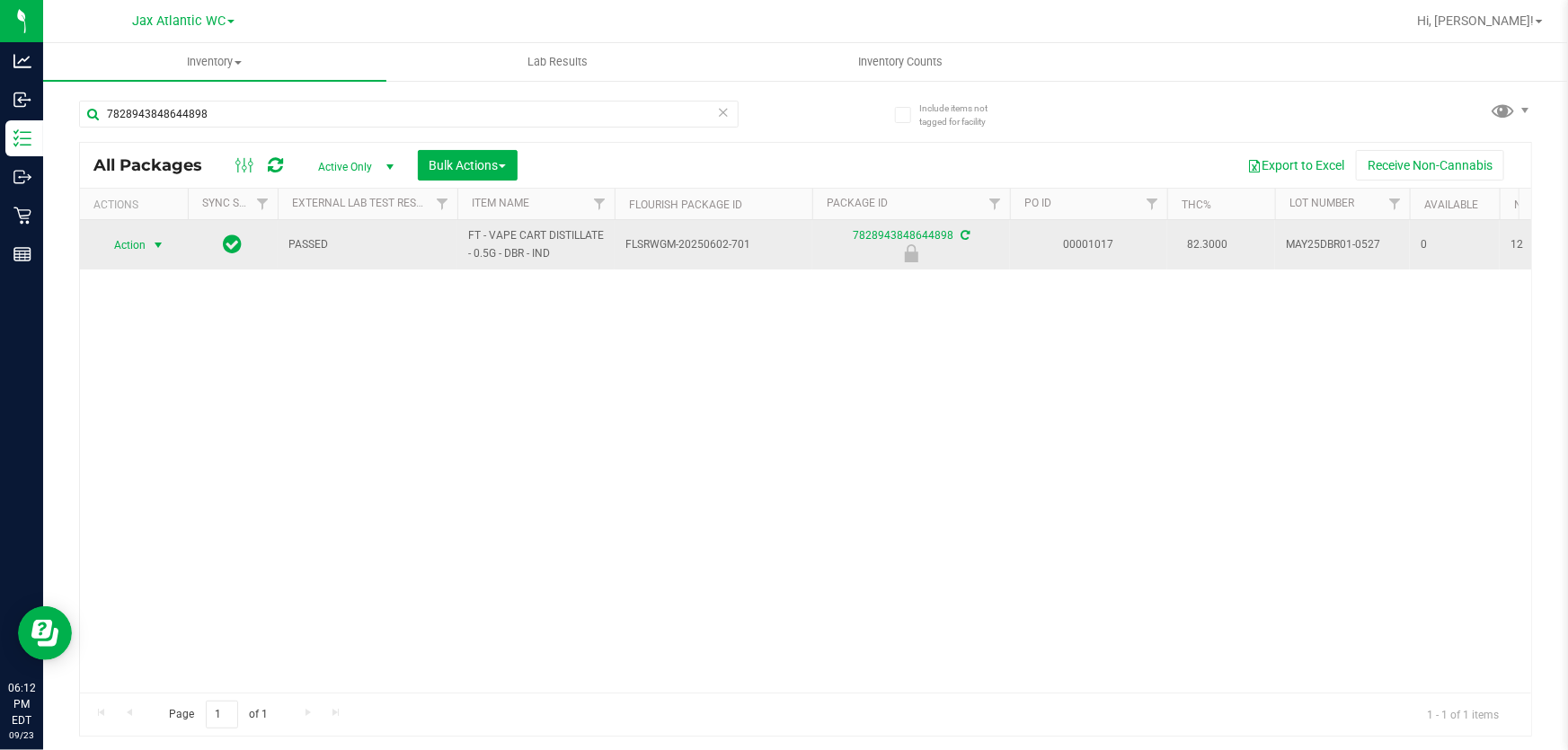
click at [152, 238] on span "select" at bounding box center [158, 245] width 14 height 14
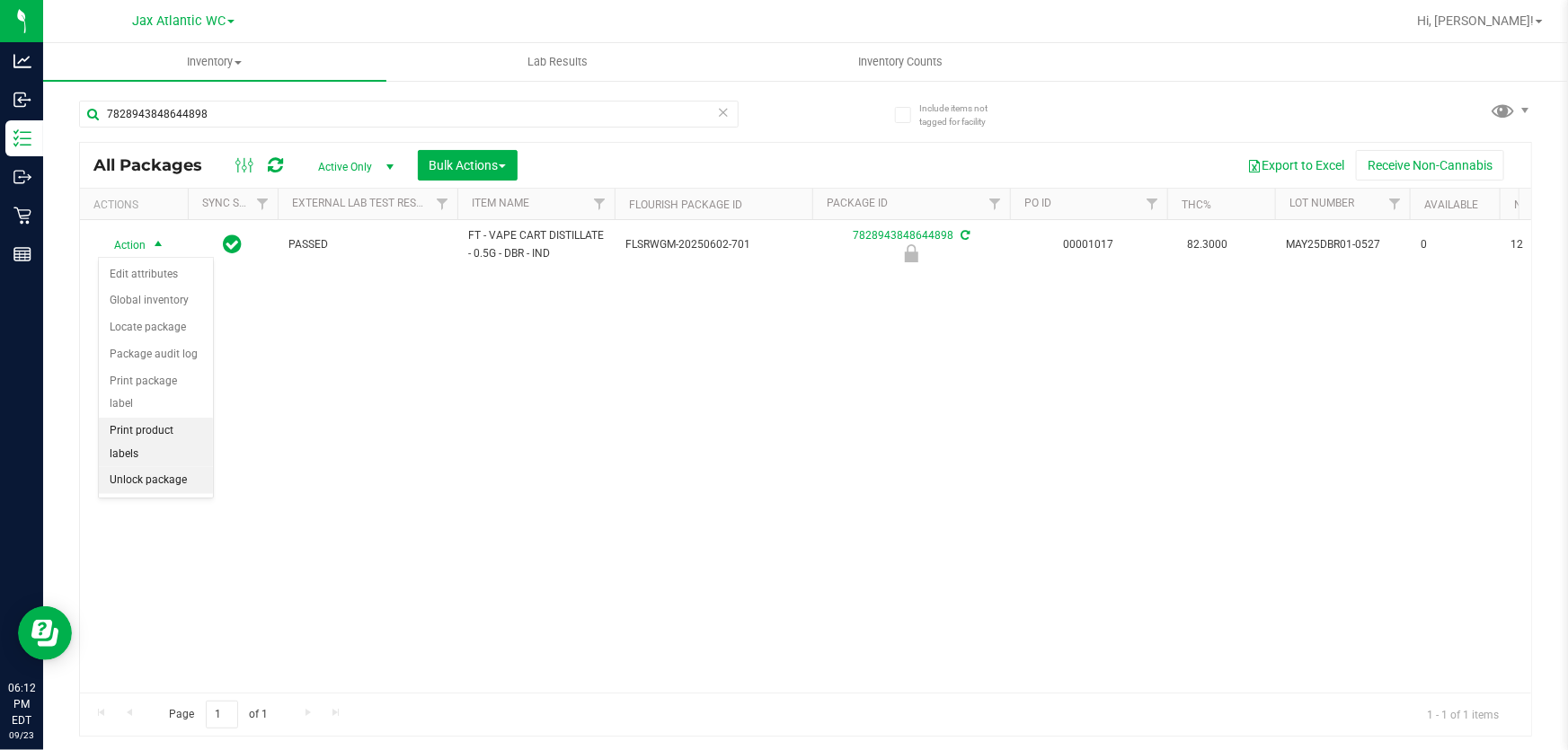
click at [152, 467] on li "Unlock package" at bounding box center [156, 480] width 114 height 27
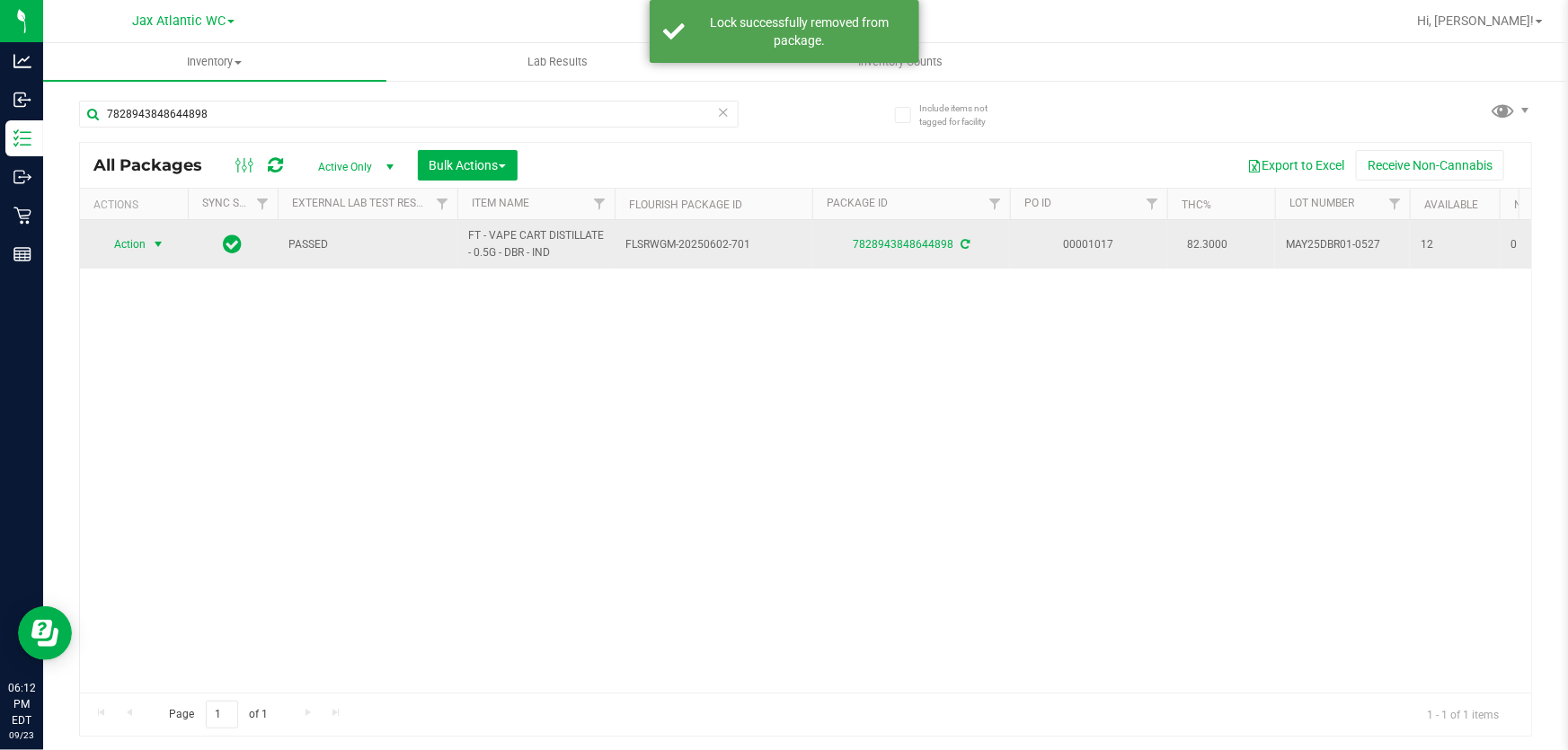
click at [140, 238] on span "Action" at bounding box center [122, 244] width 49 height 25
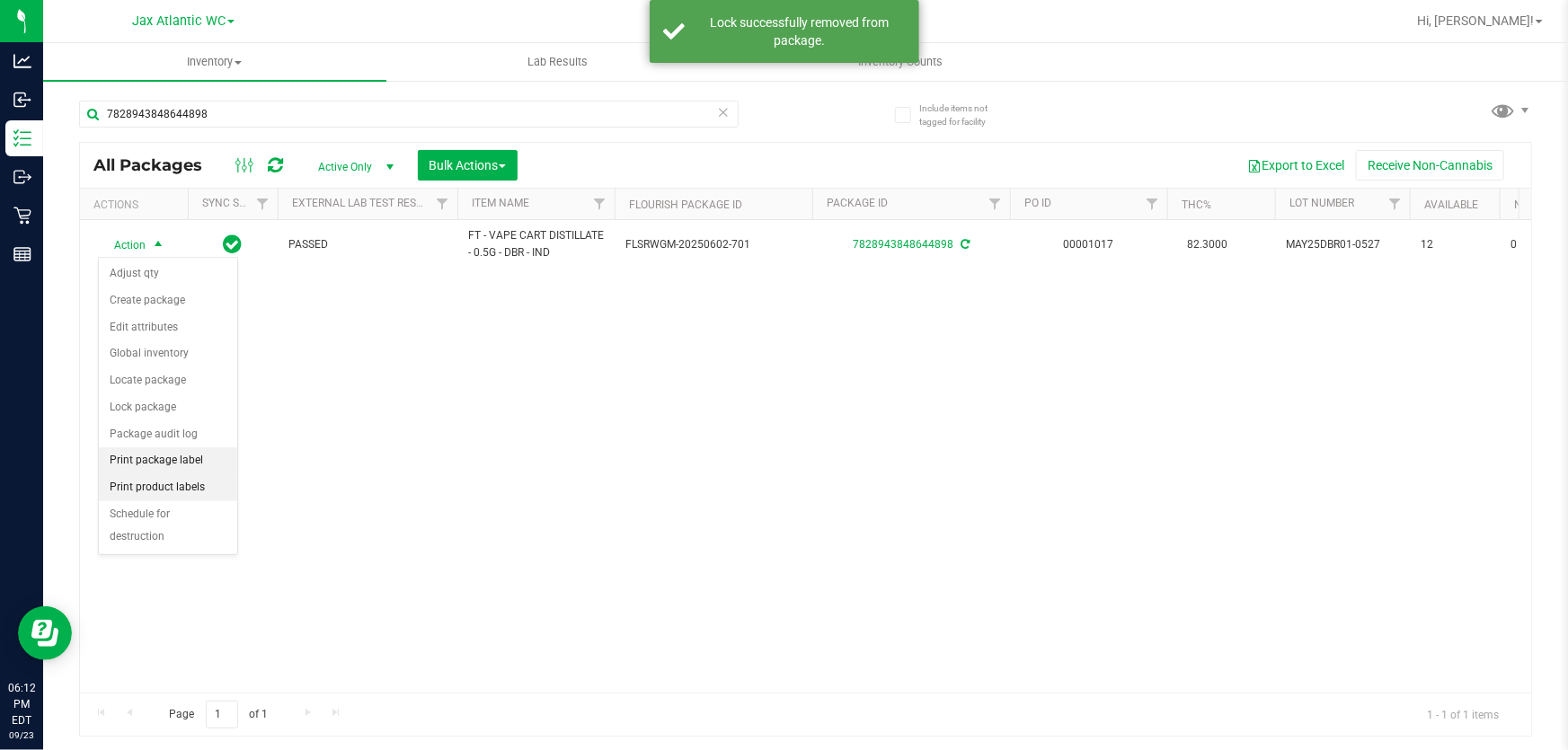
click at [164, 464] on li "Print package label" at bounding box center [168, 460] width 138 height 27
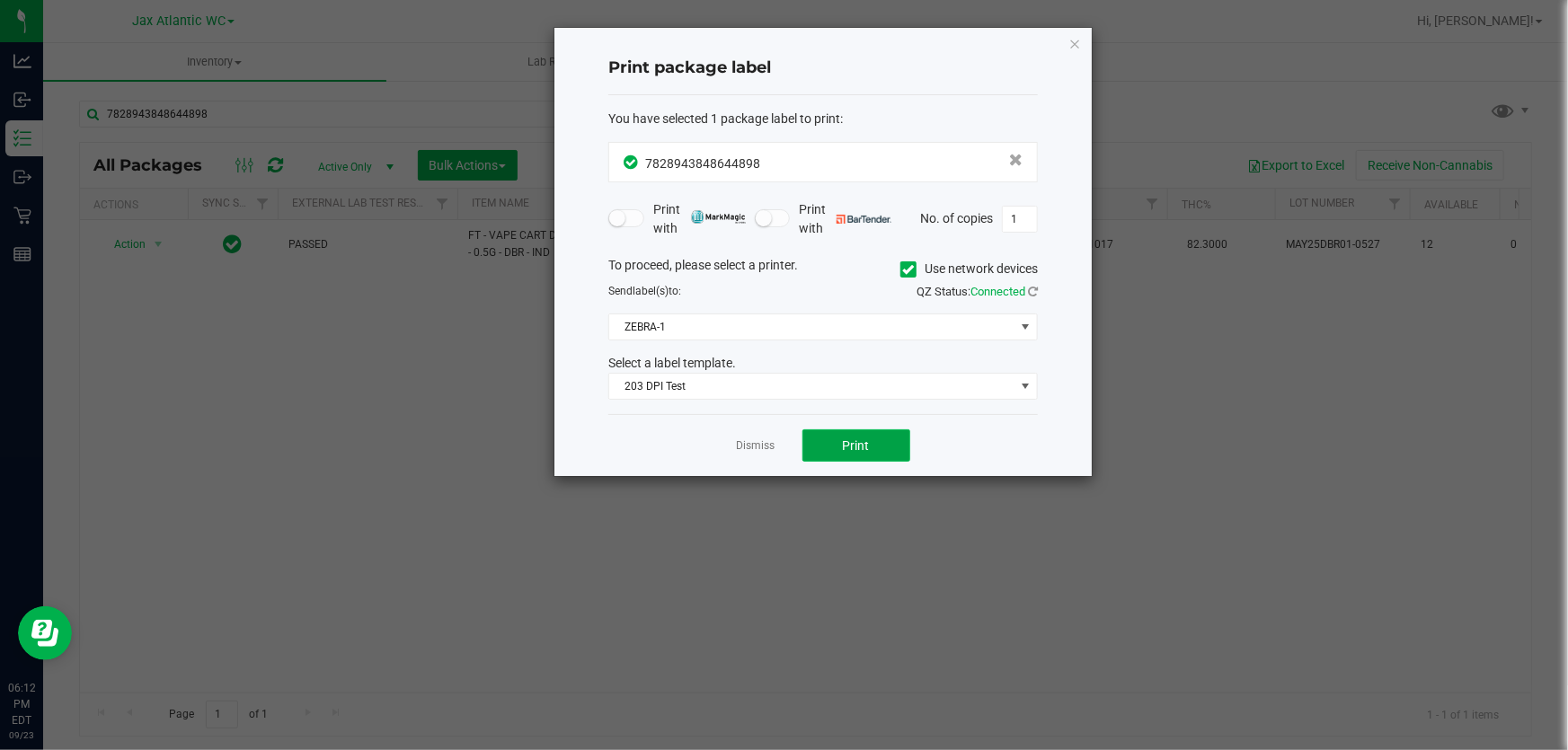
click at [832, 433] on button "Print" at bounding box center [856, 446] width 107 height 33
drag, startPoint x: 754, startPoint y: 443, endPoint x: 464, endPoint y: 202, distance: 377.1
click at [754, 443] on link "Dismiss" at bounding box center [756, 446] width 38 height 15
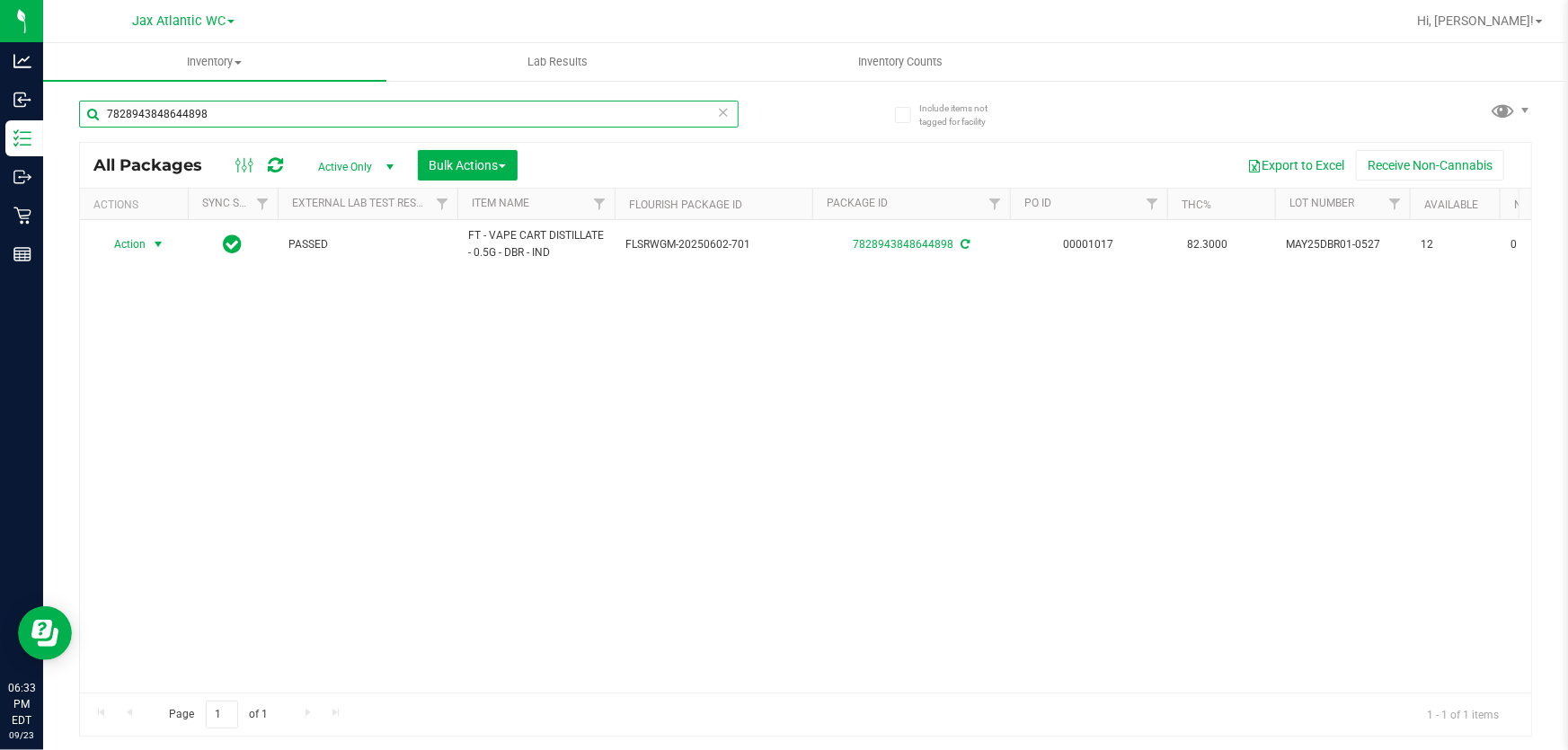
click at [335, 113] on input "7828943848644898" at bounding box center [409, 114] width 660 height 27
click at [335, 113] on input "7828943848644898" at bounding box center [409, 114] width 660 height 27
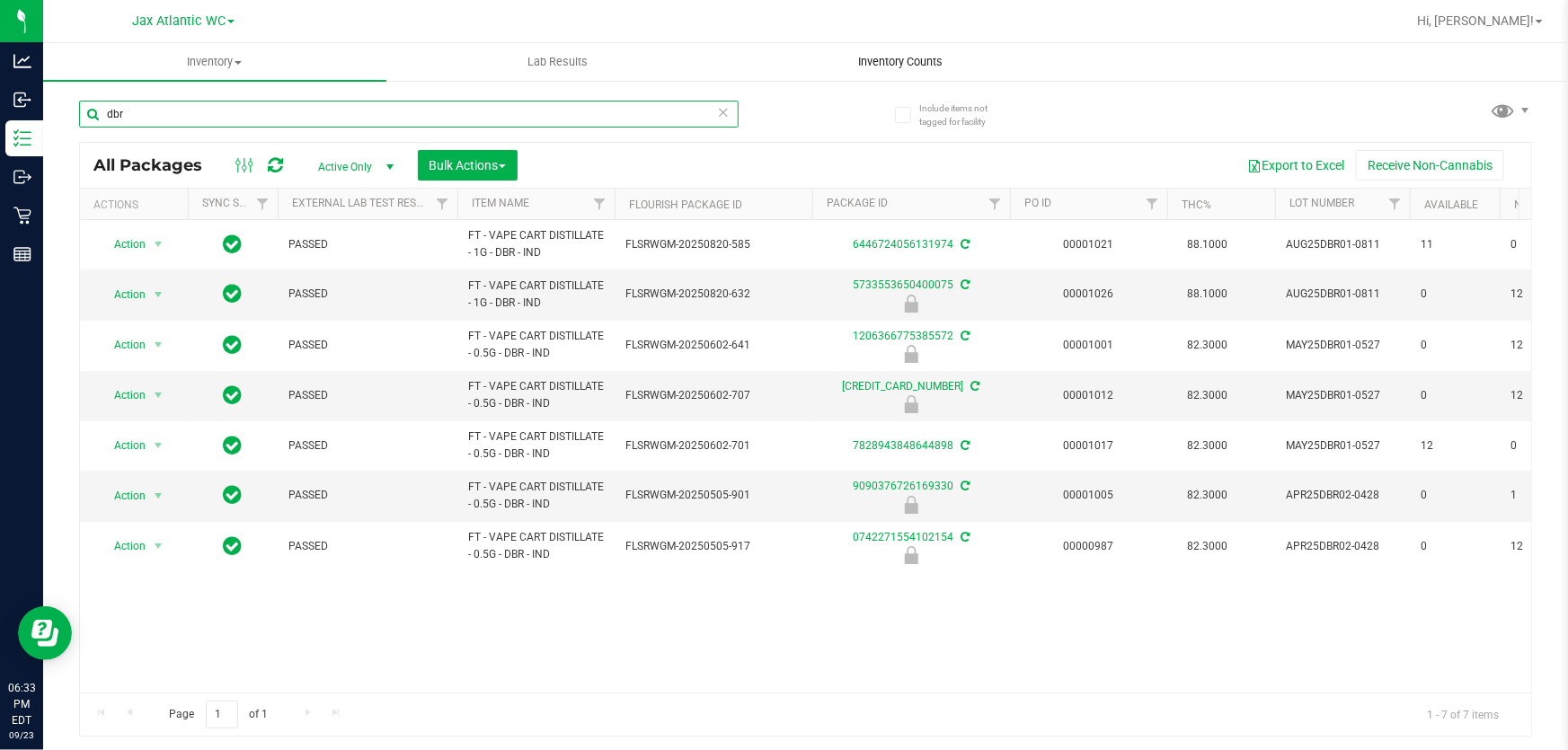
type input "dbr"
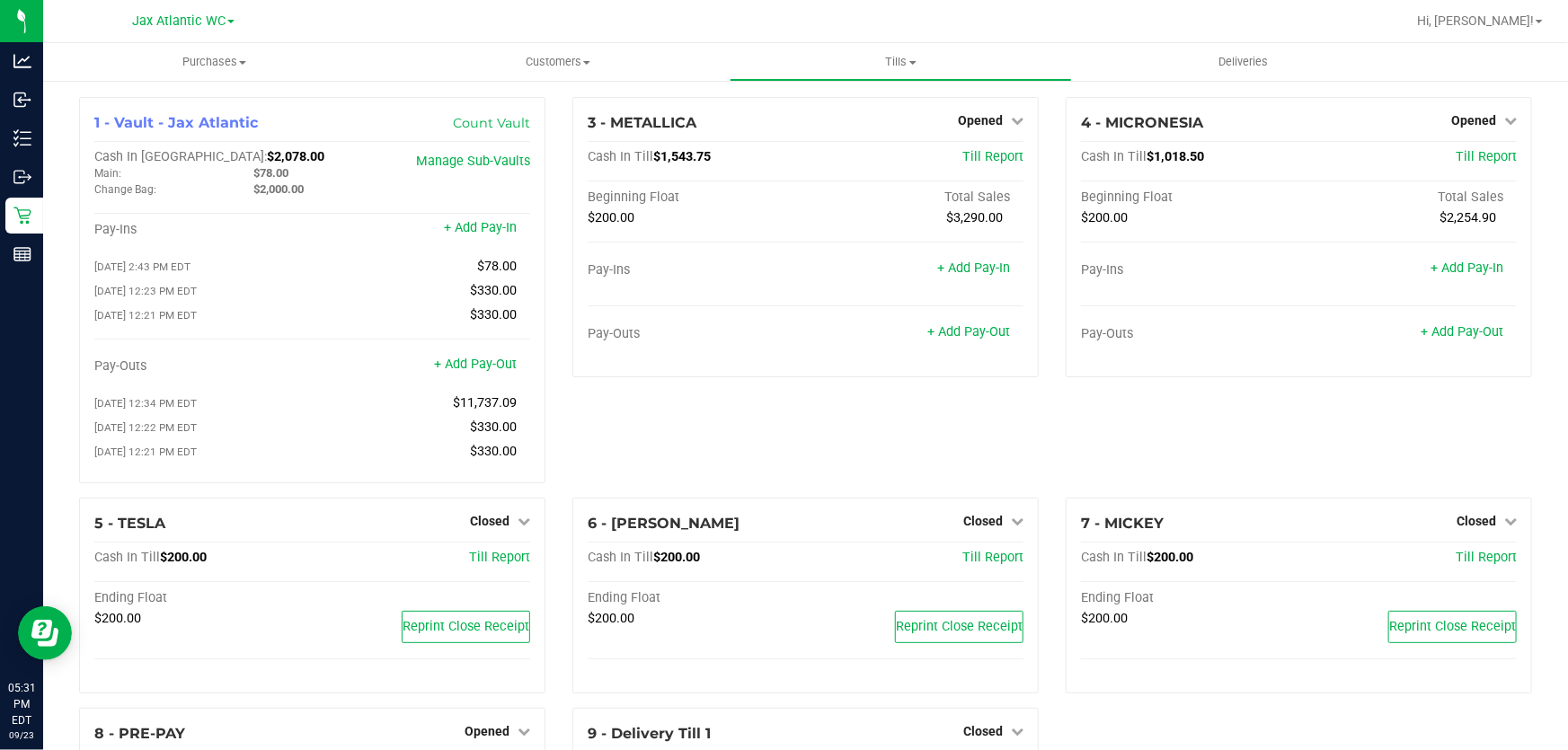
click at [790, 434] on div "3 - METALLICA Opened Close Till Cash In Till $1,543.75 Till Report Beginning Fl…" at bounding box center [805, 297] width 493 height 401
click at [972, 329] on link "+ Add Pay-Out" at bounding box center [969, 332] width 82 height 15
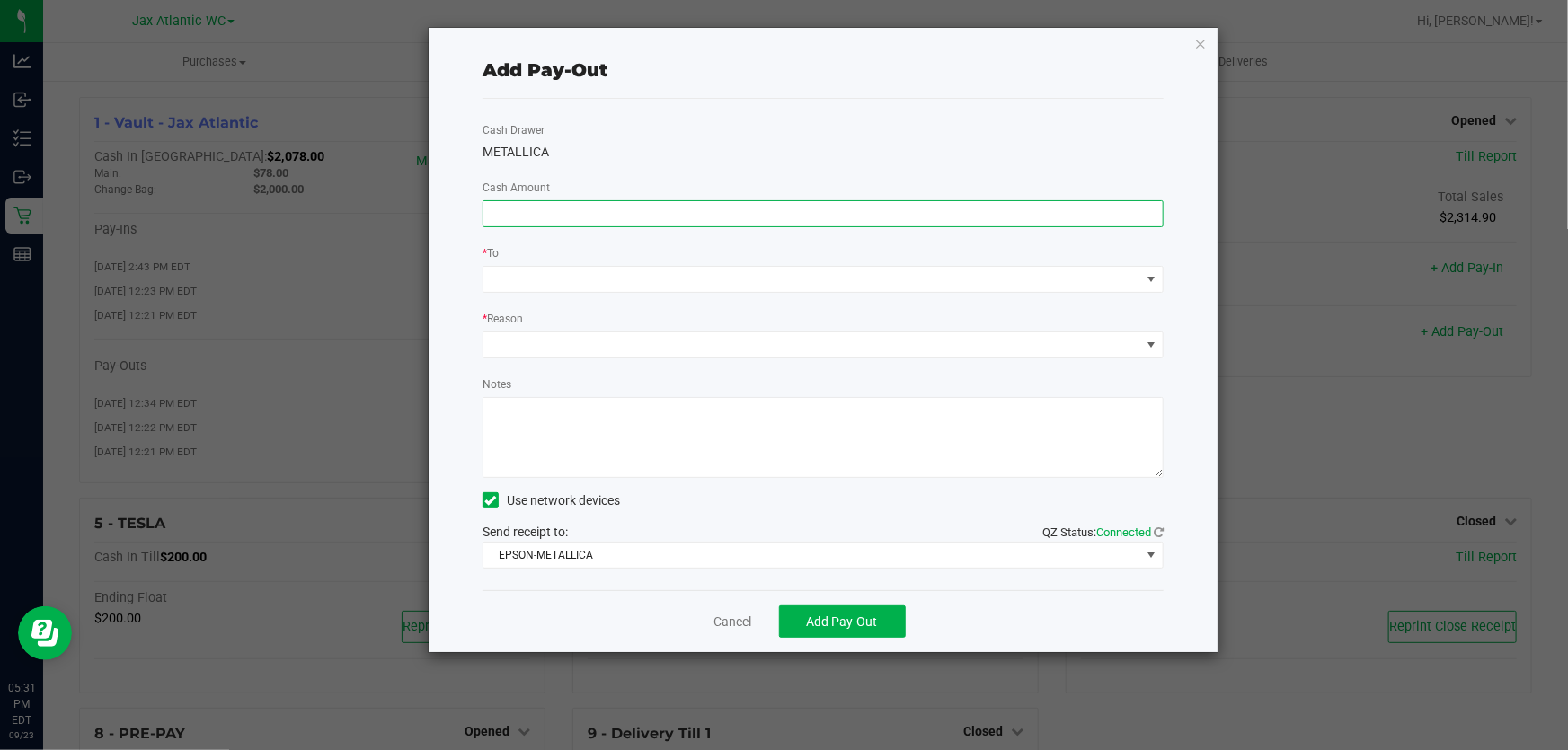
click at [692, 202] on input at bounding box center [822, 213] width 679 height 25
type input "$340.00"
click at [741, 145] on div "METALLICA" at bounding box center [822, 152] width 681 height 19
click at [566, 278] on span at bounding box center [811, 279] width 657 height 25
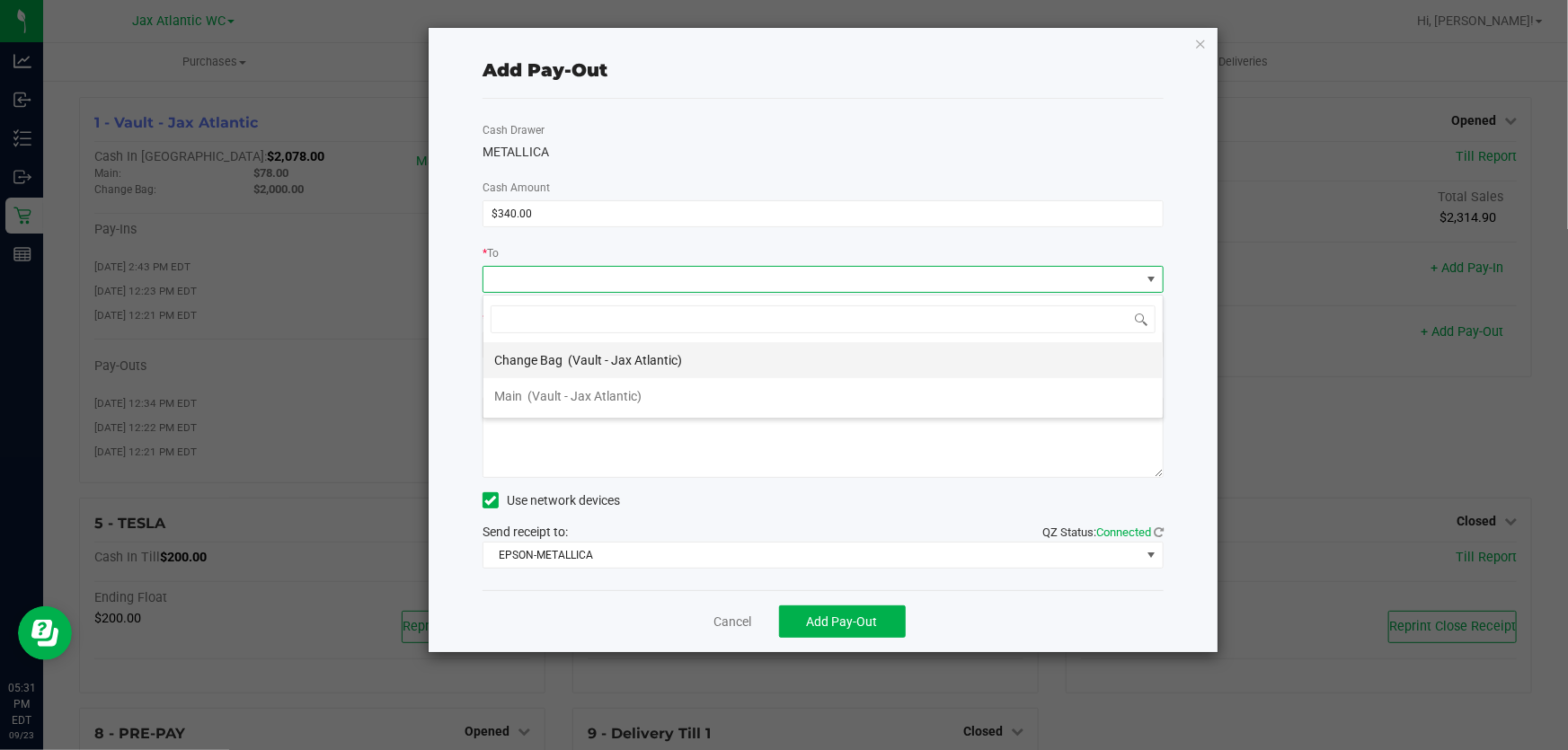
scroll to position [27, 682]
click at [580, 389] on span "(Vault - Jax Atlantic)" at bounding box center [585, 395] width 114 height 14
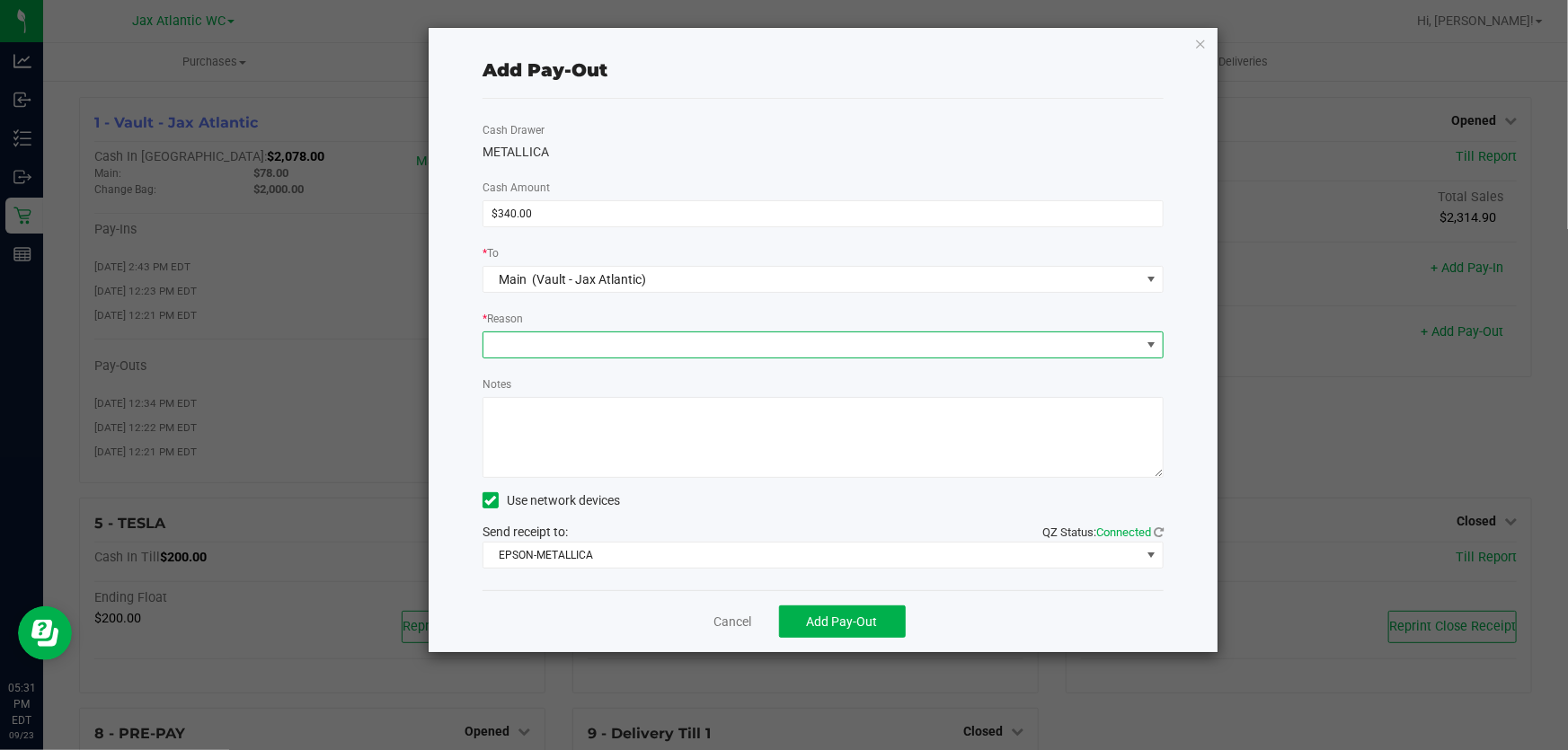
click at [593, 347] on span at bounding box center [811, 345] width 657 height 25
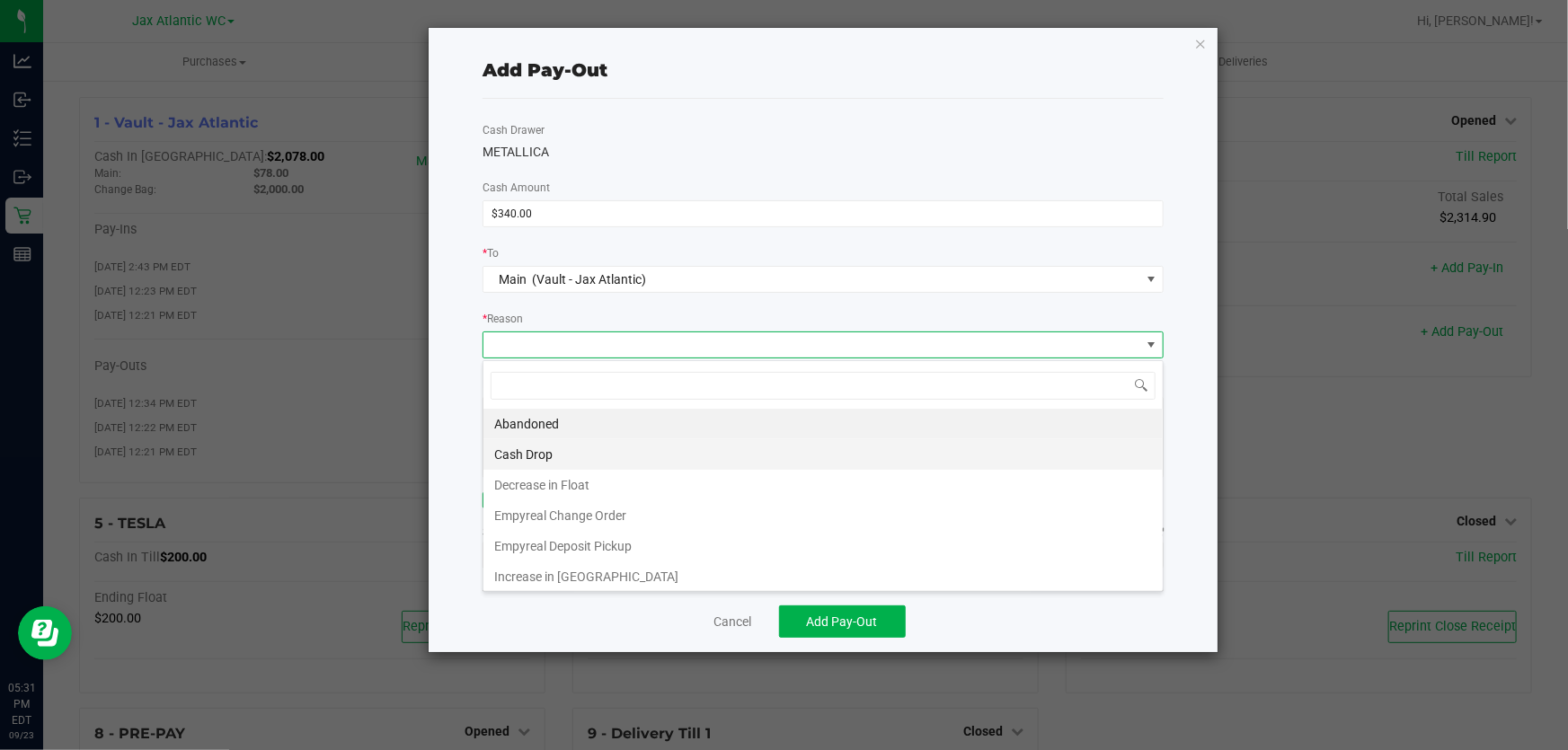
click at [572, 459] on li "Cash Drop" at bounding box center [822, 454] width 679 height 31
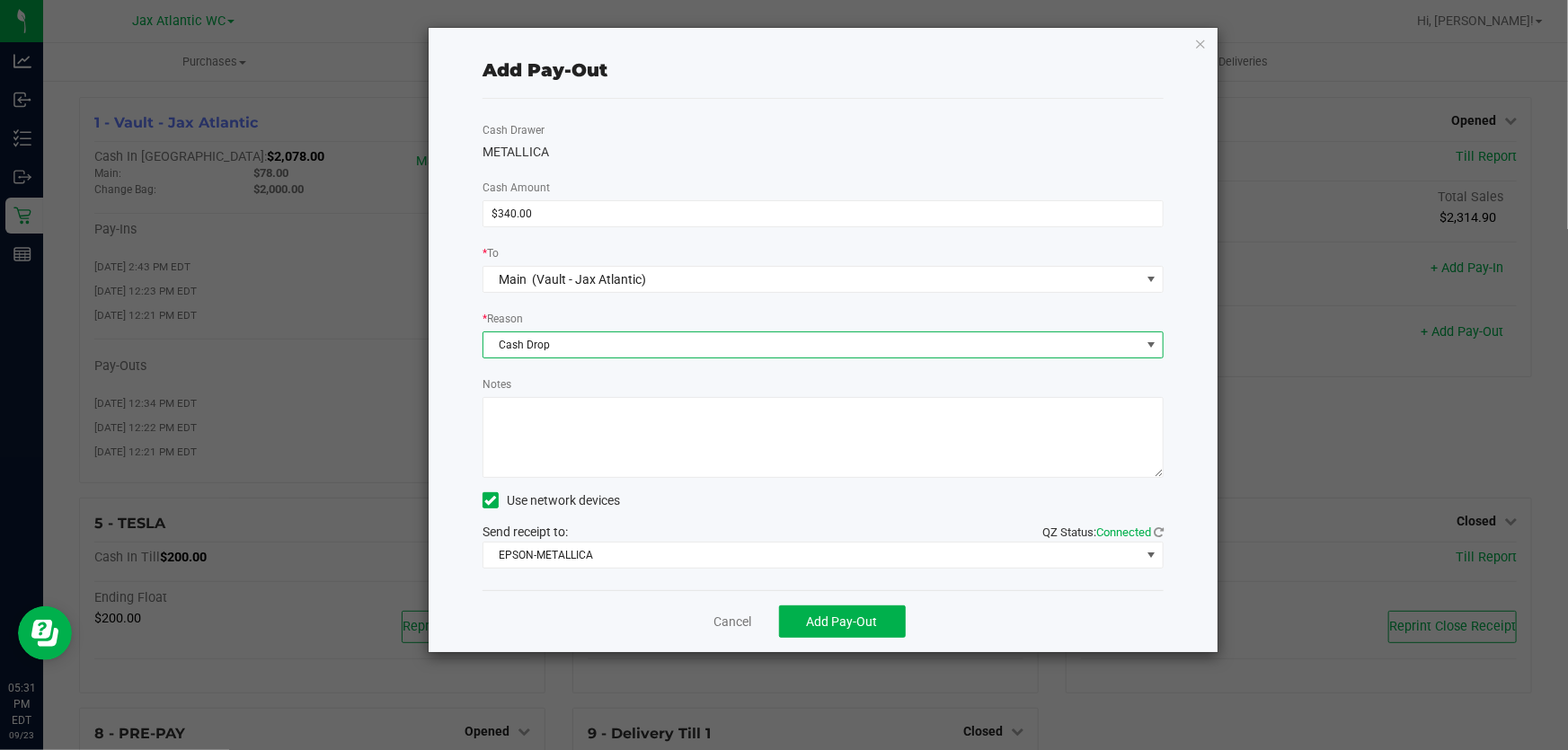
click at [577, 433] on textarea "Notes" at bounding box center [822, 437] width 681 height 81
type textarea "cash drop-AP"
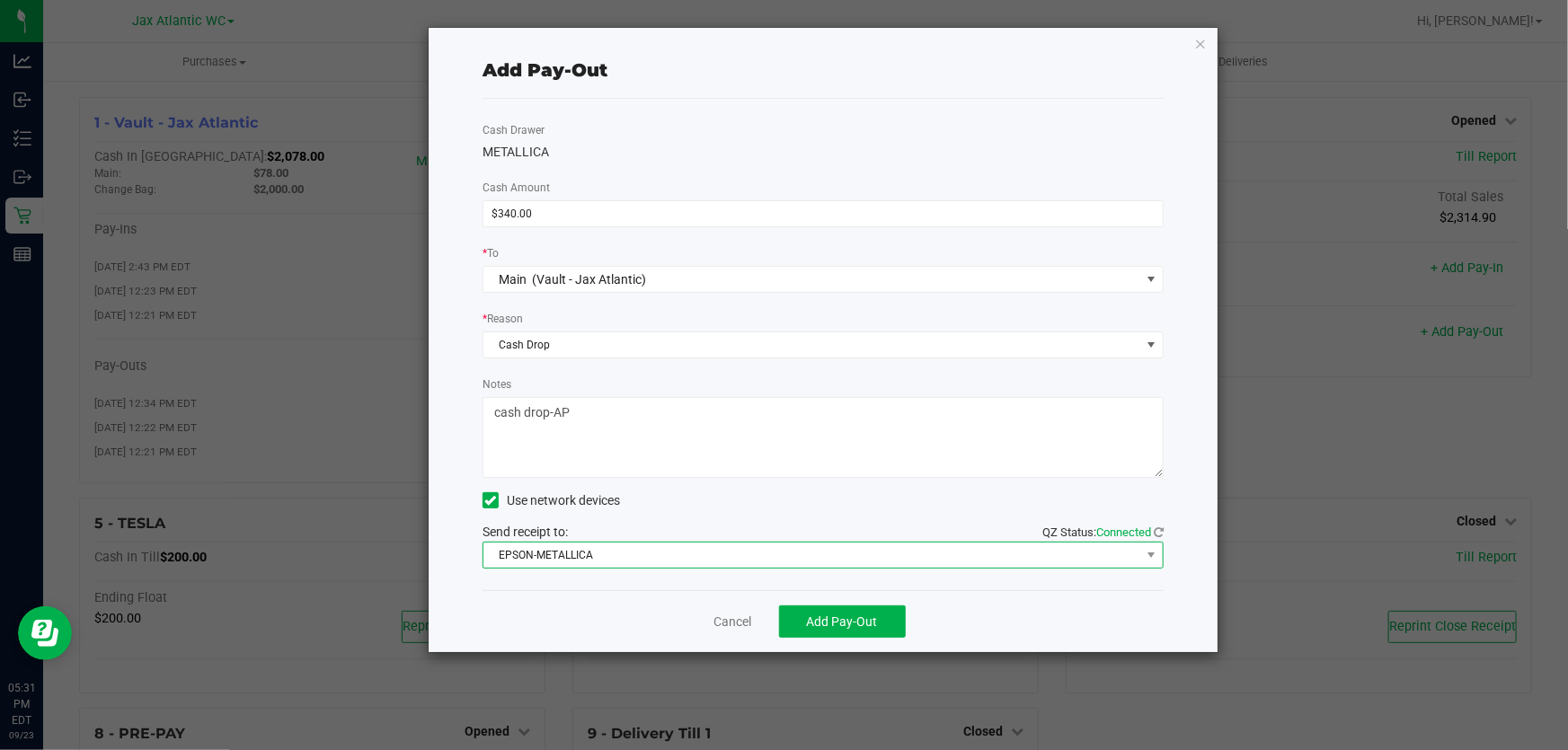
click at [610, 558] on span "EPSON-METALLICA" at bounding box center [811, 555] width 657 height 25
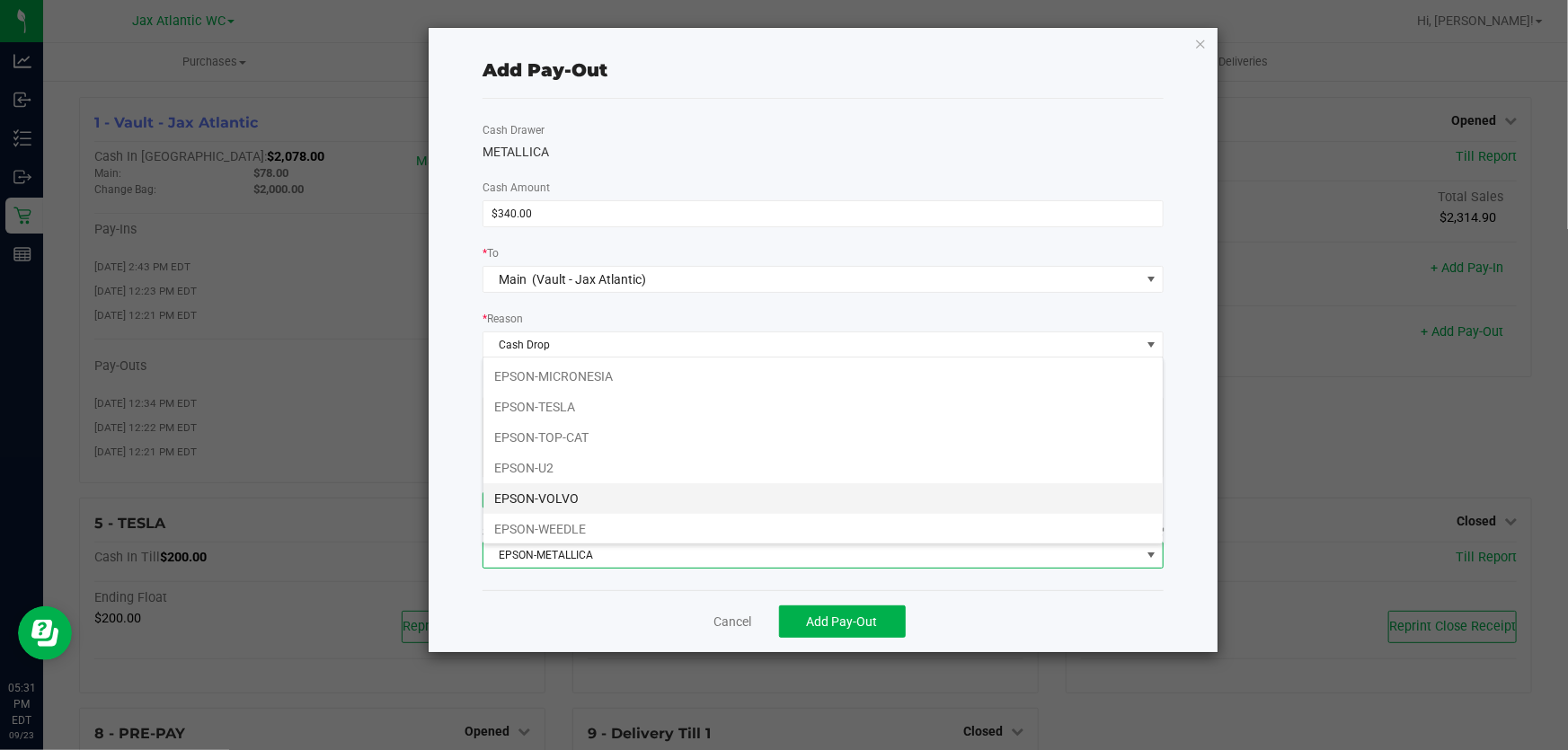
scroll to position [93, 0]
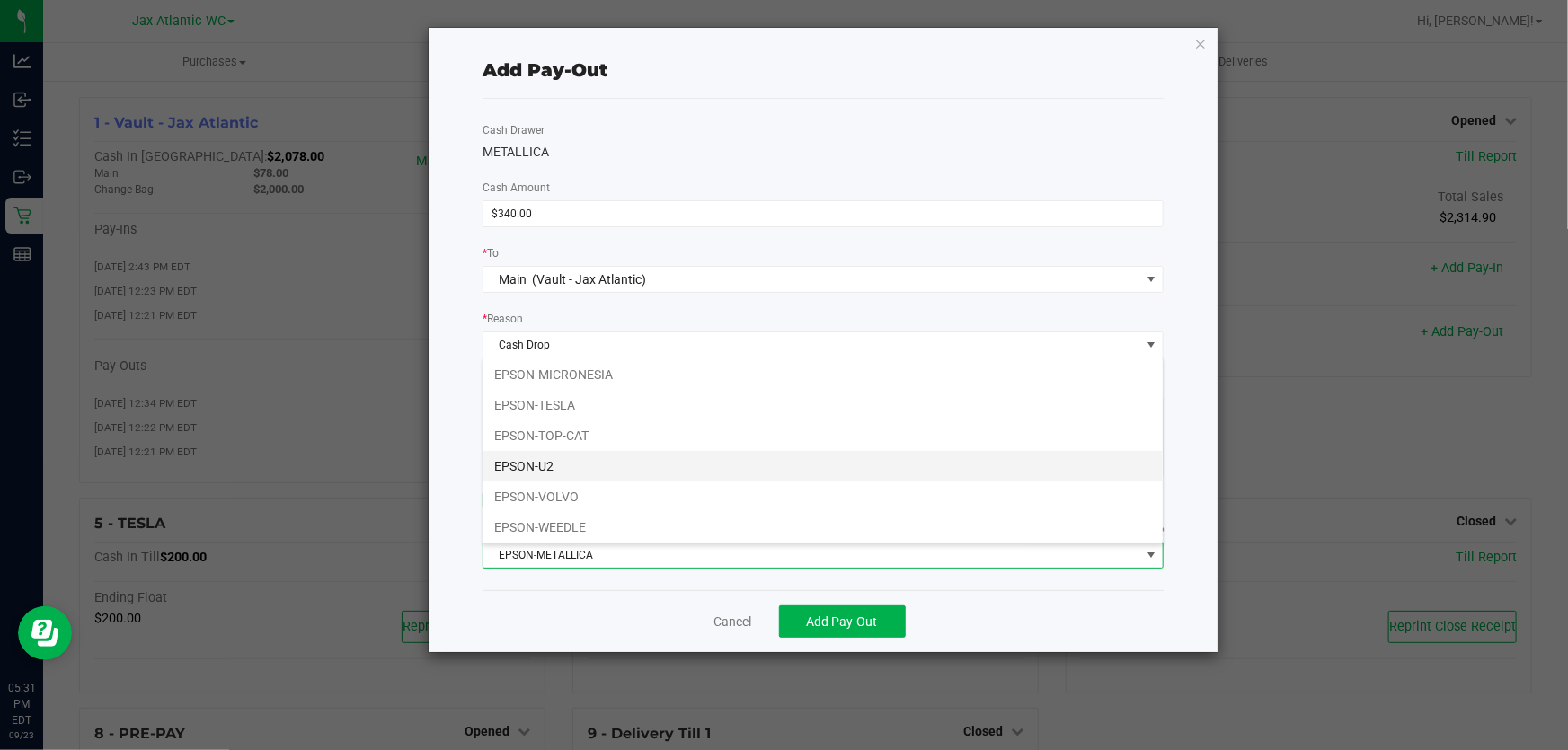
click at [604, 464] on li "EPSON-U2" at bounding box center [822, 466] width 679 height 31
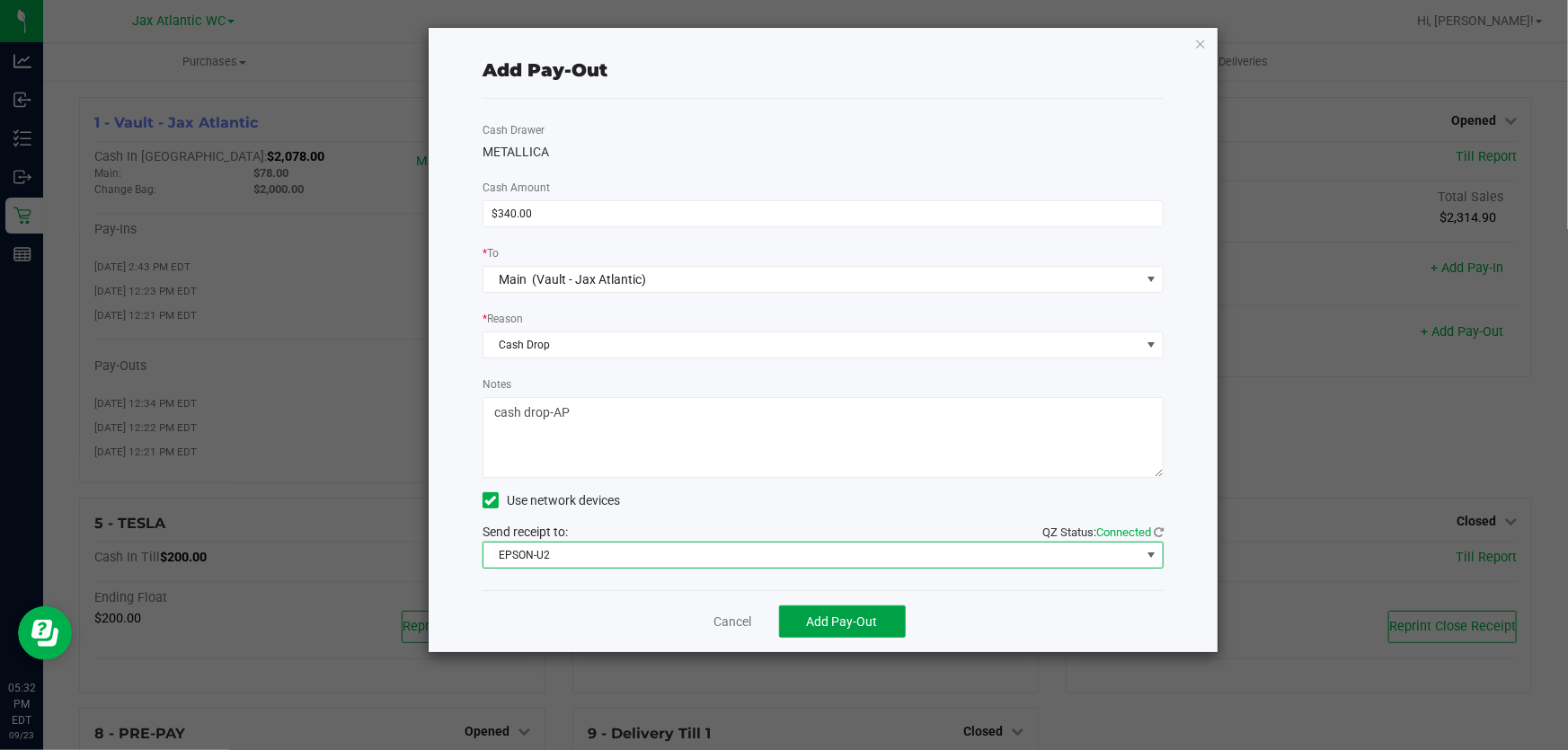
click at [859, 625] on span "Add Pay-Out" at bounding box center [843, 621] width 71 height 14
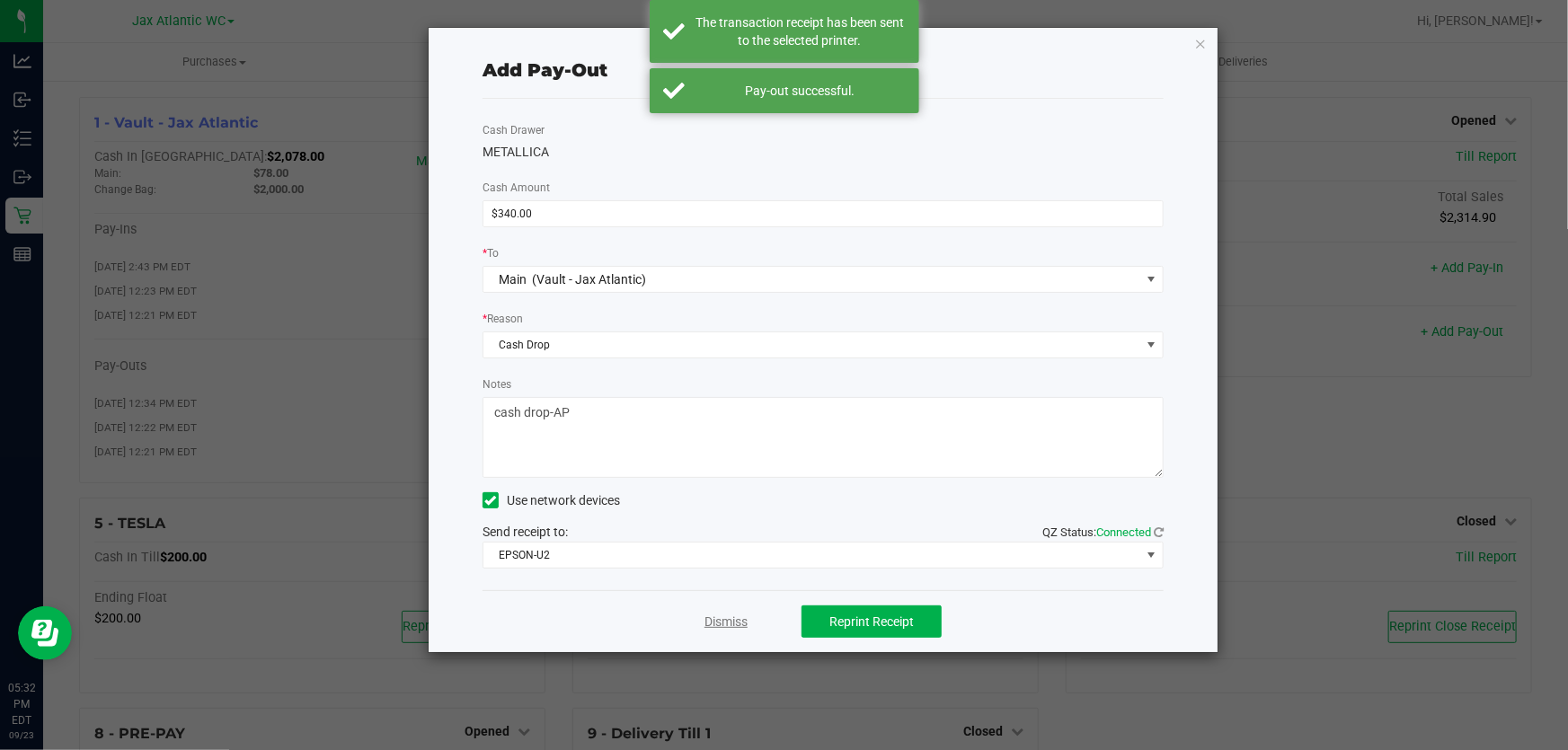
click at [728, 619] on link "Dismiss" at bounding box center [726, 622] width 43 height 19
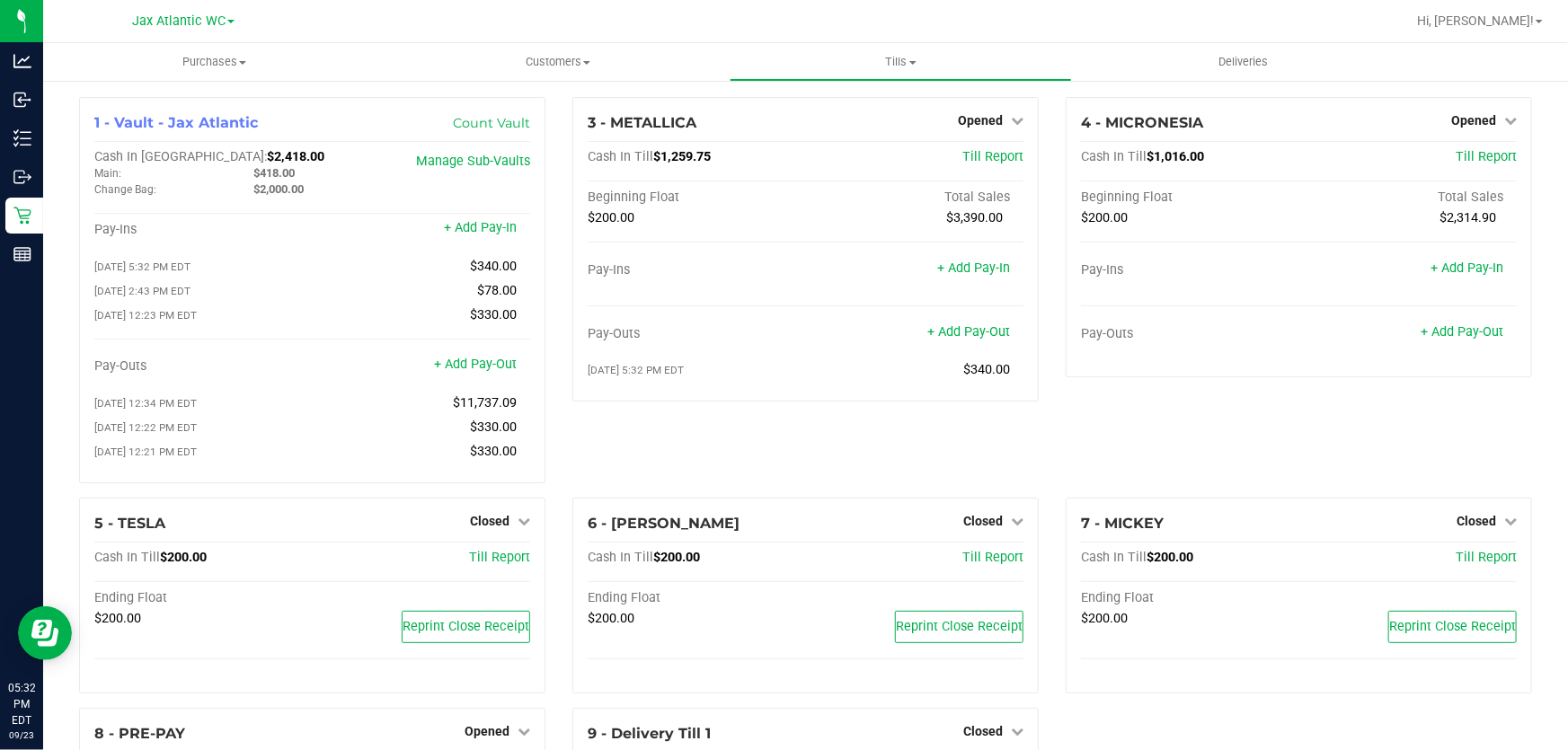
click at [1260, 412] on div "4 - MICRONESIA Opened Close Till Cash In Till $1,016.00 Till Report Beginning F…" at bounding box center [1299, 297] width 493 height 401
click at [1442, 329] on link "+ Add Pay-Out" at bounding box center [1462, 332] width 82 height 15
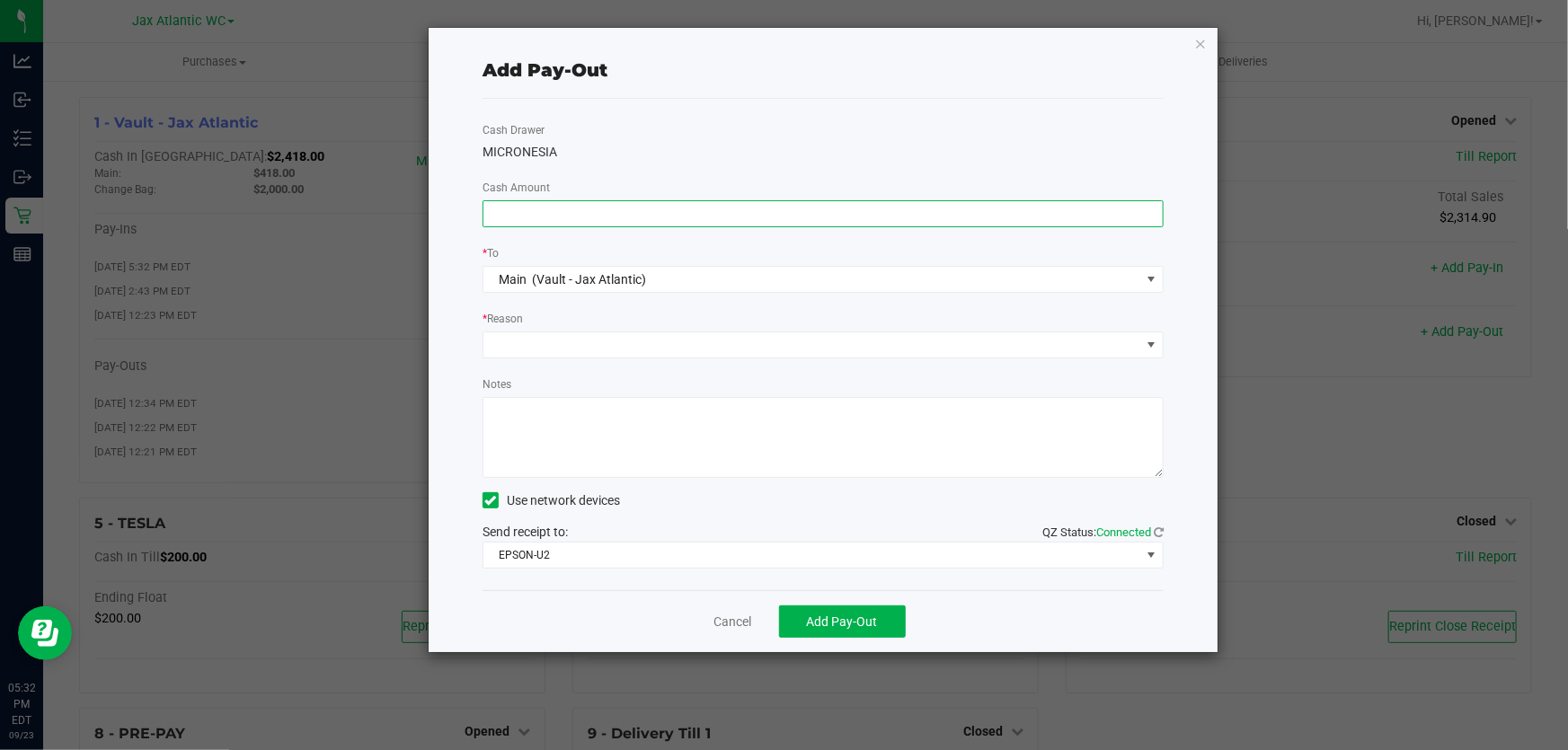
click at [573, 206] on input at bounding box center [822, 213] width 679 height 25
type input "$690.00"
click at [598, 177] on div "Cash Drawer MICRONESIA Cash Amount $690.00 * To Main (Vault - Jax Atlantic) * R…" at bounding box center [822, 345] width 681 height 491
click at [536, 343] on span at bounding box center [811, 345] width 657 height 25
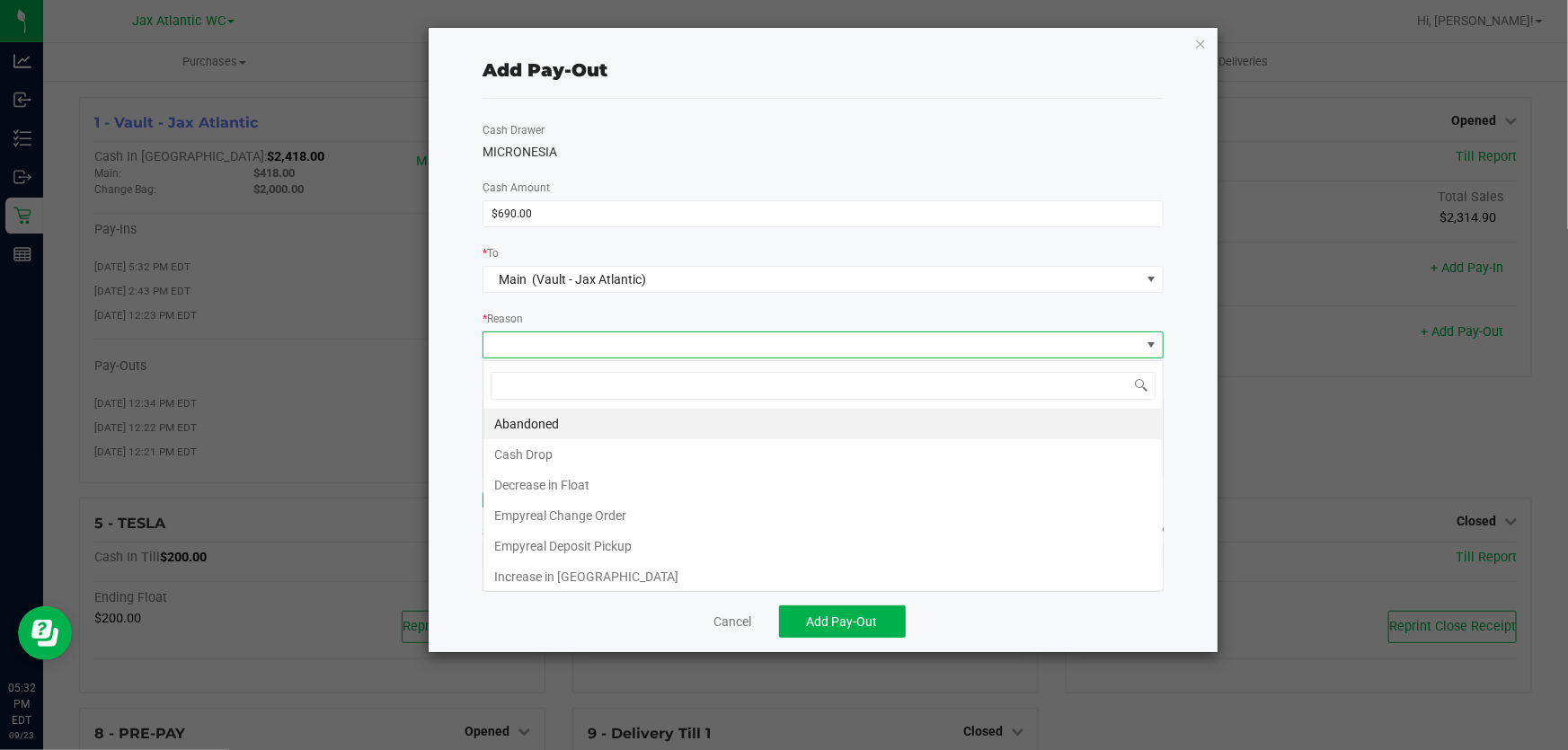
scroll to position [27, 682]
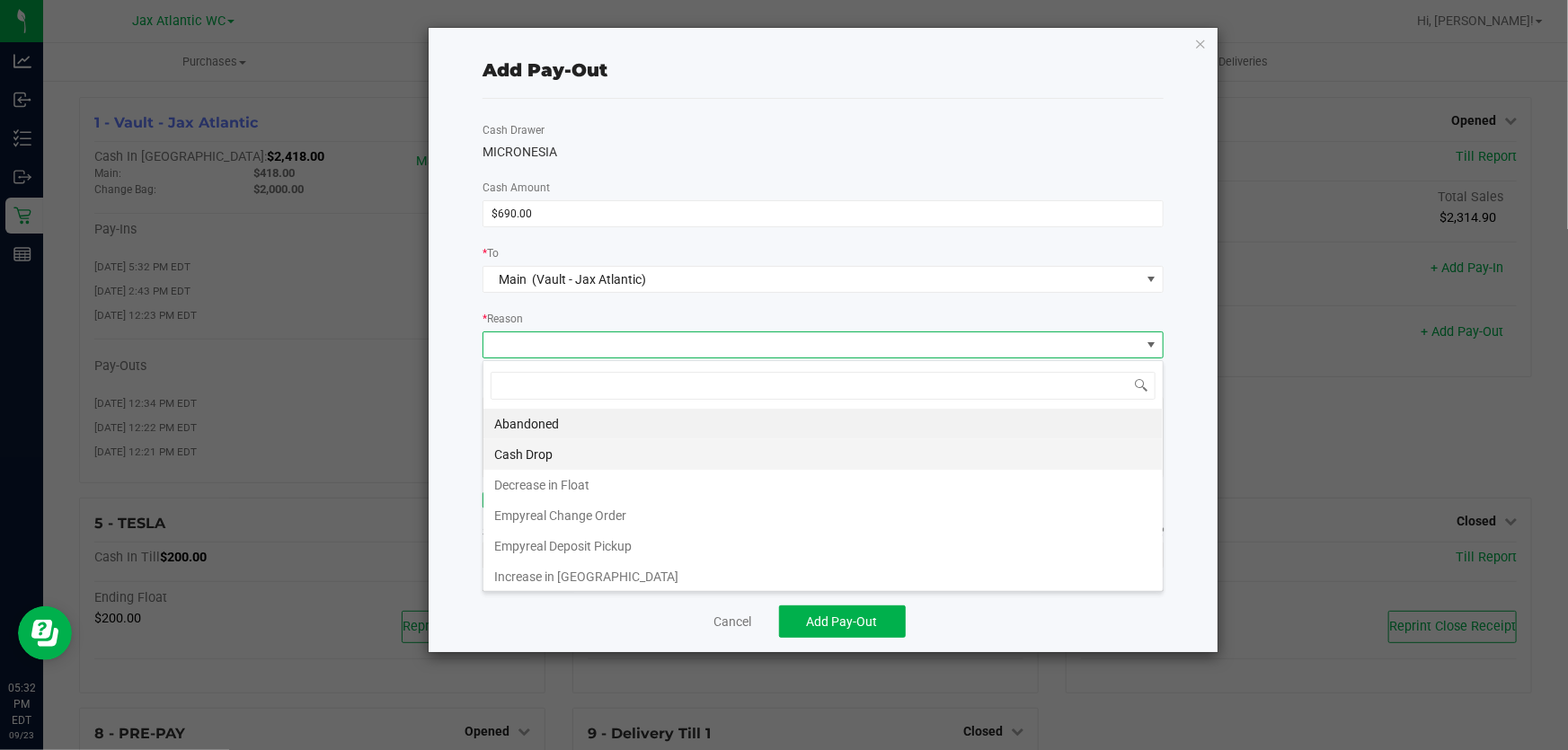
click at [581, 451] on li "Cash Drop" at bounding box center [822, 454] width 679 height 31
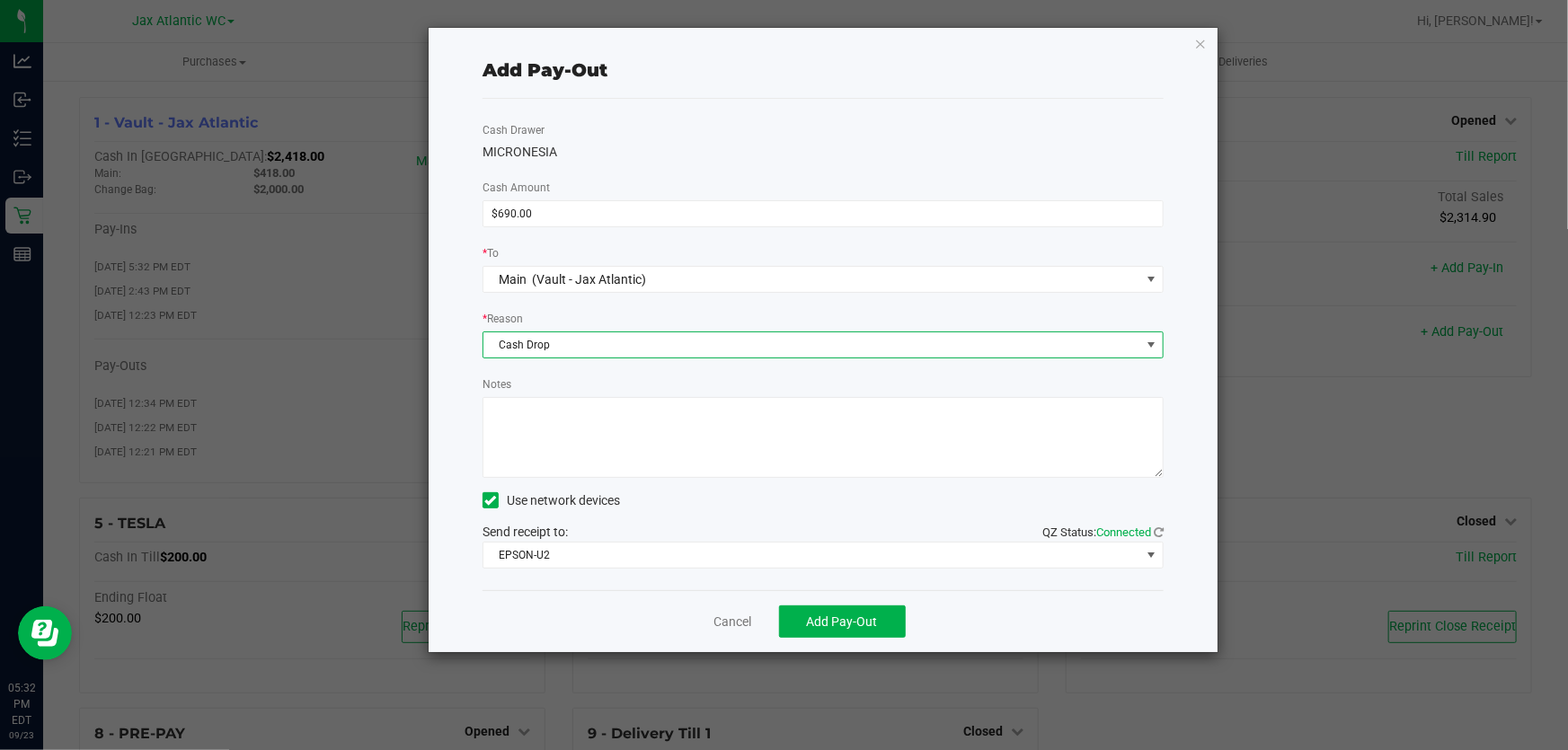
click at [581, 448] on textarea "Notes" at bounding box center [822, 437] width 681 height 81
type textarea "cash drop-AP"
click at [867, 634] on button "Add Pay-Out" at bounding box center [843, 621] width 127 height 33
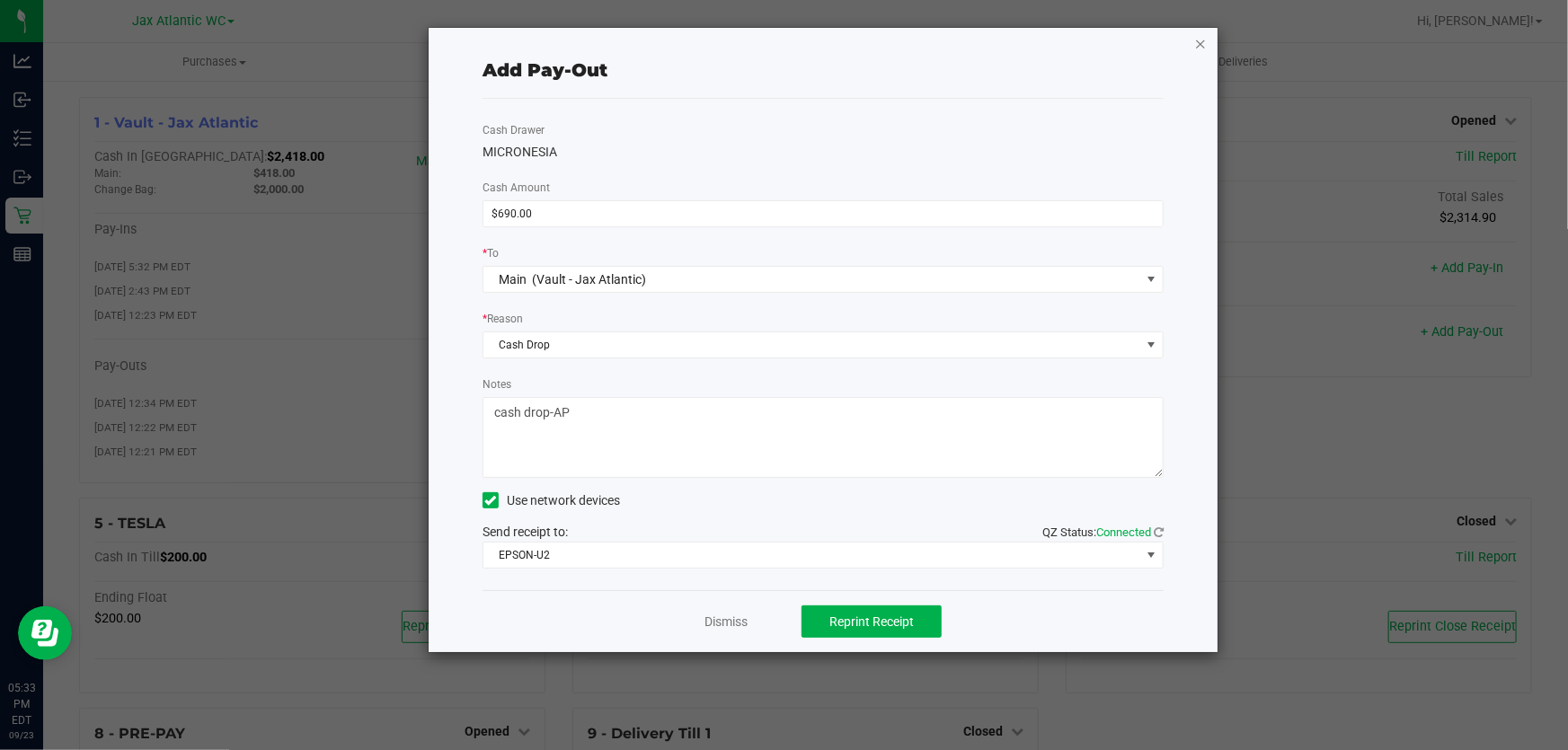
click at [1200, 40] on icon "button" at bounding box center [1200, 43] width 12 height 21
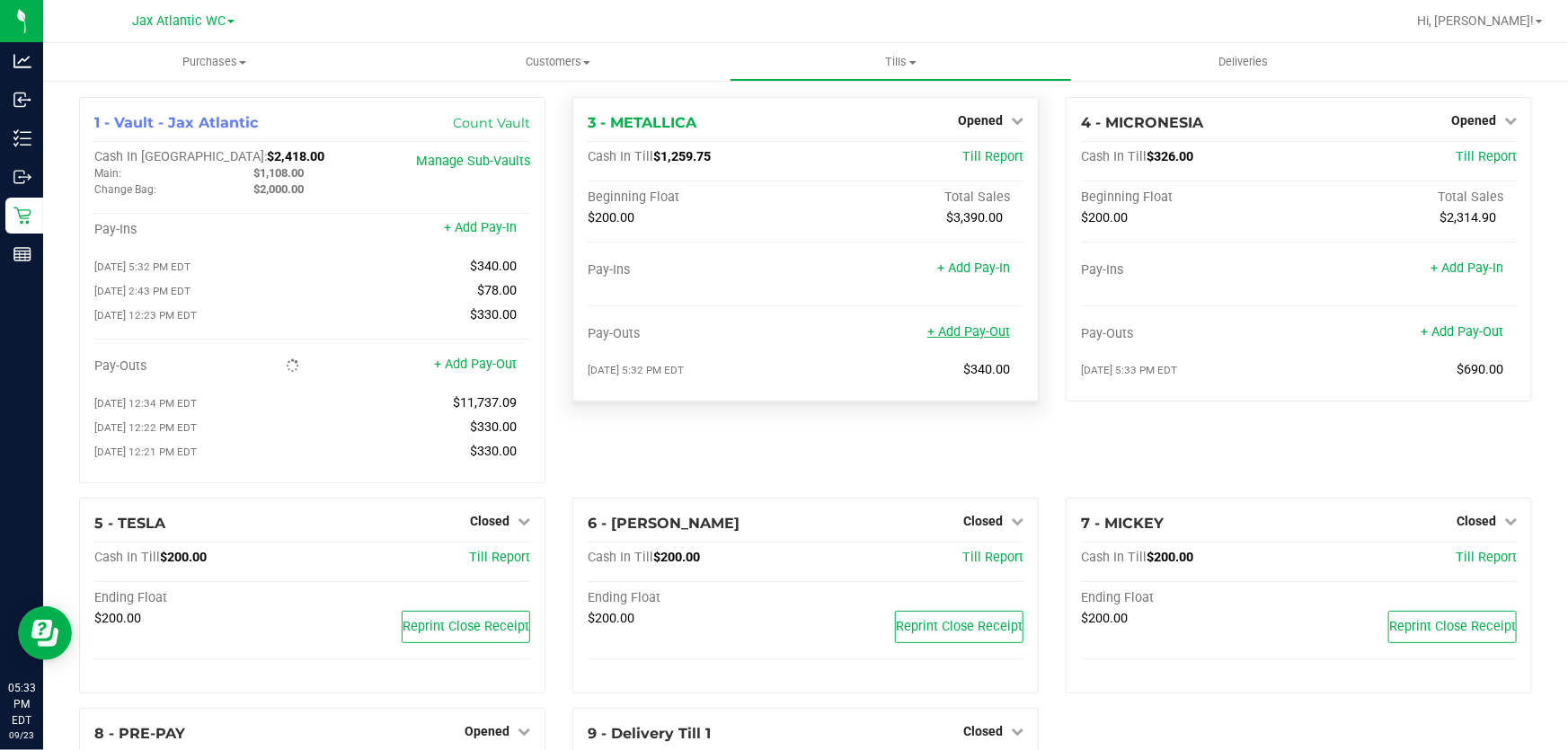
click at [979, 332] on link "+ Add Pay-Out" at bounding box center [969, 332] width 82 height 15
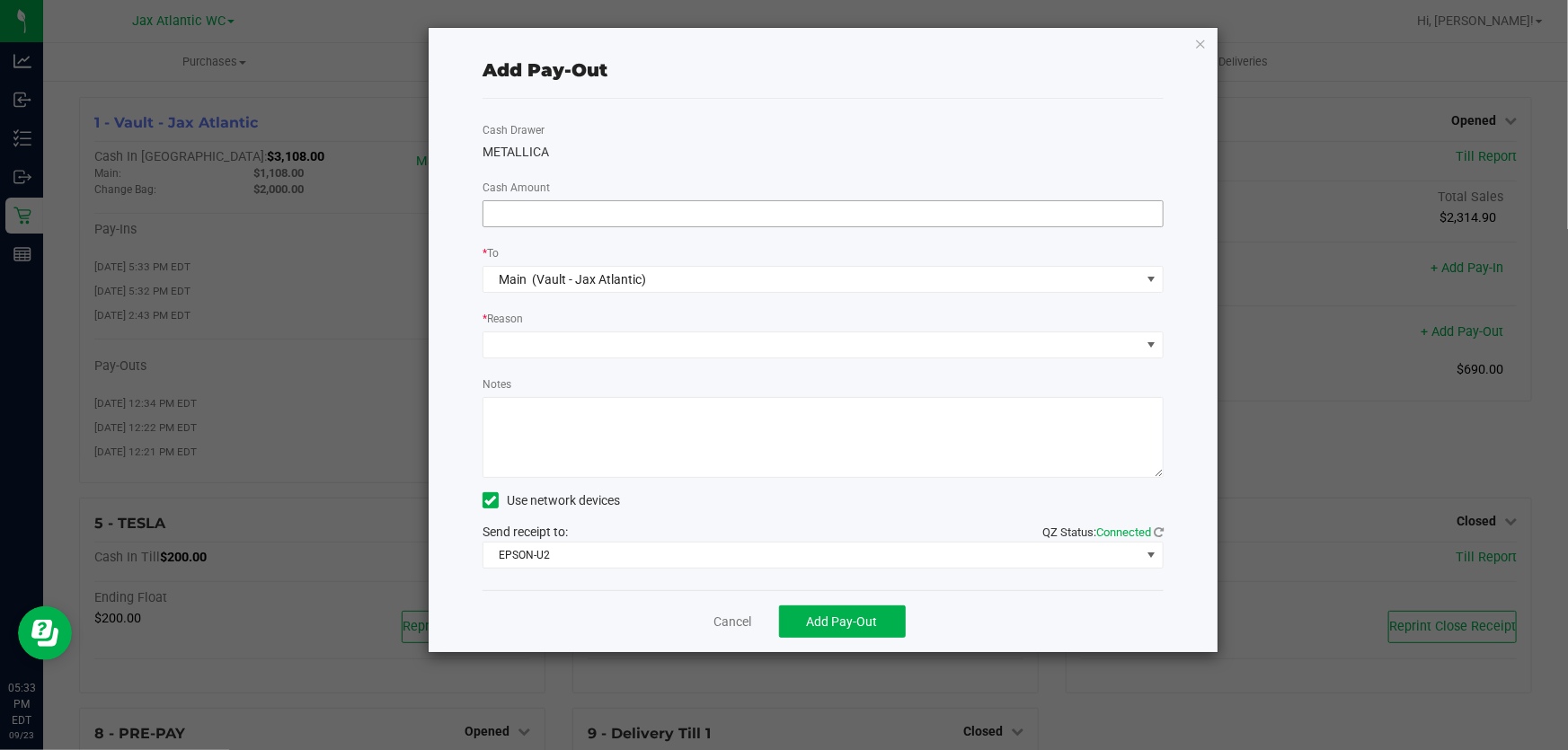
click at [622, 223] on input at bounding box center [822, 213] width 679 height 25
type input "$910.00"
click at [589, 335] on span at bounding box center [811, 345] width 657 height 25
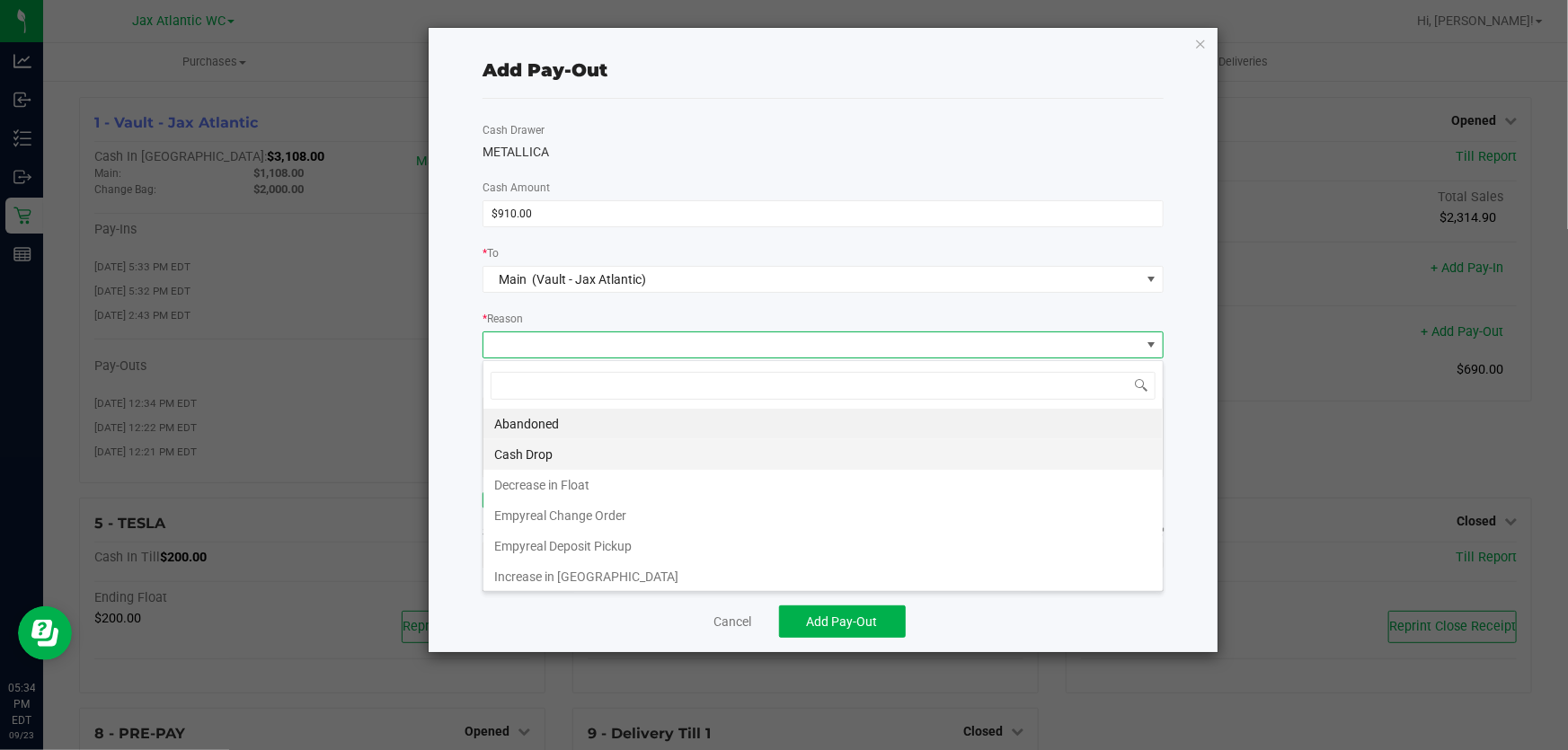
click at [558, 446] on li "Cash Drop" at bounding box center [822, 454] width 679 height 31
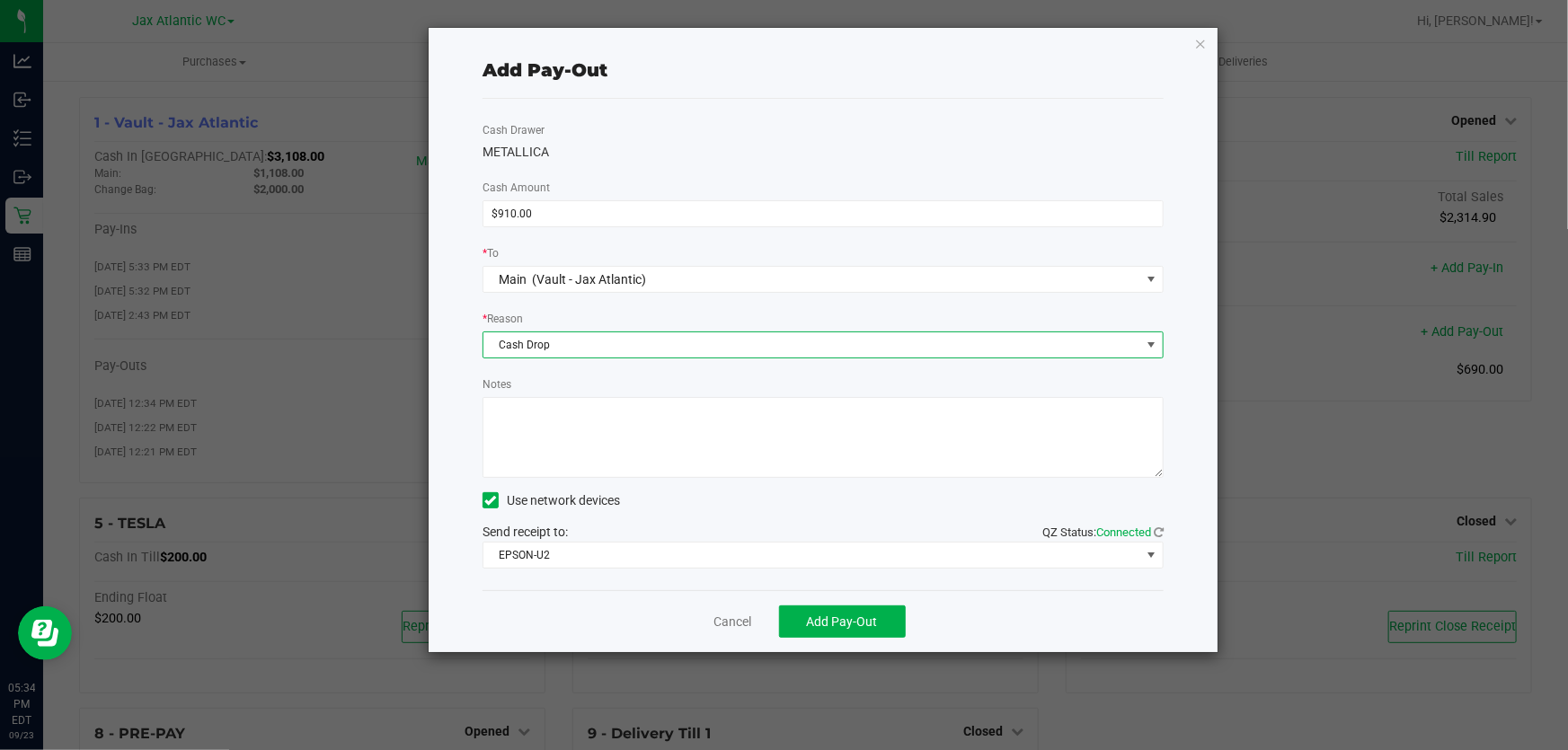
click at [570, 436] on textarea "Notes" at bounding box center [822, 437] width 681 height 81
type textarea "cash drop-AP"
click at [888, 623] on button "Add Pay-Out" at bounding box center [843, 621] width 127 height 33
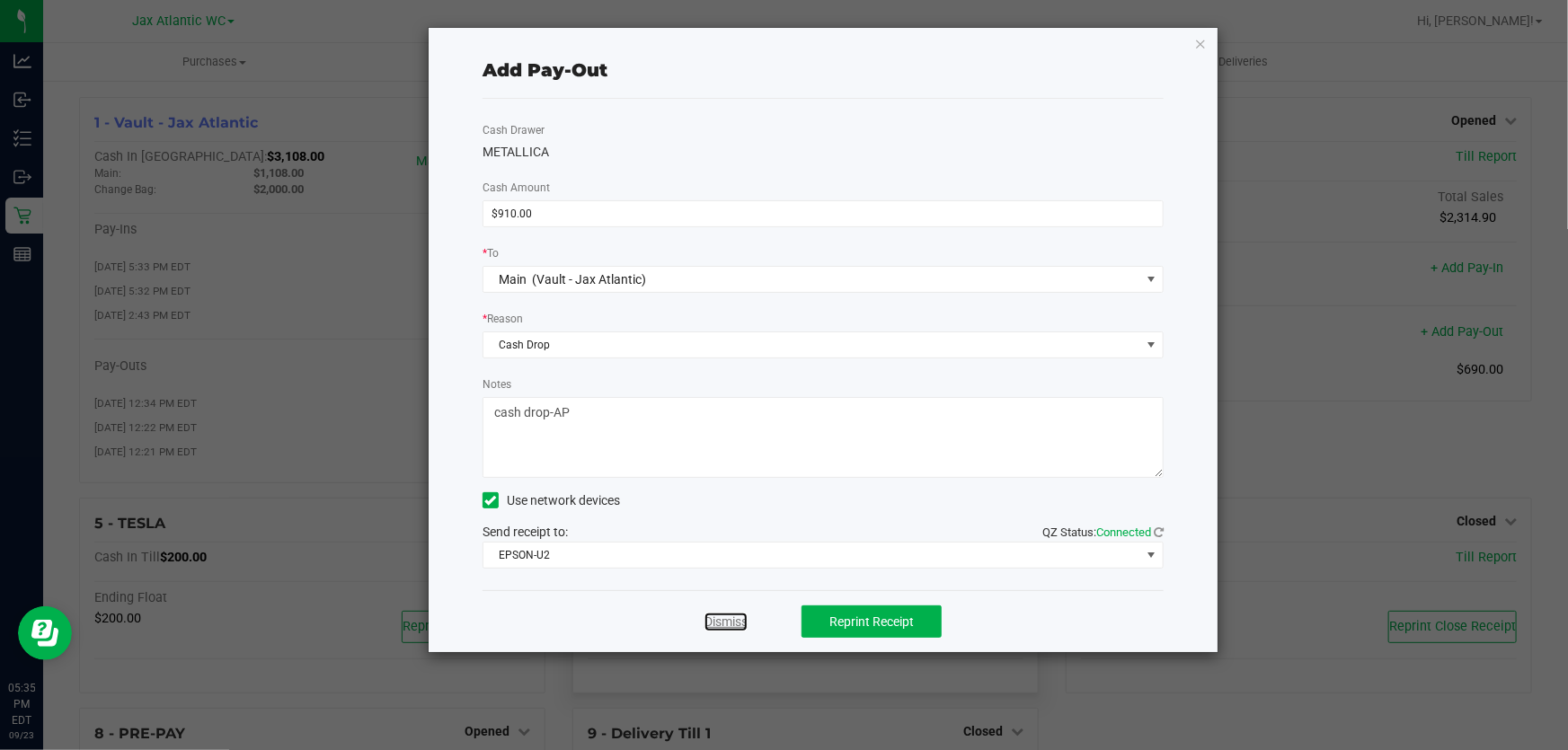
drag, startPoint x: 724, startPoint y: 630, endPoint x: 677, endPoint y: 648, distance: 50.3
click at [725, 630] on link "Dismiss" at bounding box center [726, 622] width 43 height 19
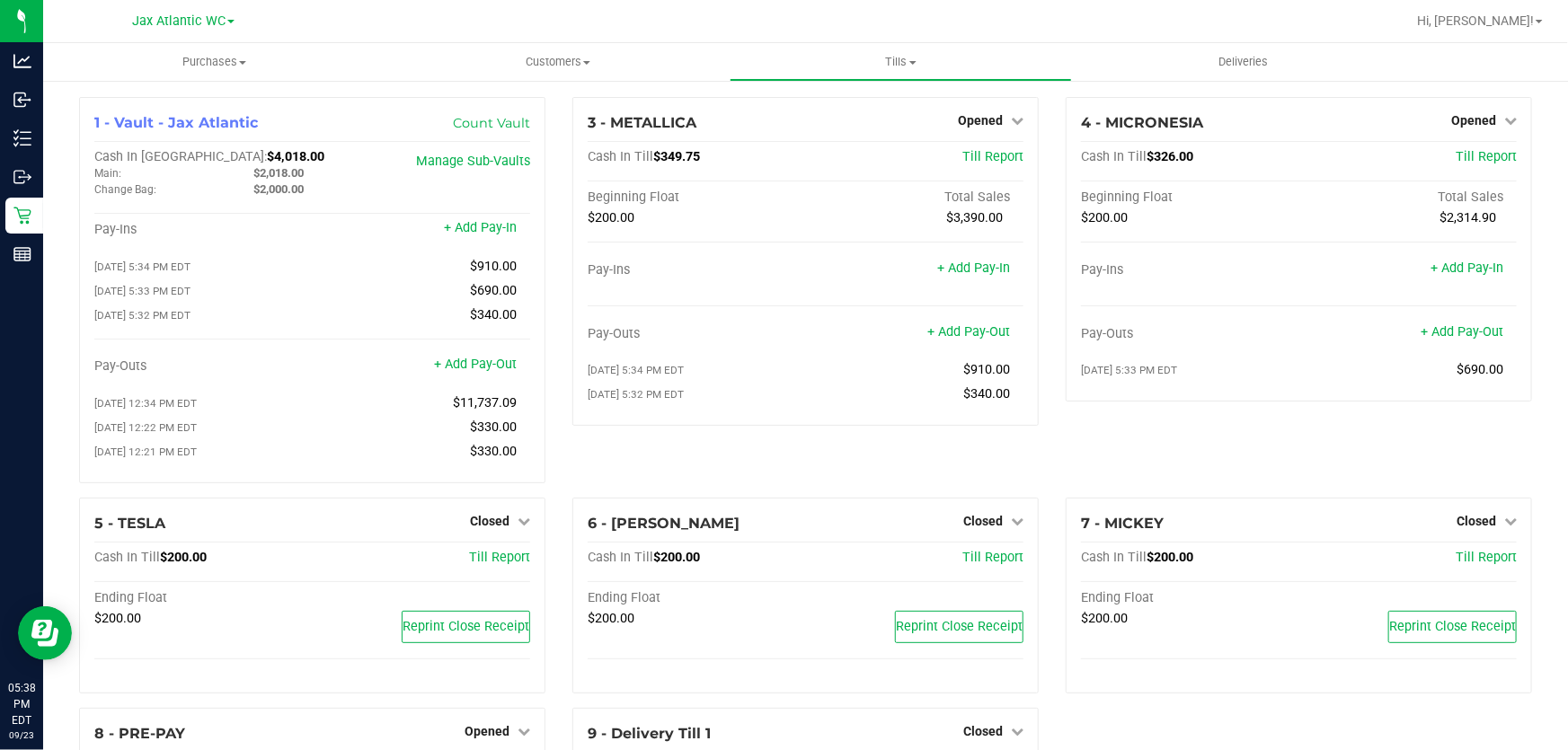
click at [719, 475] on div "3 - METALLICA Opened Close Till Cash In Till $349.75 Till Report Beginning Floa…" at bounding box center [805, 297] width 493 height 401
